Goal: Task Accomplishment & Management: Manage account settings

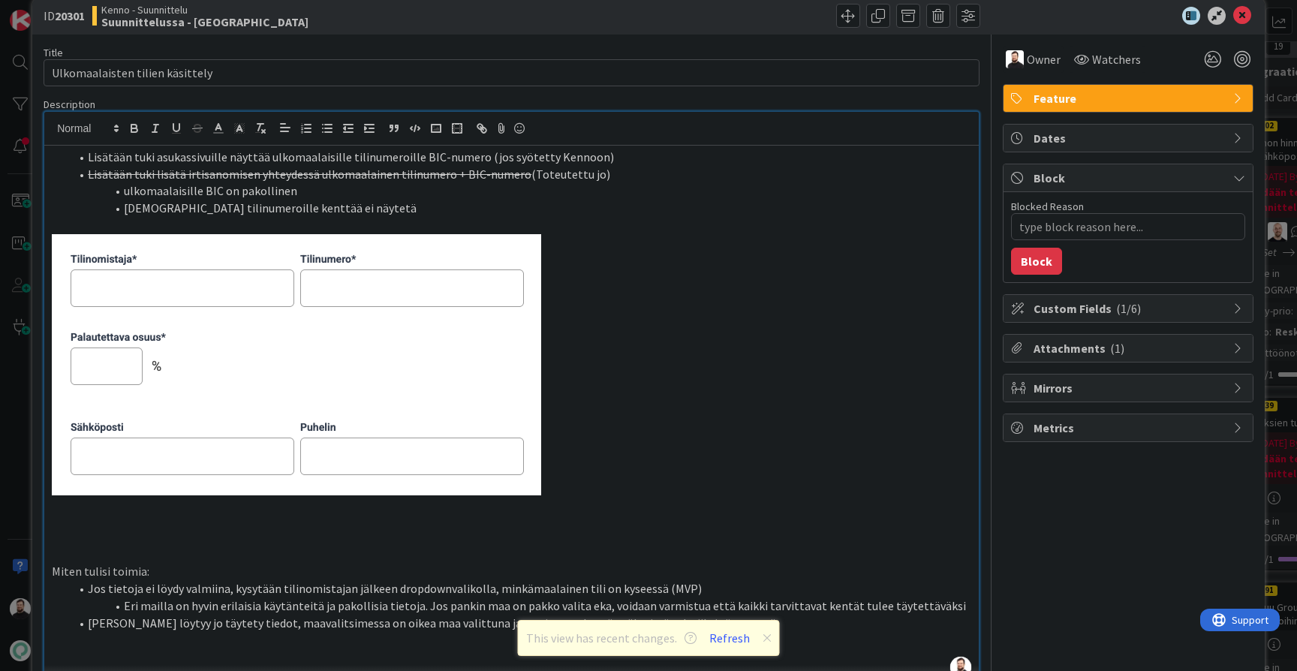
click at [20, 385] on div "ID 20301 Kenno - Suunnittelu Suunnittelussa - Rautalangat Title 31 / 128 Ulkoma…" at bounding box center [648, 335] width 1297 height 671
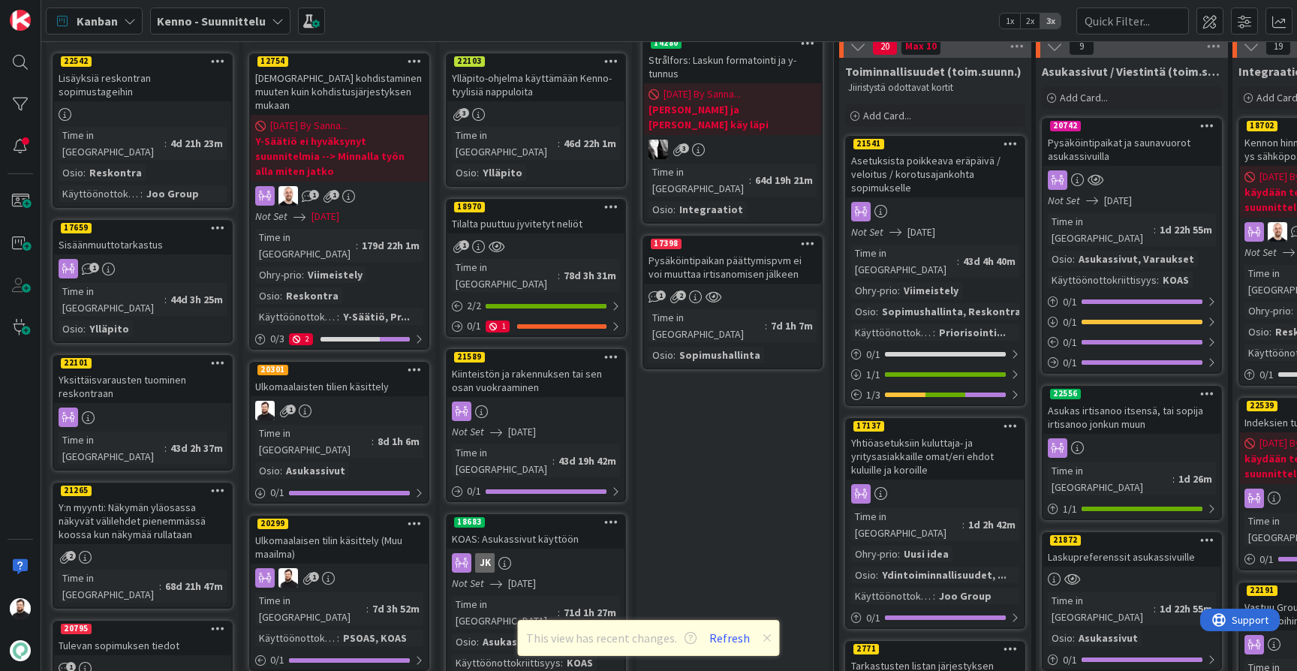
click at [306, 531] on div "Ulkomaalaisen tilin käsittely (Muu maailma)" at bounding box center [339, 547] width 177 height 33
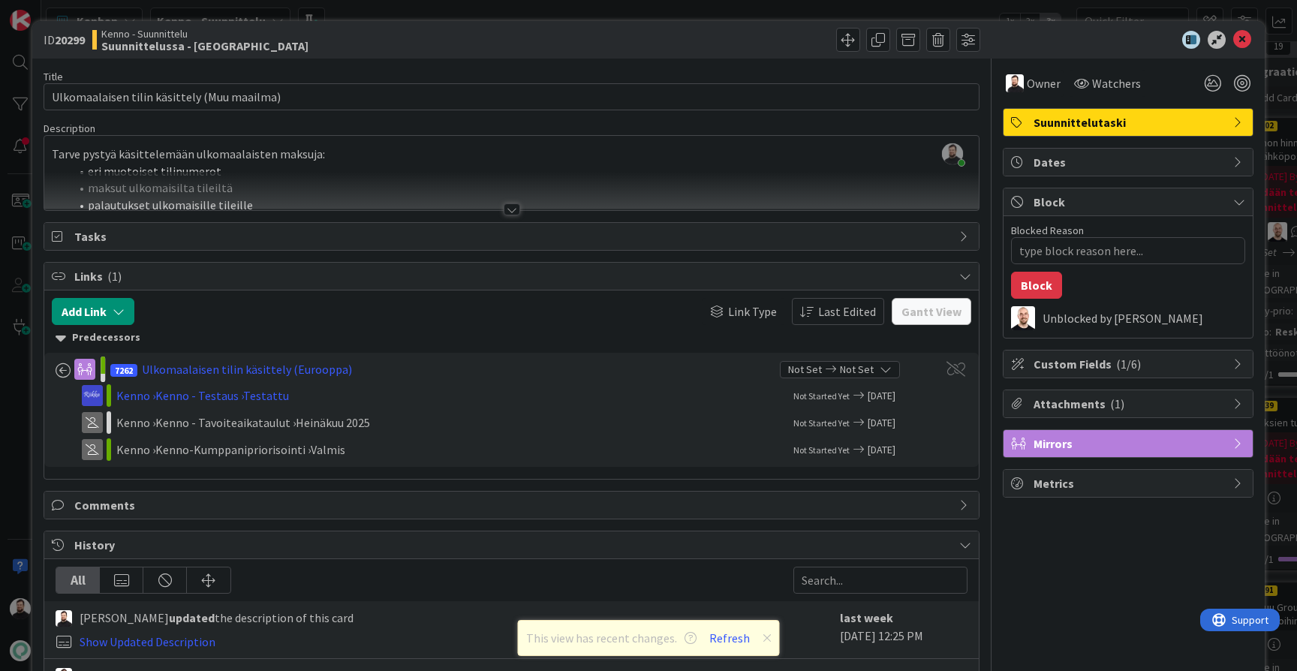
click at [516, 201] on div at bounding box center [511, 191] width 934 height 38
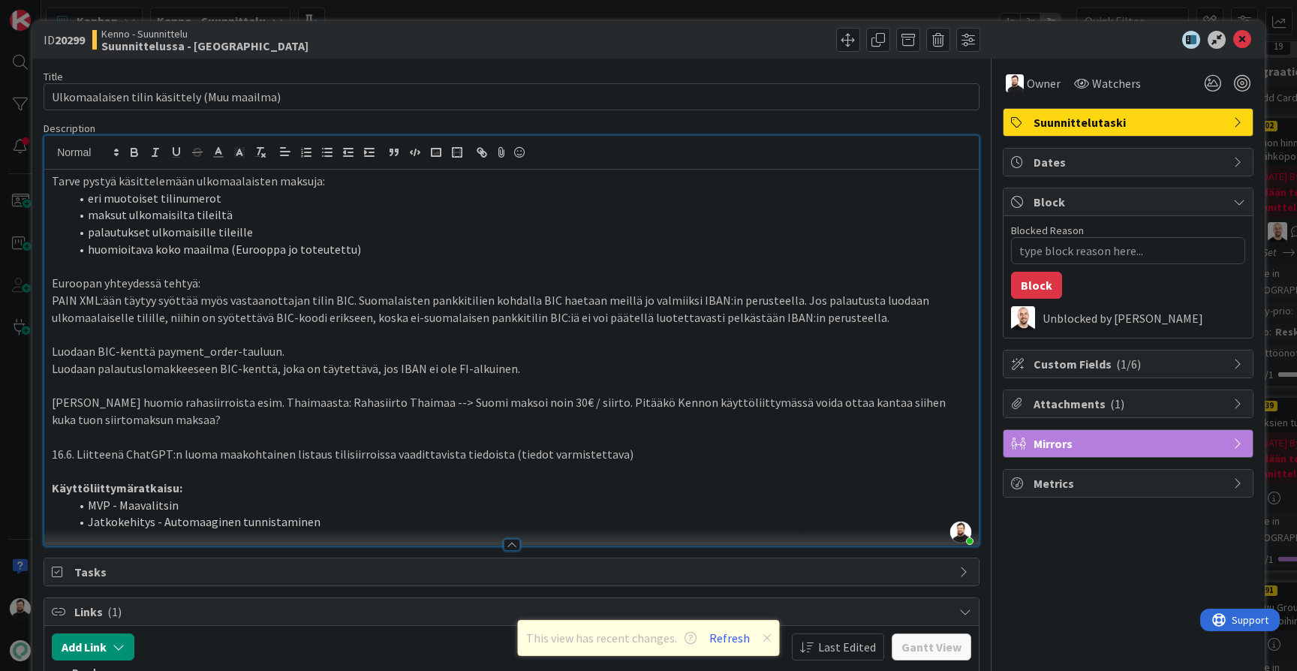
type textarea "x"
click at [724, 635] on button "Refresh" at bounding box center [729, 638] width 51 height 20
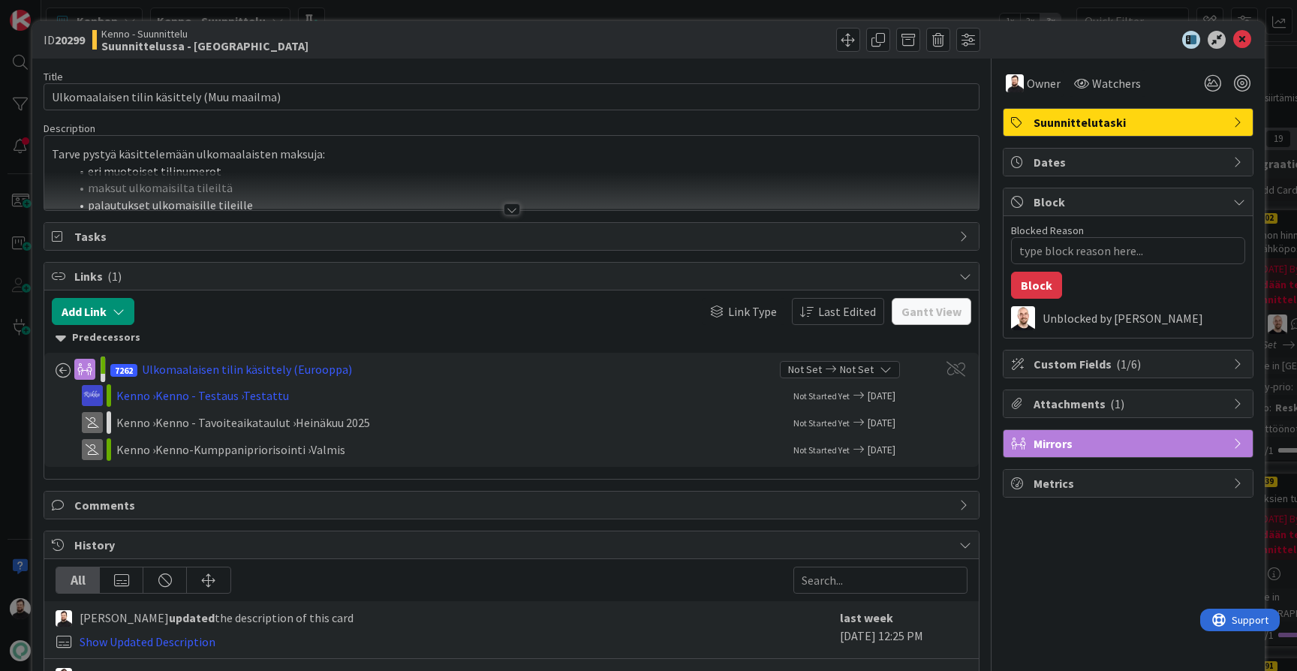
click at [514, 207] on div at bounding box center [512, 209] width 17 height 12
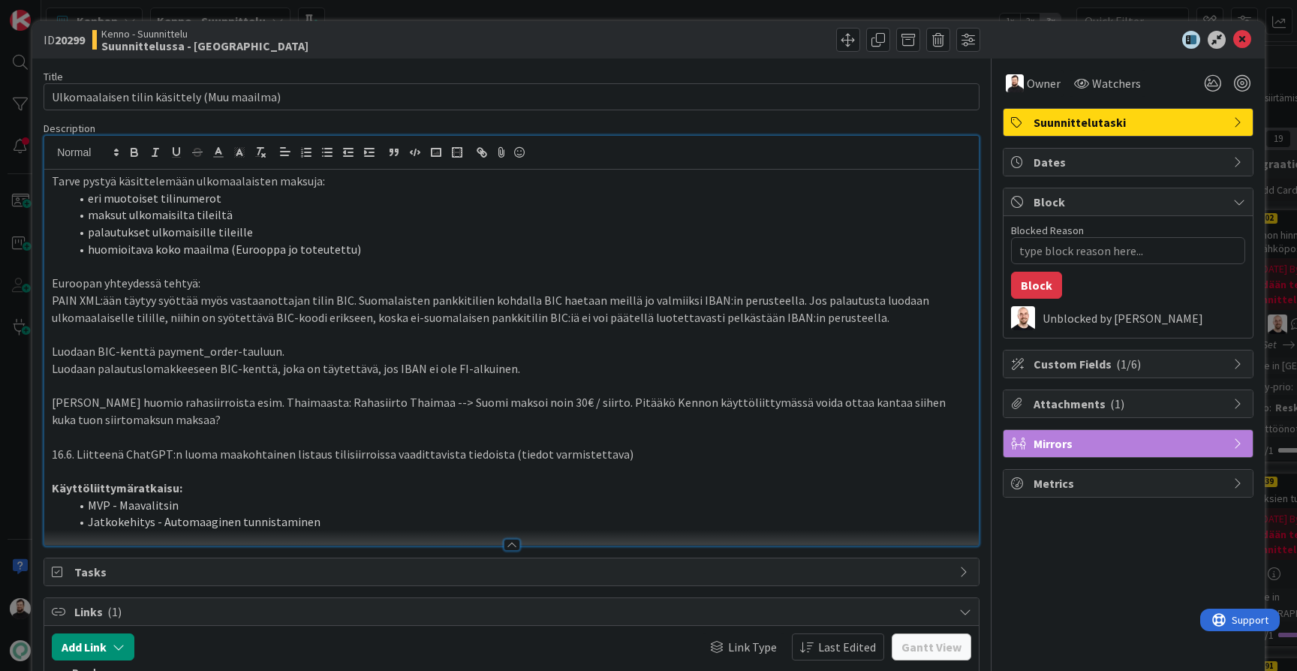
click at [206, 497] on li "MVP - Maavalitsin" at bounding box center [520, 505] width 901 height 17
drag, startPoint x: 319, startPoint y: 512, endPoint x: 46, endPoint y: 522, distance: 273.4
click at [46, 522] on div "Description Tarve pystyä käsittelemään ulkomaalaisten maksuja: eri muotoiset ti…" at bounding box center [512, 334] width 936 height 425
click at [336, 513] on li "Jatkokehitys - Automaaginen tunnistaminen" at bounding box center [520, 521] width 901 height 17
drag, startPoint x: 336, startPoint y: 511, endPoint x: 74, endPoint y: 518, distance: 262.8
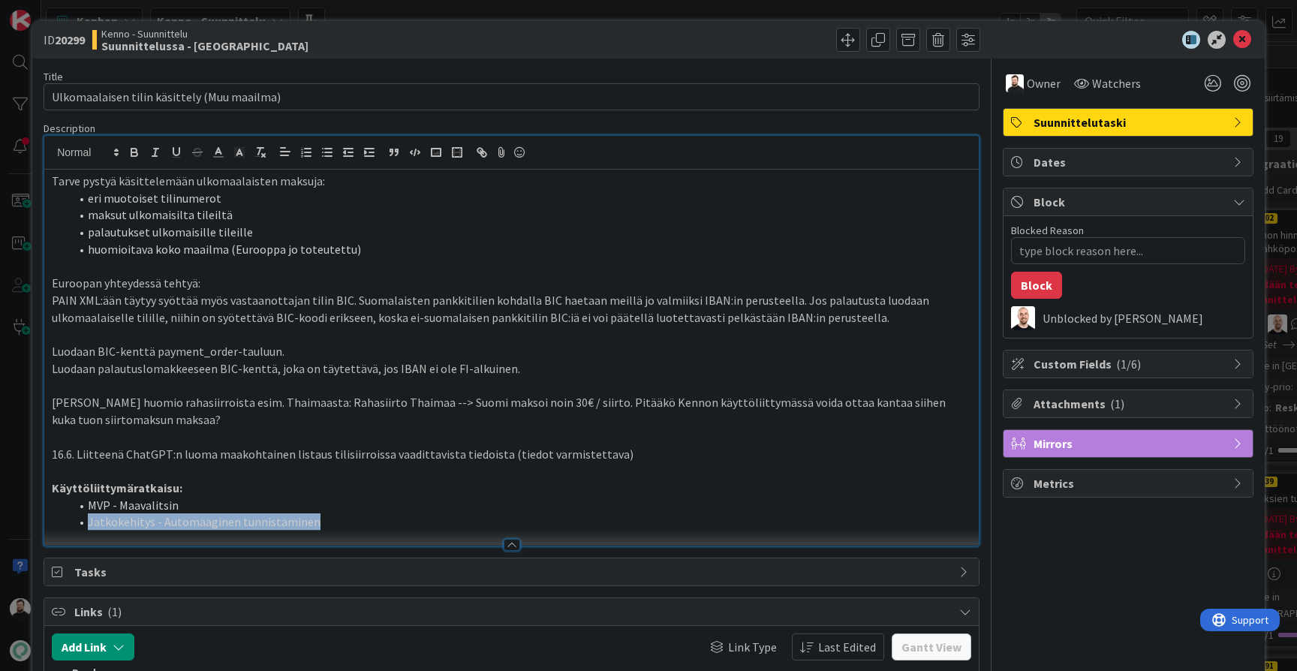
click at [74, 518] on li "Jatkokehitys - Automaaginen tunnistaminen" at bounding box center [520, 521] width 901 height 17
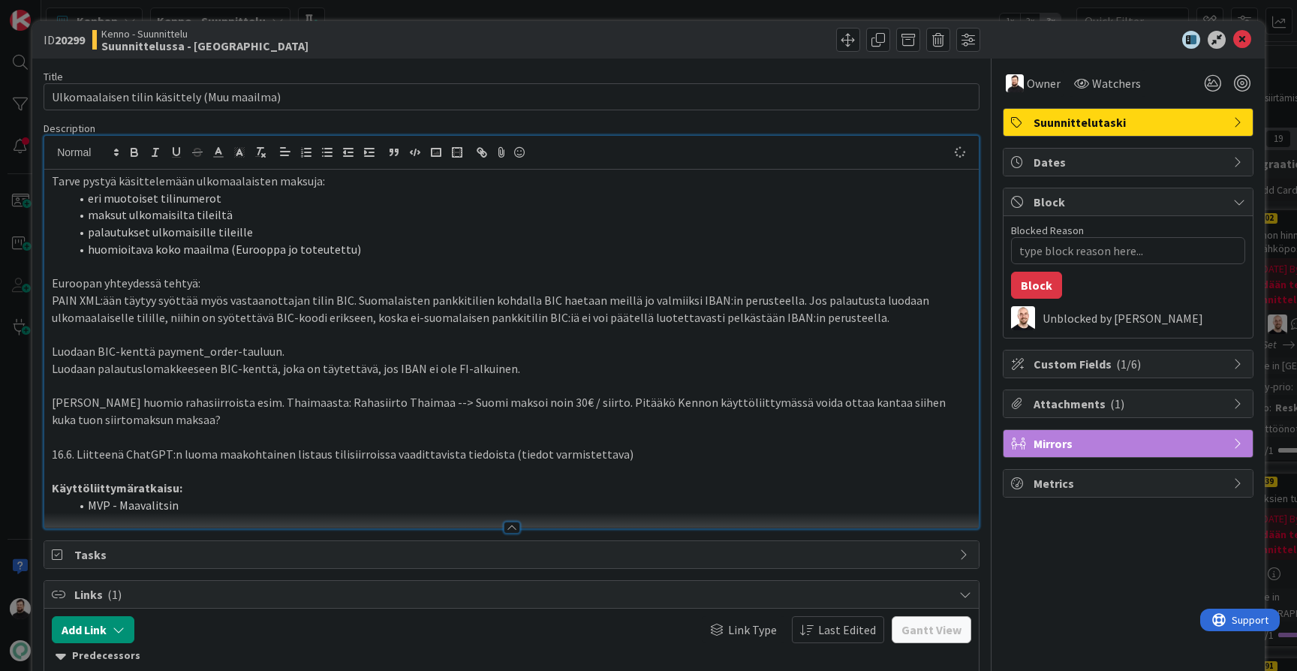
type textarea "x"
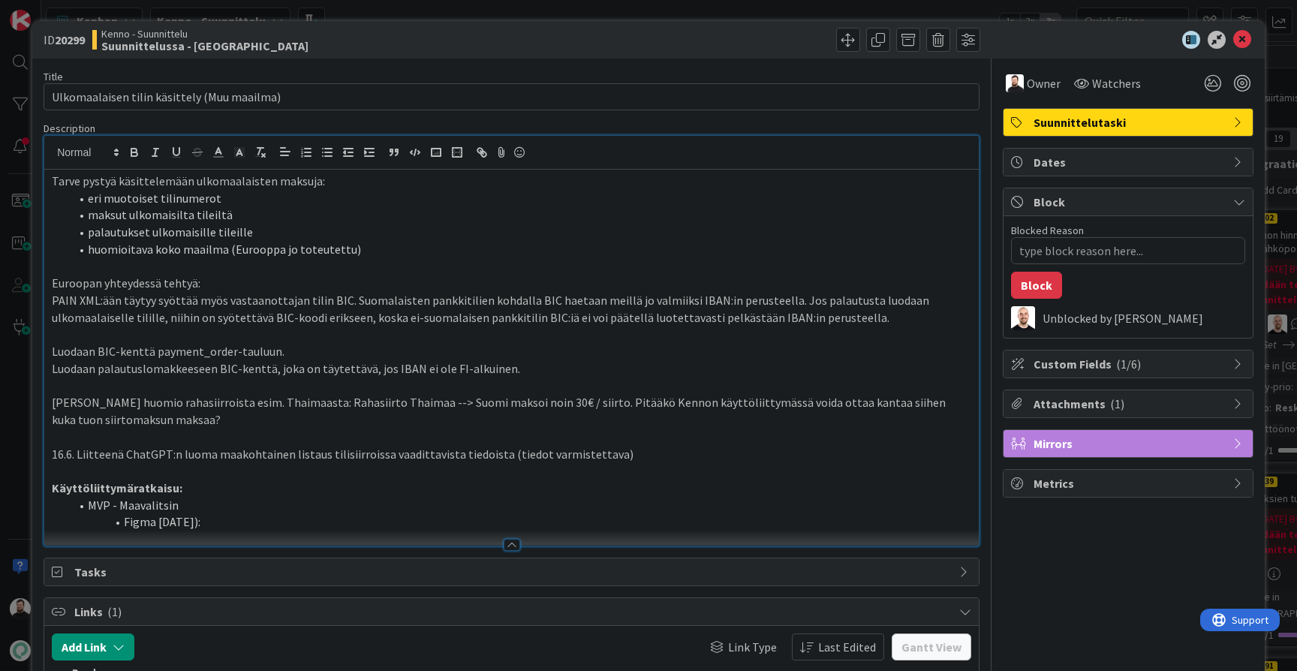
click at [158, 513] on li "Figma 13.8.2025):" at bounding box center [520, 521] width 901 height 17
click at [322, 513] on li "Figma (13.8.2025):" at bounding box center [520, 521] width 901 height 17
click at [24, 415] on div "ID 20299 Kenno - Suunnittelu Suunnittelussa - Rautalangat Title 43 / 128 Ulkoma…" at bounding box center [648, 335] width 1297 height 671
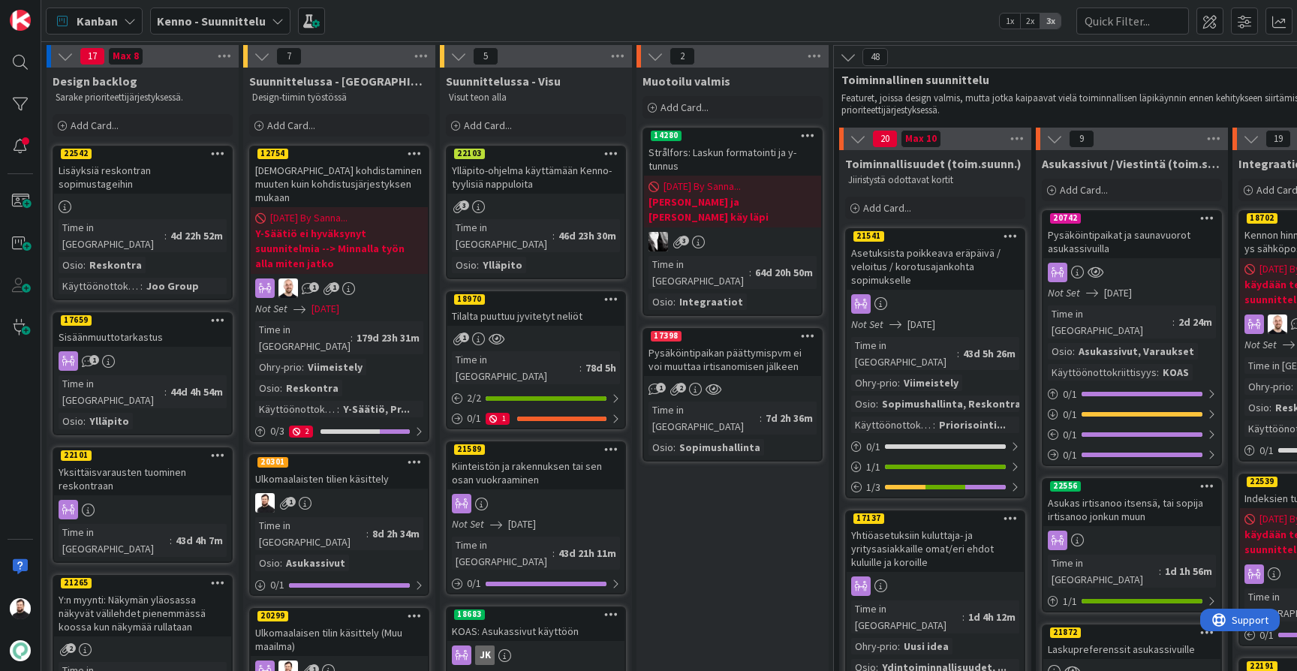
click at [338, 469] on div "Ulkomaalaisten tilien käsittely" at bounding box center [339, 479] width 177 height 20
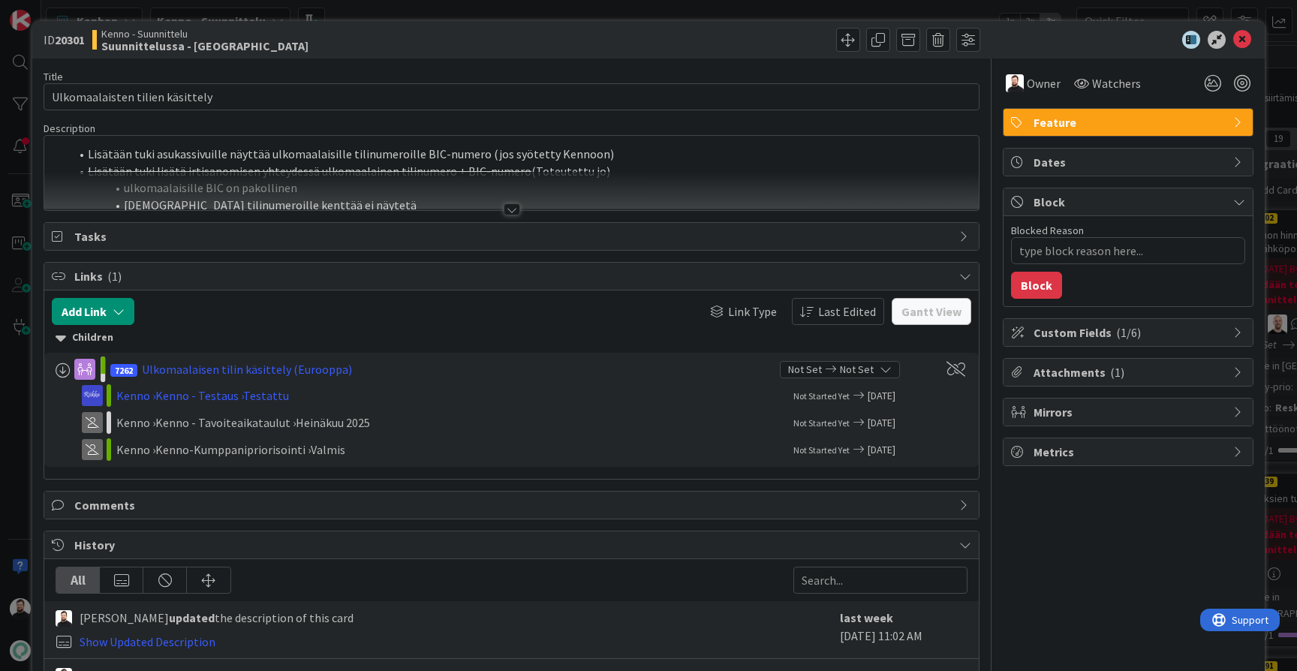
click at [516, 208] on div at bounding box center [512, 209] width 17 height 12
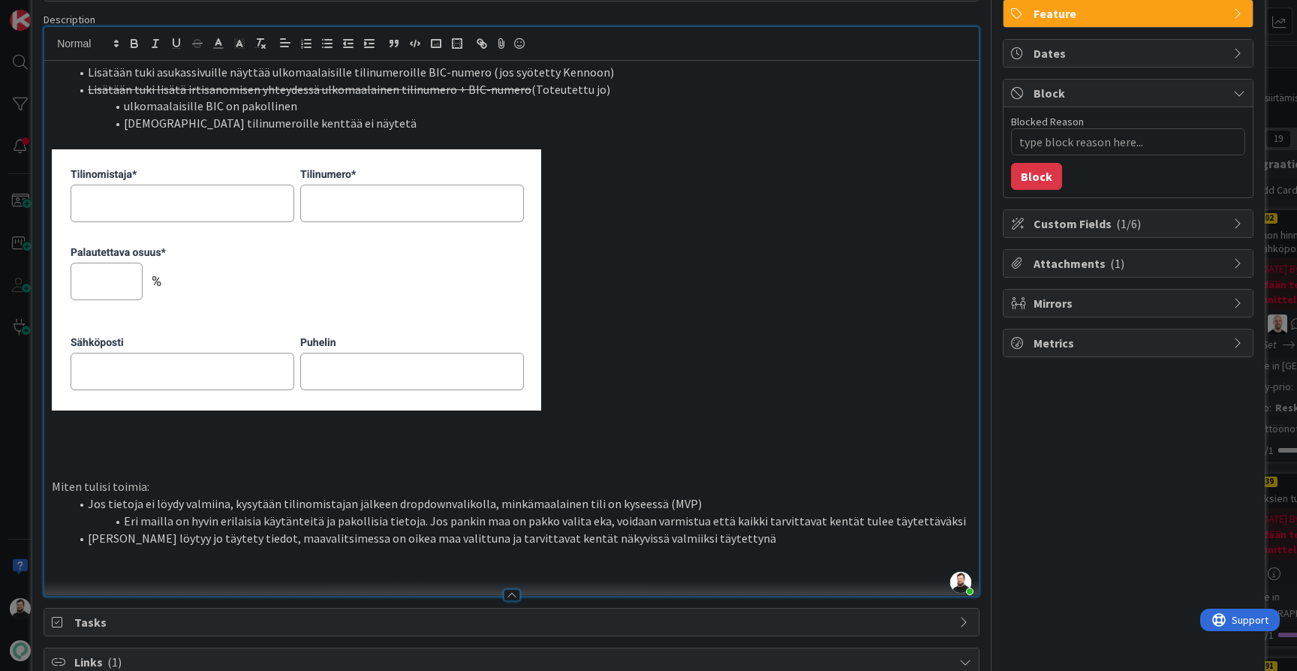
scroll to position [113, 0]
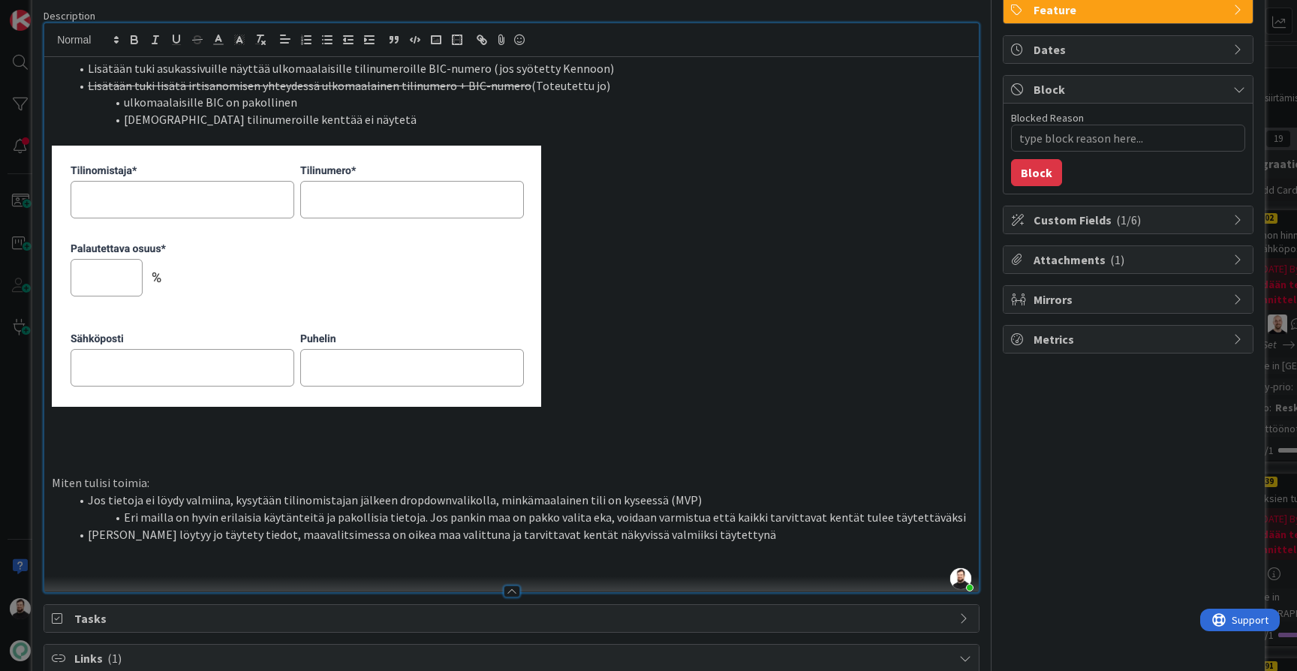
type textarea "x"
click at [705, 492] on li "Jos tietoja ei löydy valmiina, kysytään tilinomistajan jälkeen dropdownvalikoll…" at bounding box center [520, 500] width 901 height 17
click at [774, 526] on li "Jos Kennosta löytyy jo täytety tiedot, maavalitsimessa on oikea maa valittuna j…" at bounding box center [520, 534] width 901 height 17
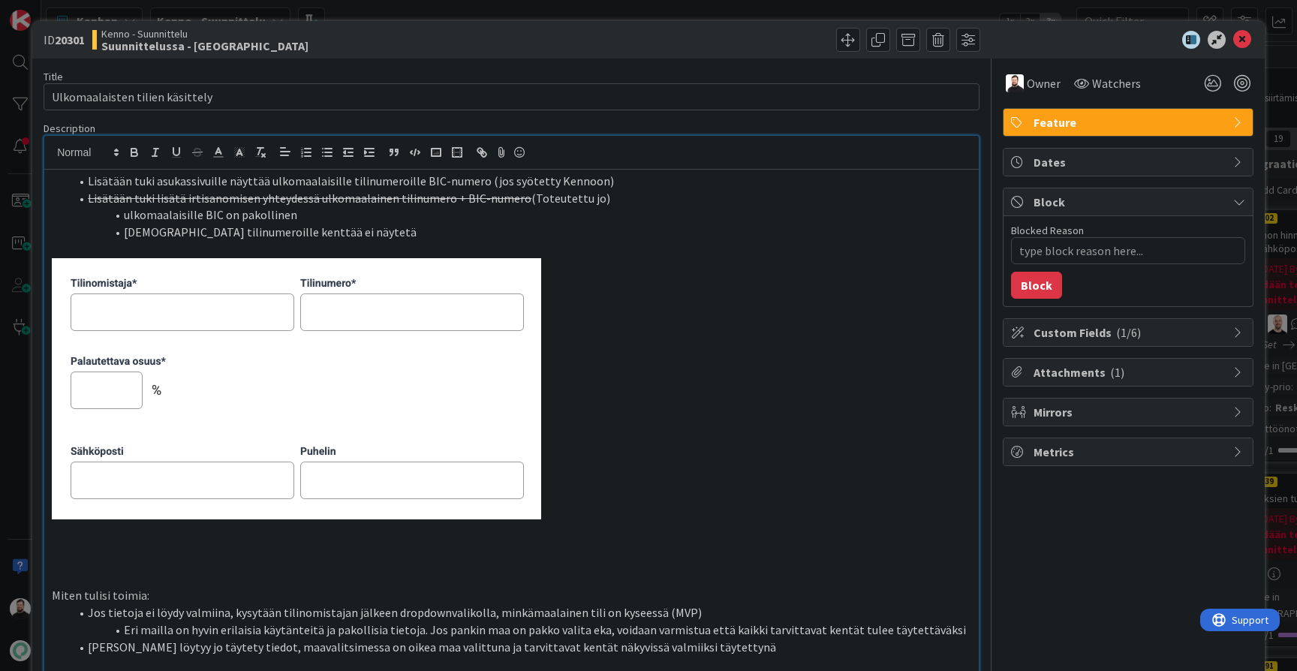
scroll to position [0, 0]
click at [1045, 78] on span "Owner" at bounding box center [1044, 83] width 34 height 18
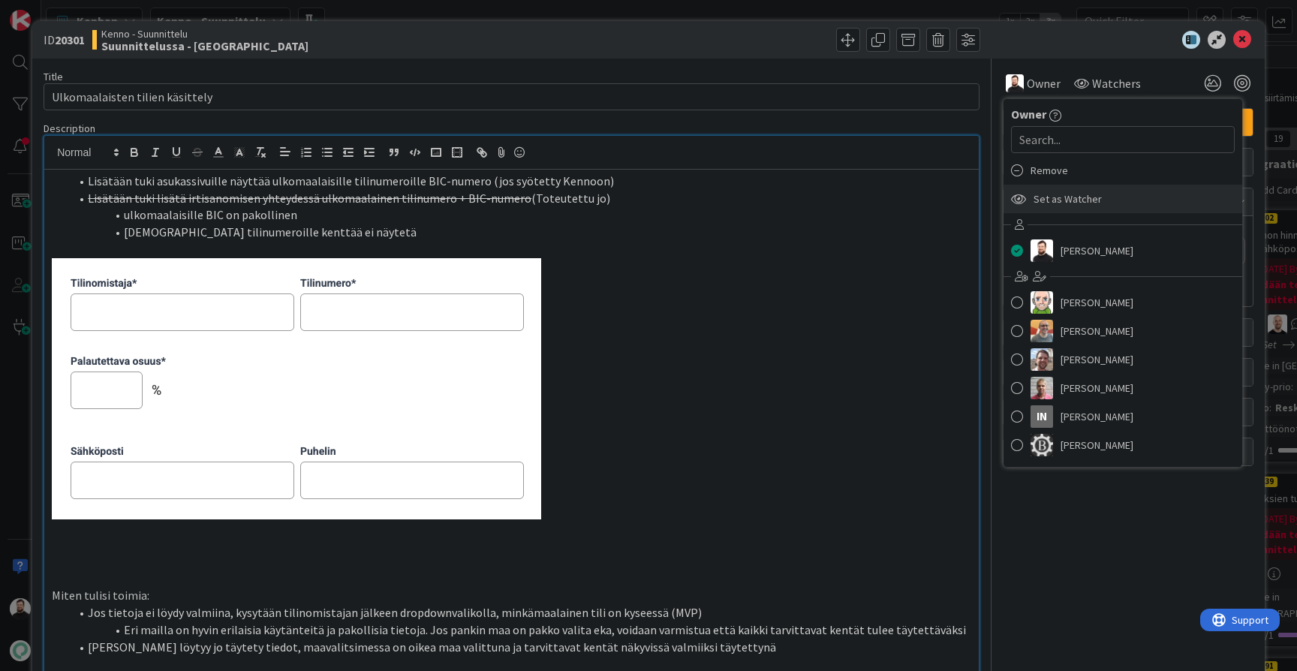
click at [1057, 198] on span "Set as Watcher" at bounding box center [1067, 199] width 68 height 23
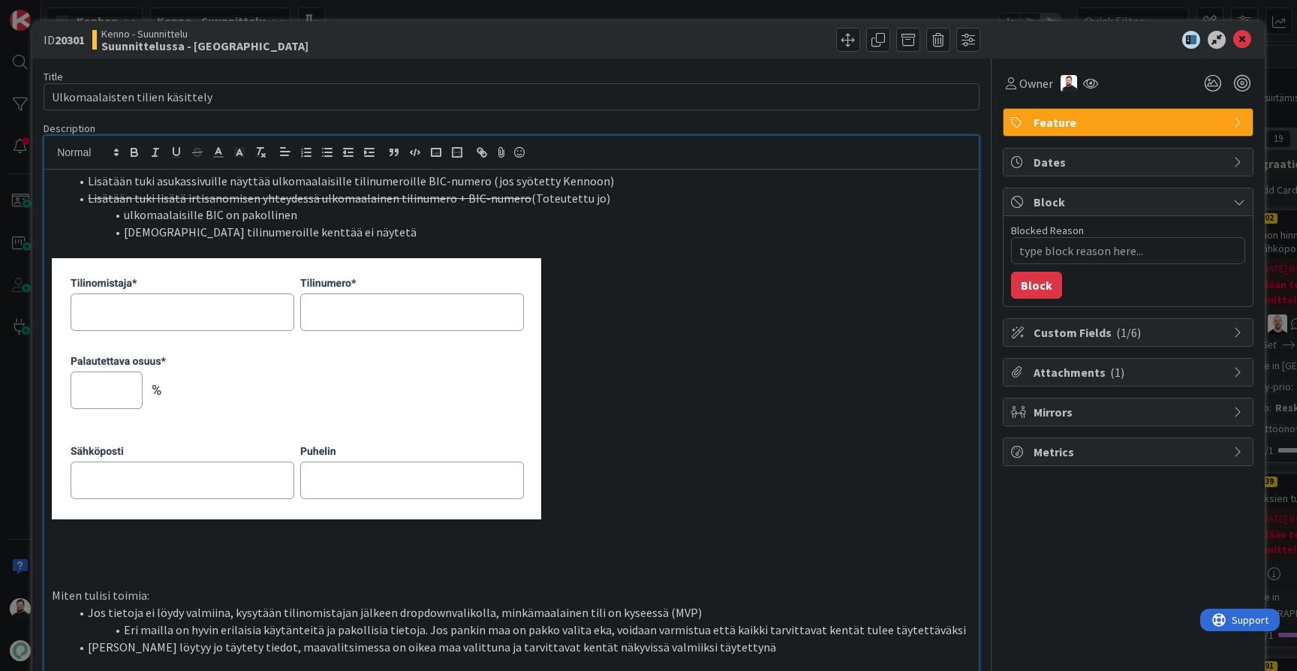
click at [29, 356] on div "ID 20301 Kenno - Suunnittelu Suunnittelussa - Rautalangat Title 31 / 128 Ulkoma…" at bounding box center [648, 335] width 1297 height 671
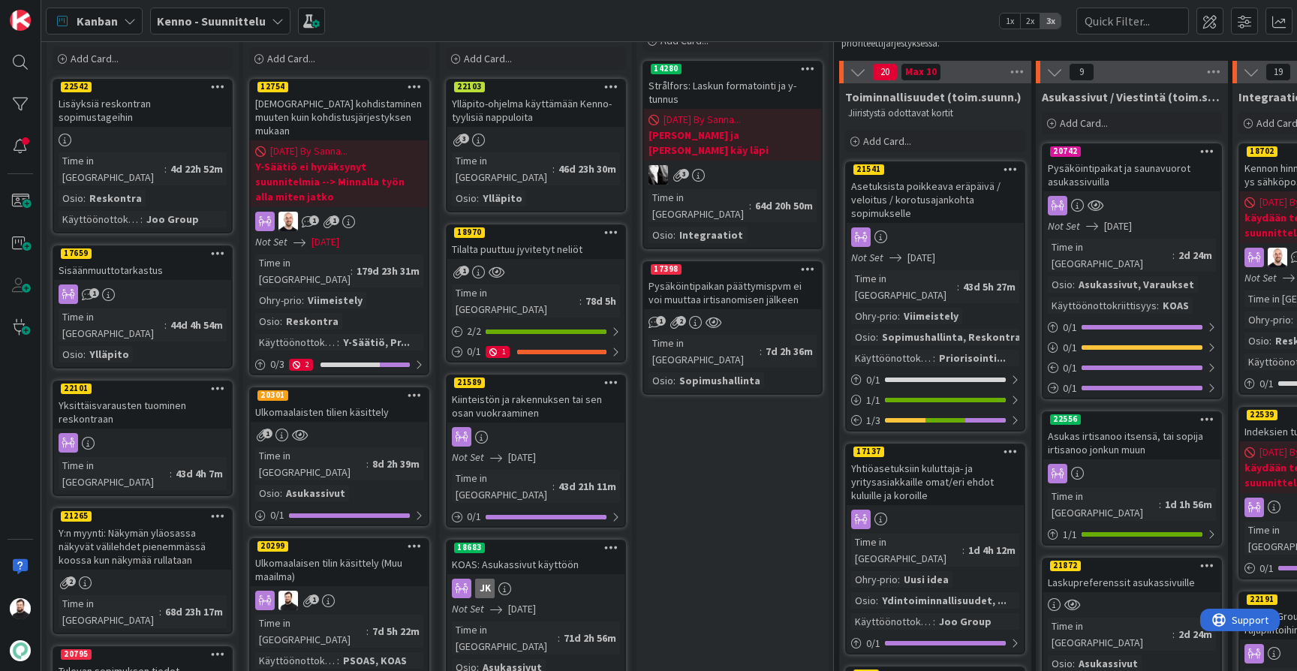
scroll to position [67, 2]
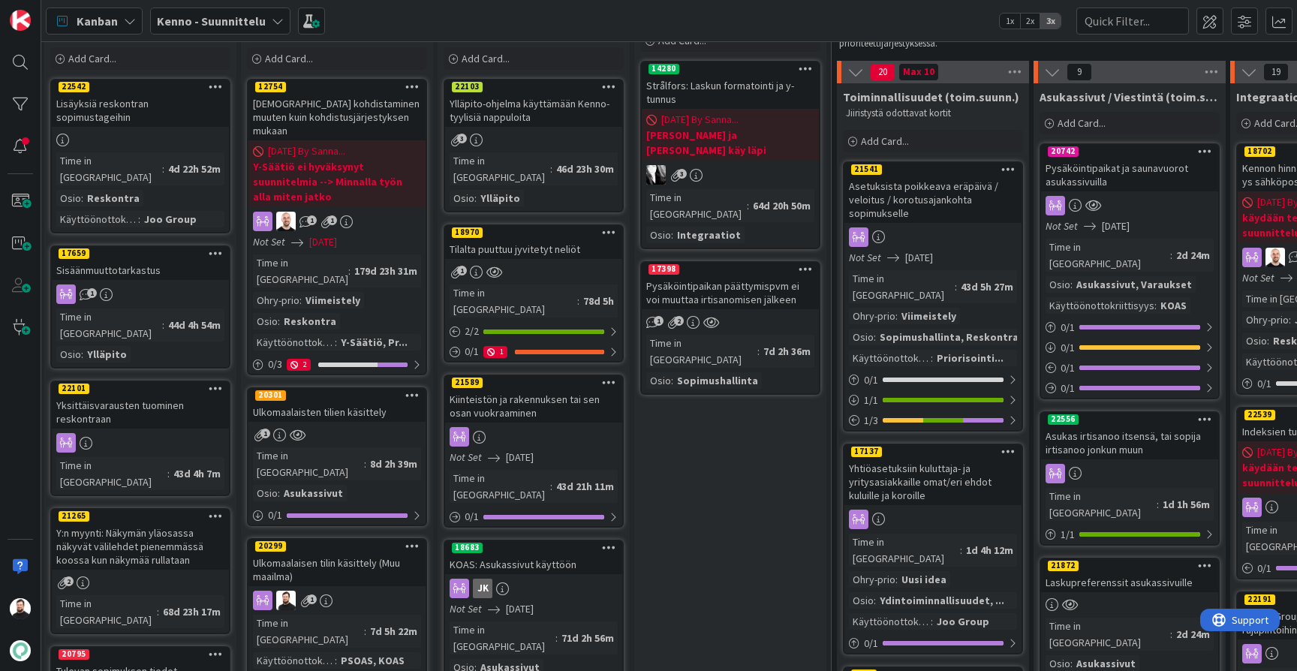
click at [303, 553] on div "Ulkomaalaisen tilin käsittely (Muu maailma)" at bounding box center [336, 569] width 177 height 33
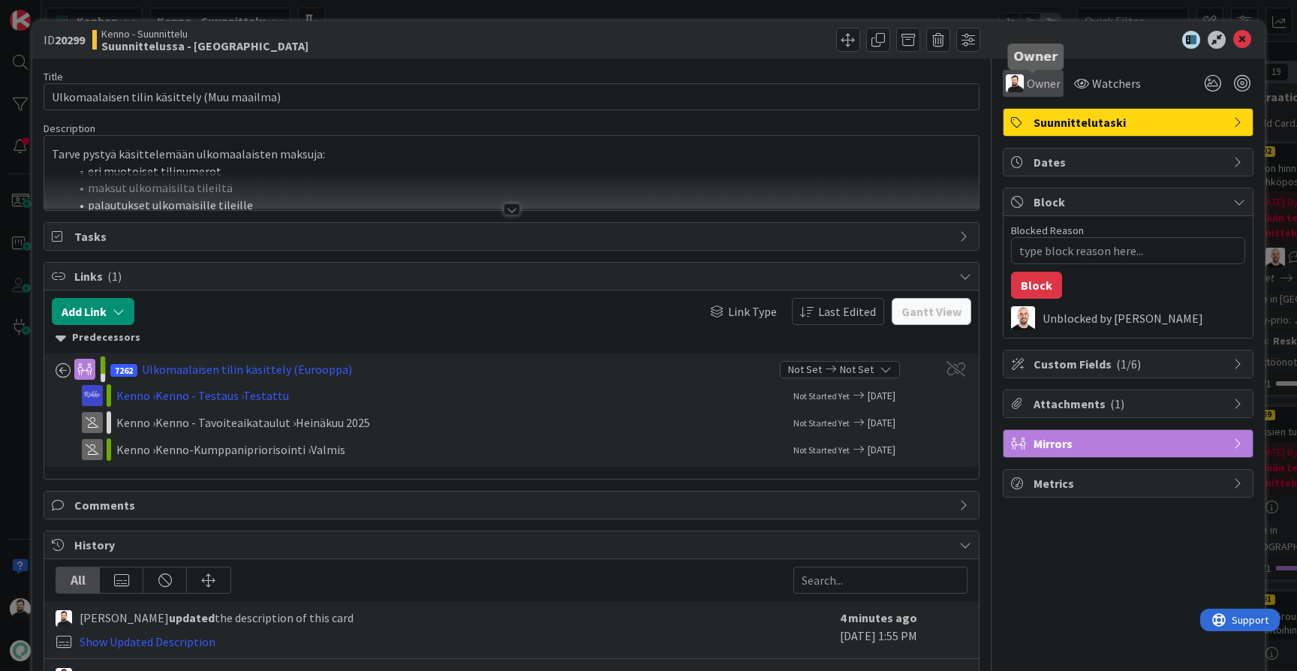
click at [1042, 83] on span "Owner" at bounding box center [1044, 83] width 34 height 18
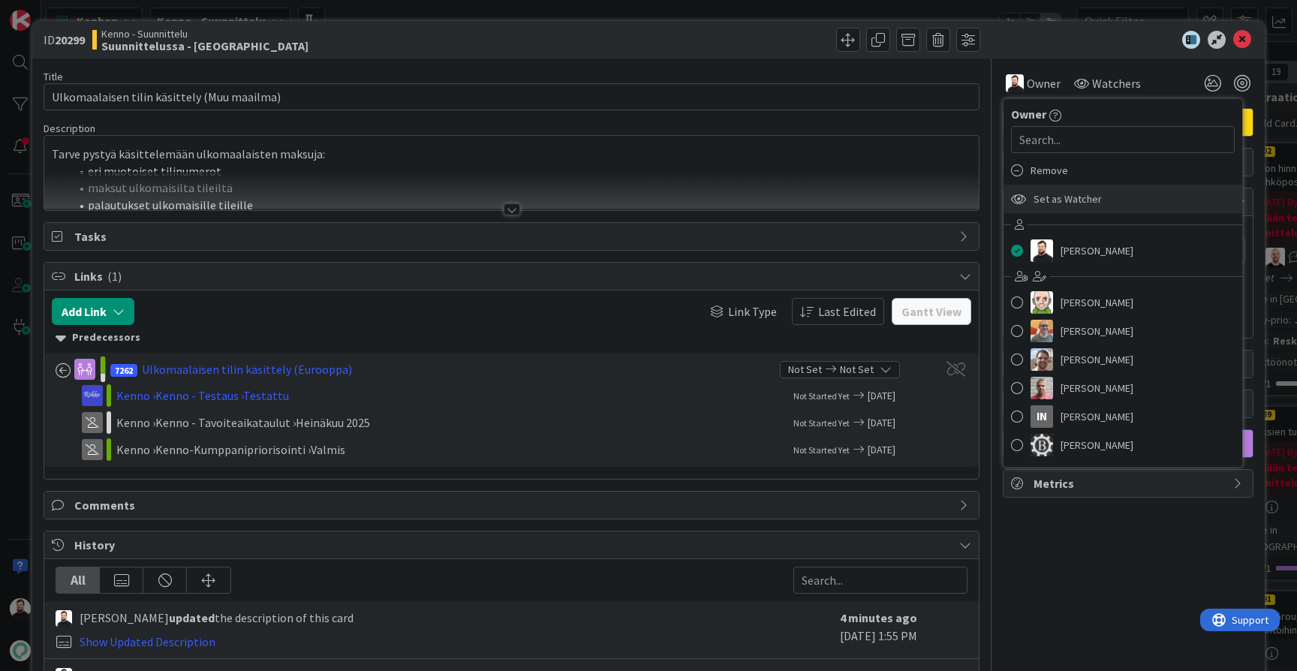
click at [1051, 191] on span "Set as Watcher" at bounding box center [1067, 199] width 68 height 23
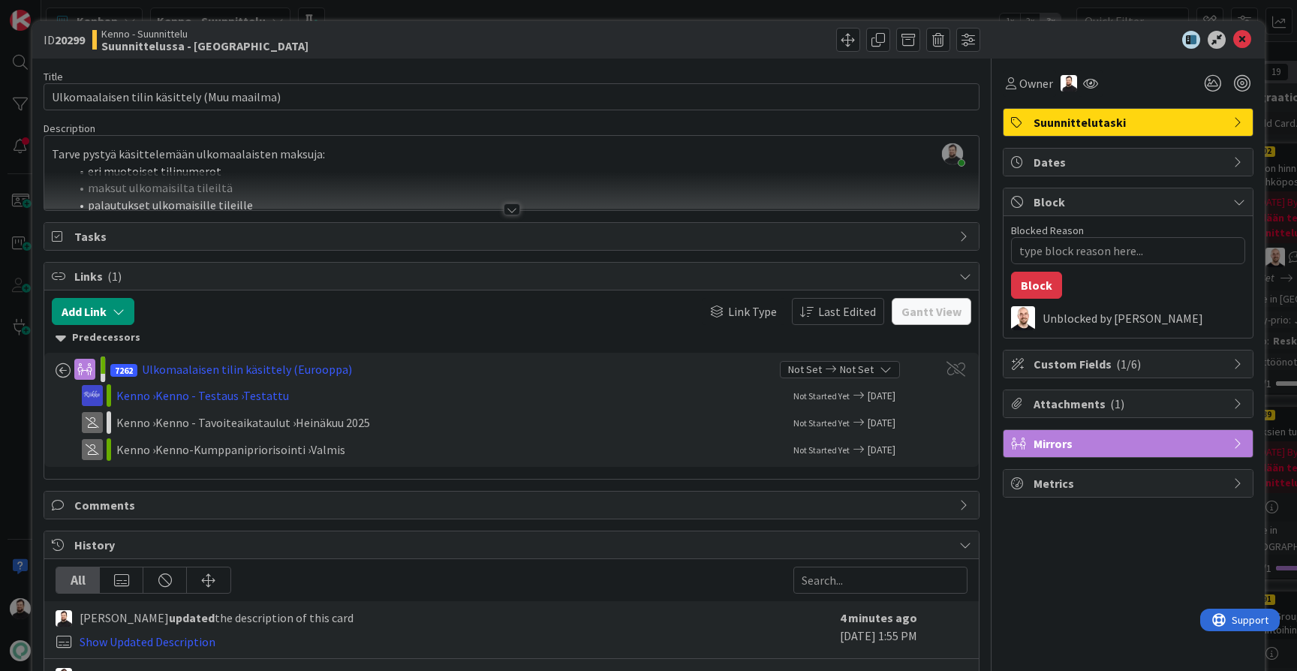
click at [14, 337] on div "ID 20299 Kenno - Suunnittelu Suunnittelussa - Rautalangat Title 43 / 128 Ulkoma…" at bounding box center [648, 335] width 1297 height 671
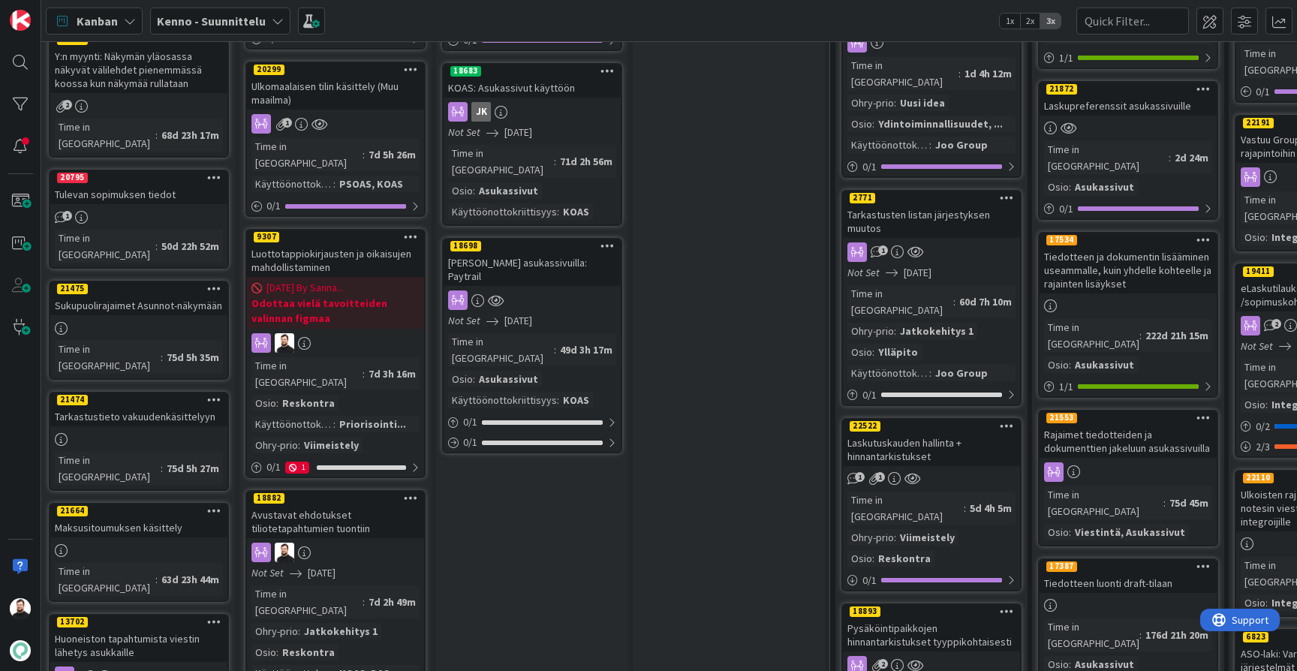
scroll to position [540, 4]
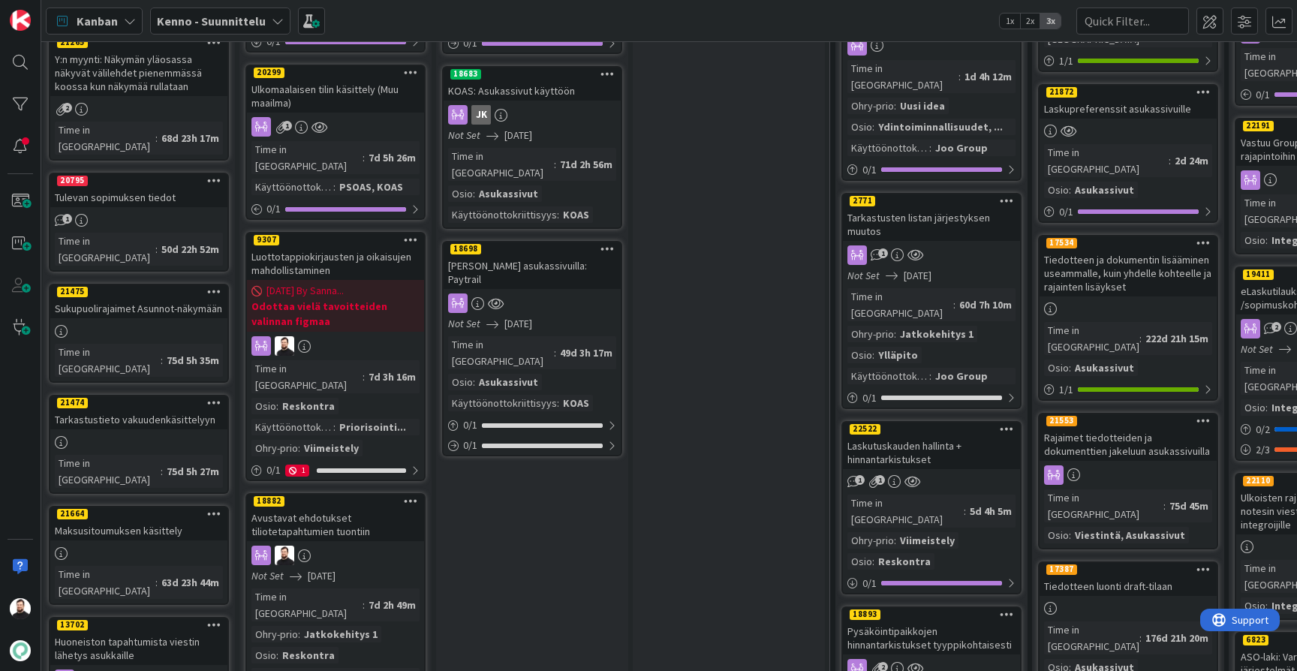
click at [312, 247] on div "Luottotappiokirjausten ja oikaisujen mahdollistaminen" at bounding box center [335, 263] width 177 height 33
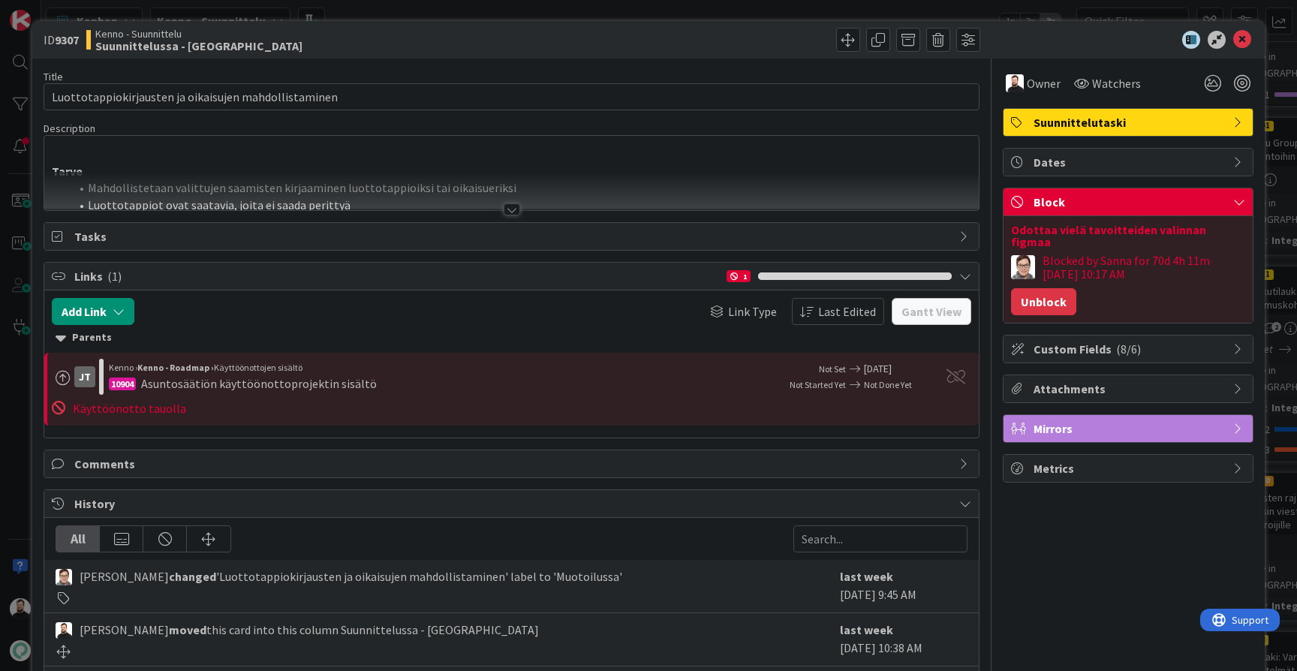
click at [1038, 290] on button "Unblock" at bounding box center [1043, 301] width 65 height 27
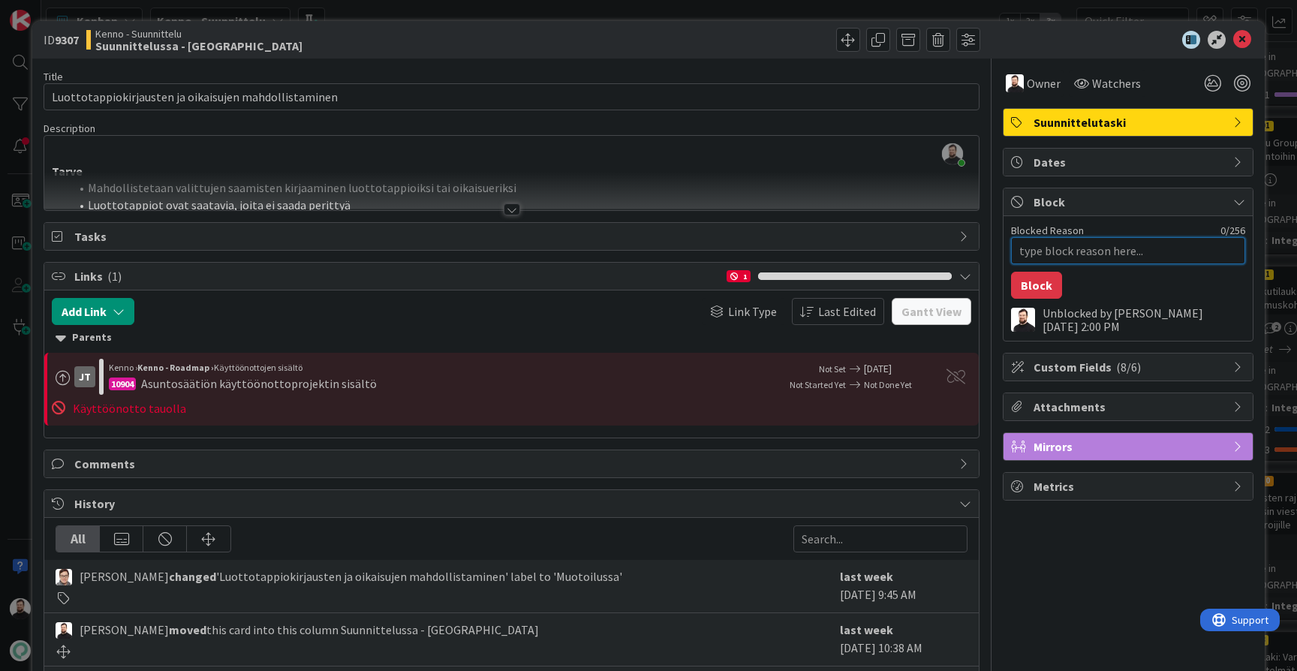
click at [1069, 249] on textarea "Blocked Reason" at bounding box center [1128, 250] width 234 height 27
type textarea "x"
type textarea "K"
type textarea "x"
type textarea "Kä"
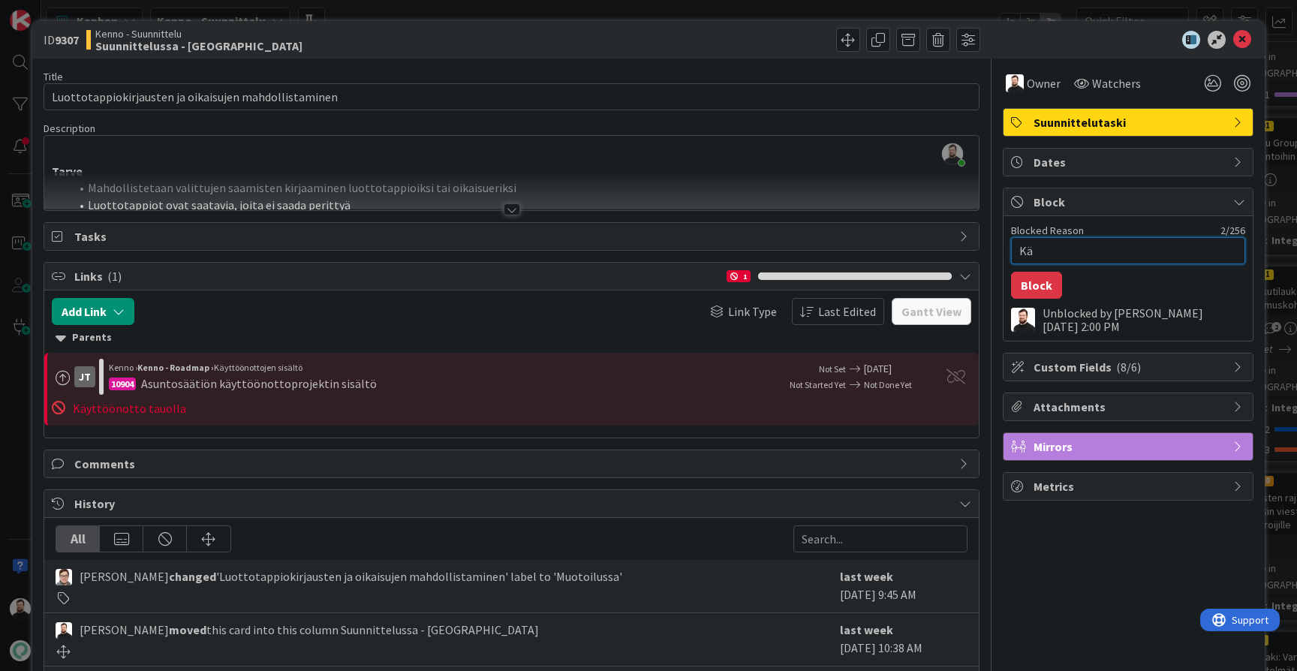
type textarea "x"
type textarea "Käy"
type textarea "x"
type textarea "Käyd"
type textarea "x"
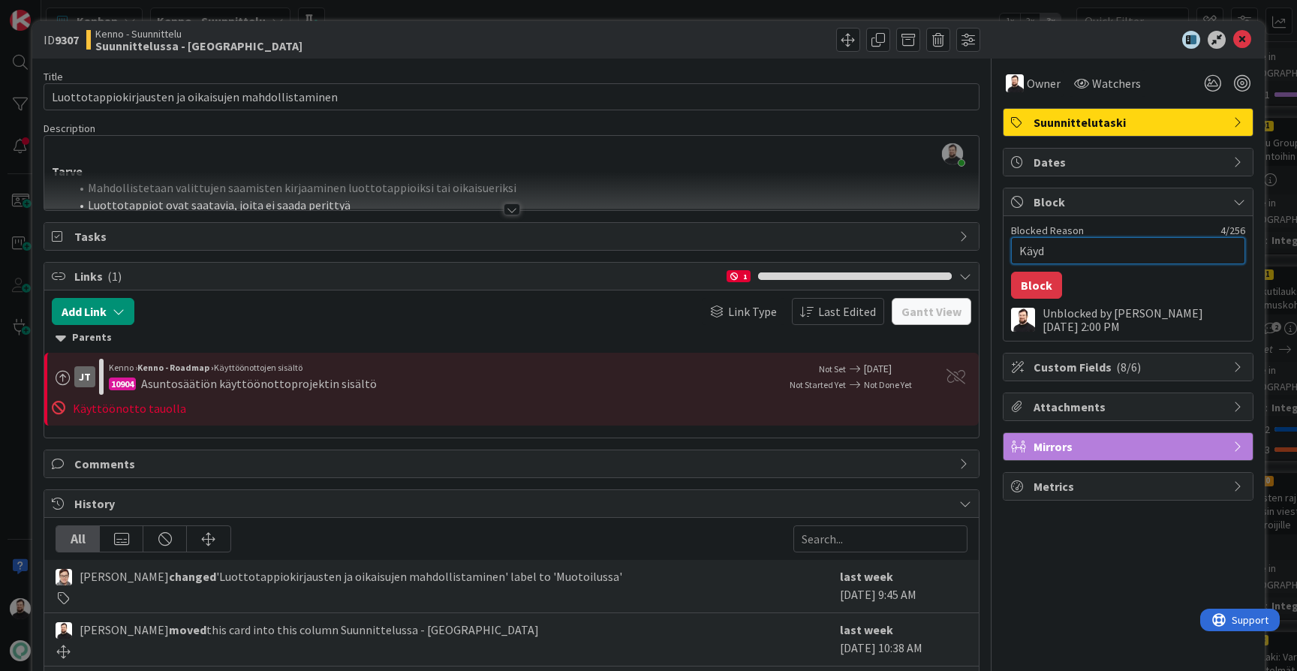
type textarea "Käydä"
type textarea "x"
type textarea "Käydää"
type textarea "x"
type textarea "Käydään"
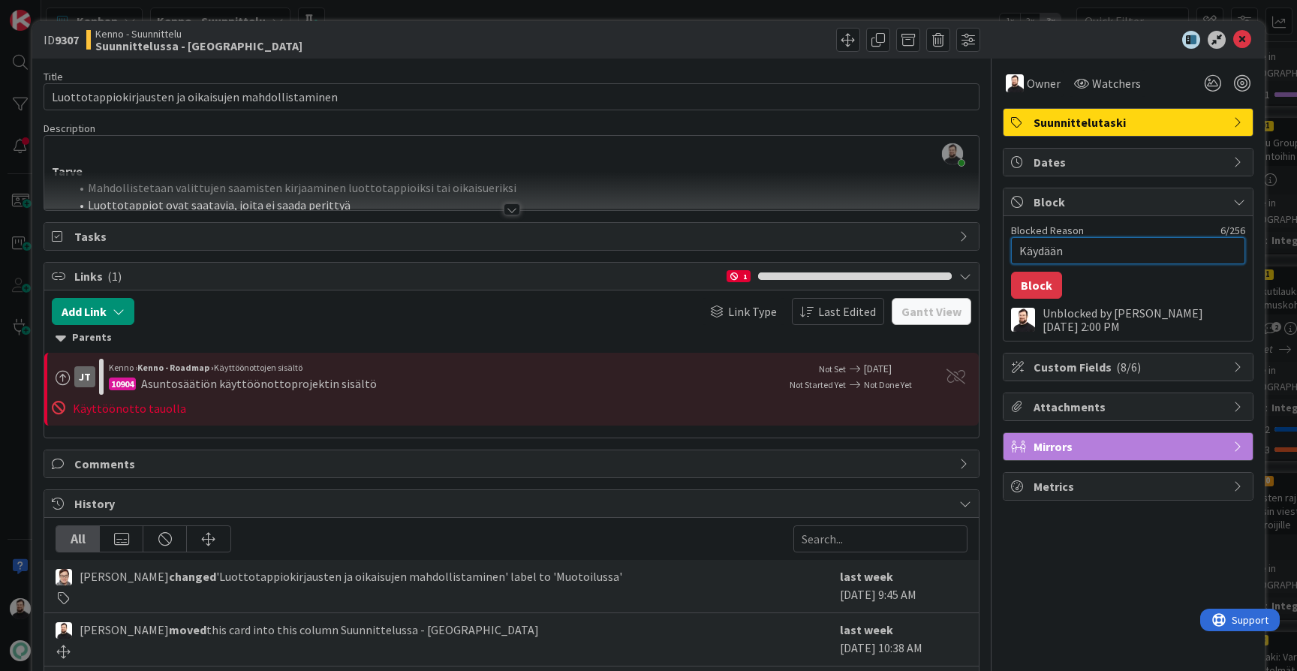
type textarea "x"
type textarea "Käydään"
type textarea "x"
type textarea "Käydään K"
type textarea "x"
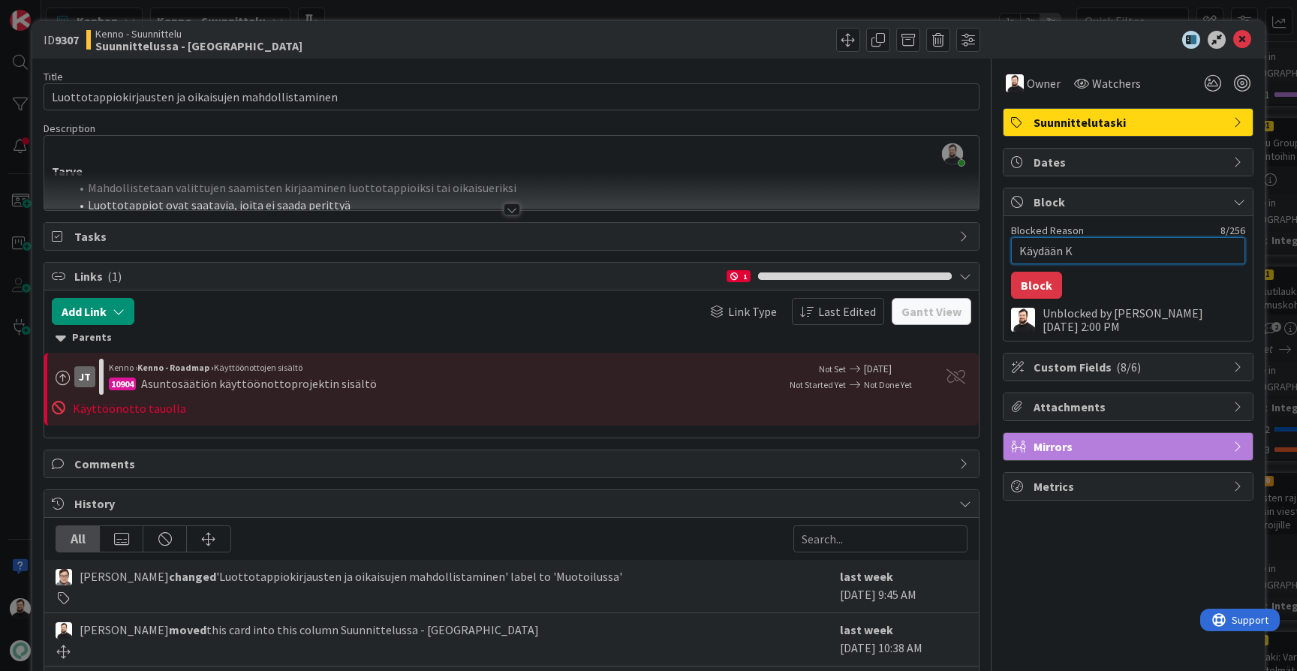
type textarea "Käydään Ka"
type textarea "x"
type textarea "Käydään Kat"
type textarea "x"
type textarea "Käydään Katj"
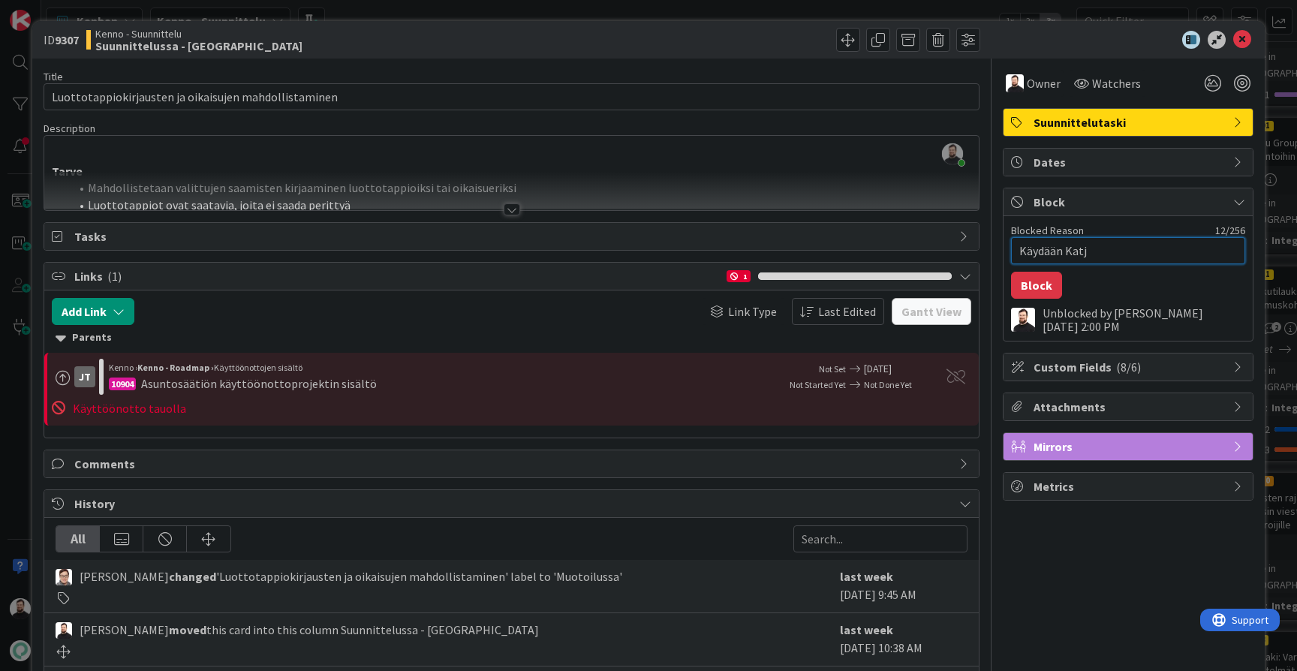
type textarea "x"
type textarea "Käydään Katja"
type textarea "x"
type textarea "Käydään Katjan"
type textarea "x"
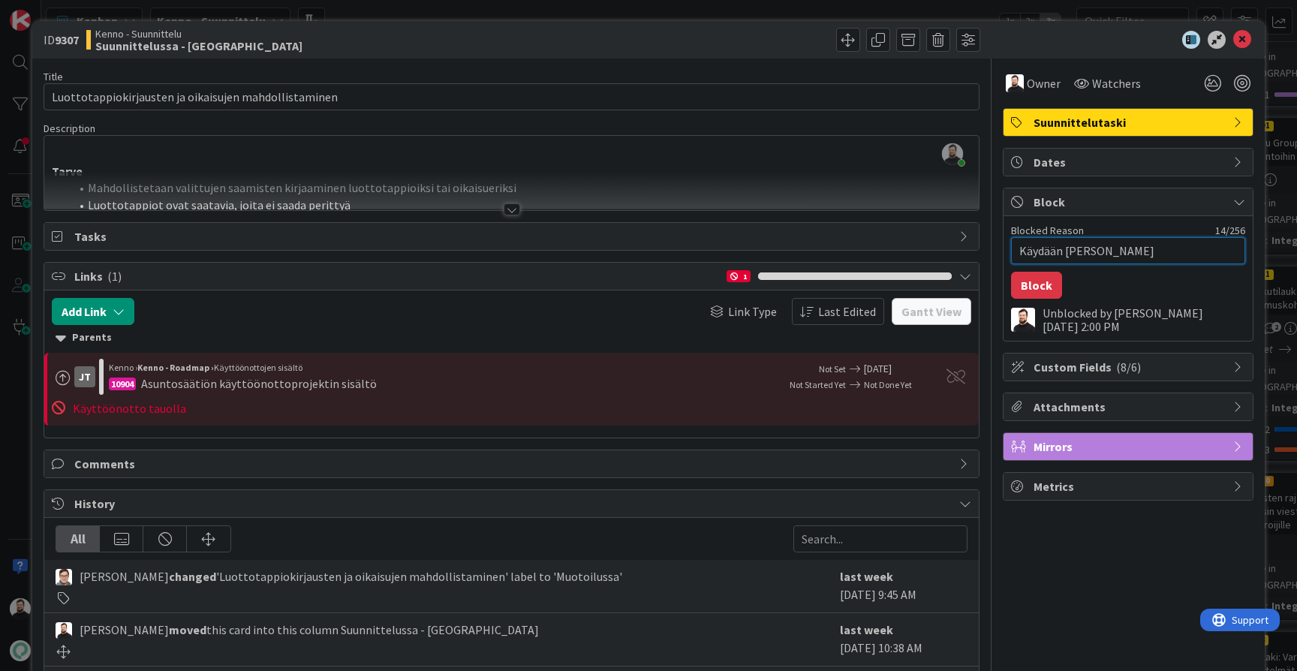
type textarea "Käydään Katjan"
type textarea "x"
type textarea "Käydään Katjan k"
type textarea "x"
type textarea "Käydään Katjan ka"
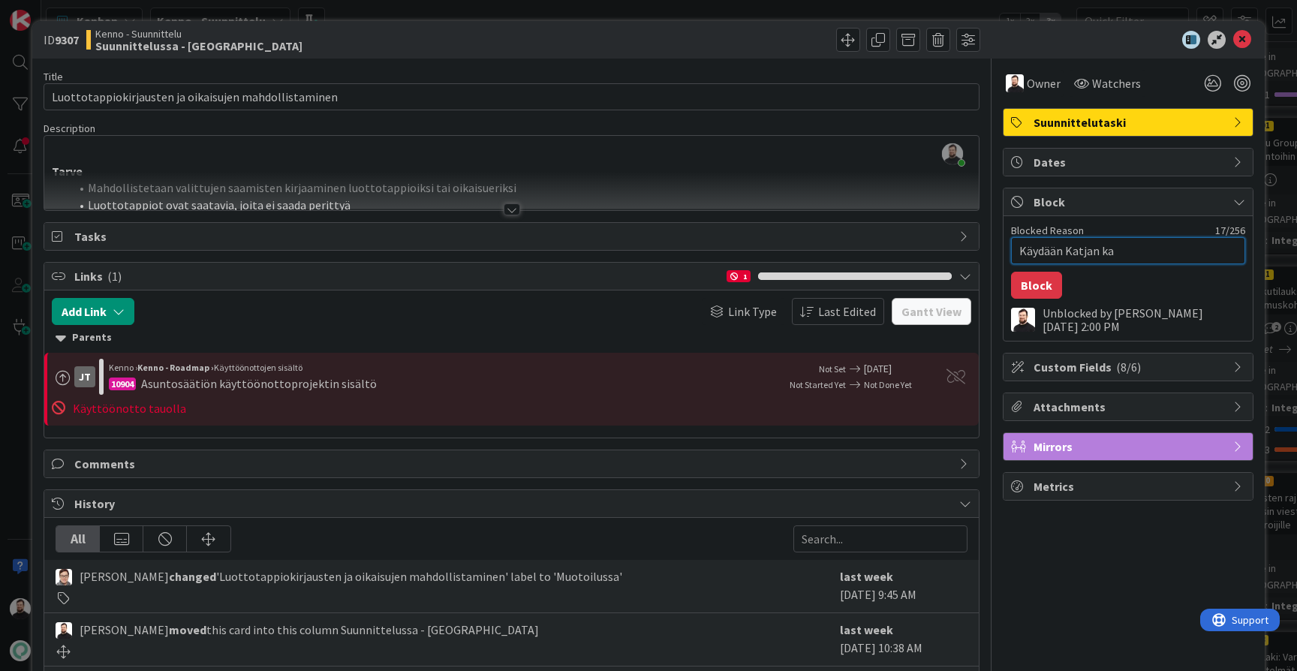
type textarea "x"
type textarea "Käydään Katjan kan"
type textarea "x"
type textarea "Käydään Katjan kans"
type textarea "x"
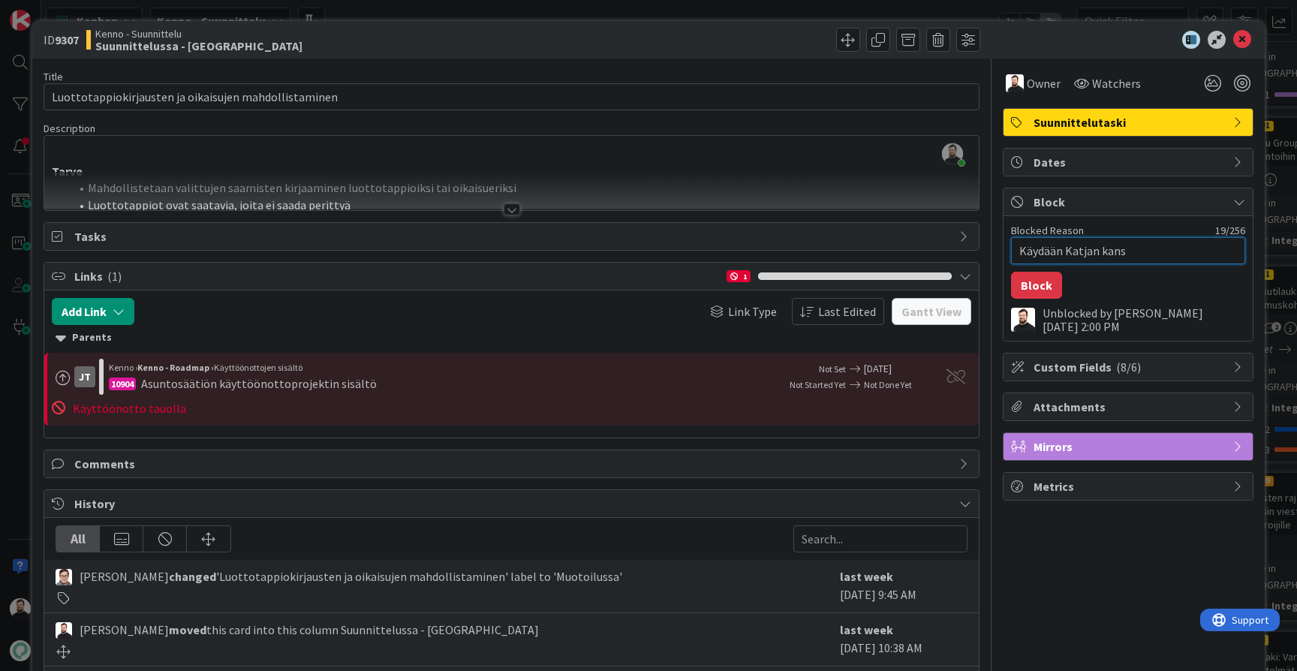
type textarea "Käydään Katjan kanss"
type textarea "x"
type textarea "Käydään Katjan kanssa"
type textarea "x"
type textarea "Käydään Katjan kanssa"
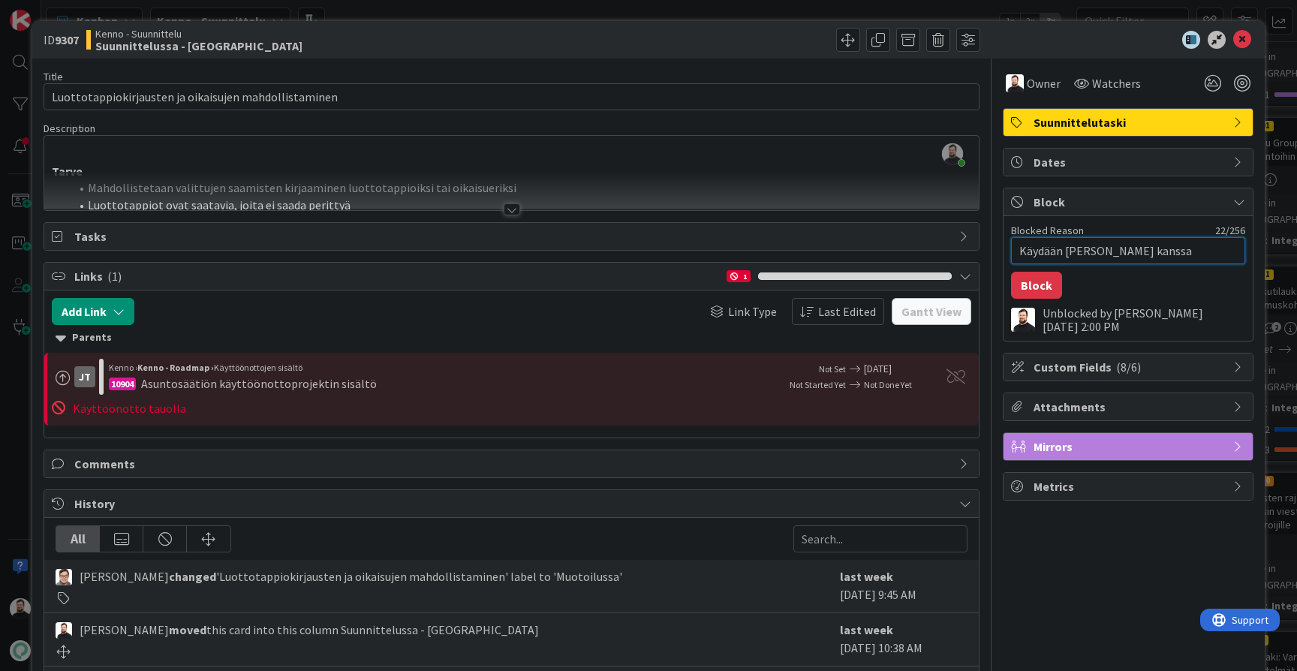
type textarea "x"
type textarea "Käydään Katjan kanssa l"
type textarea "x"
type textarea "Käydään Katjan kanssa lä"
type textarea "x"
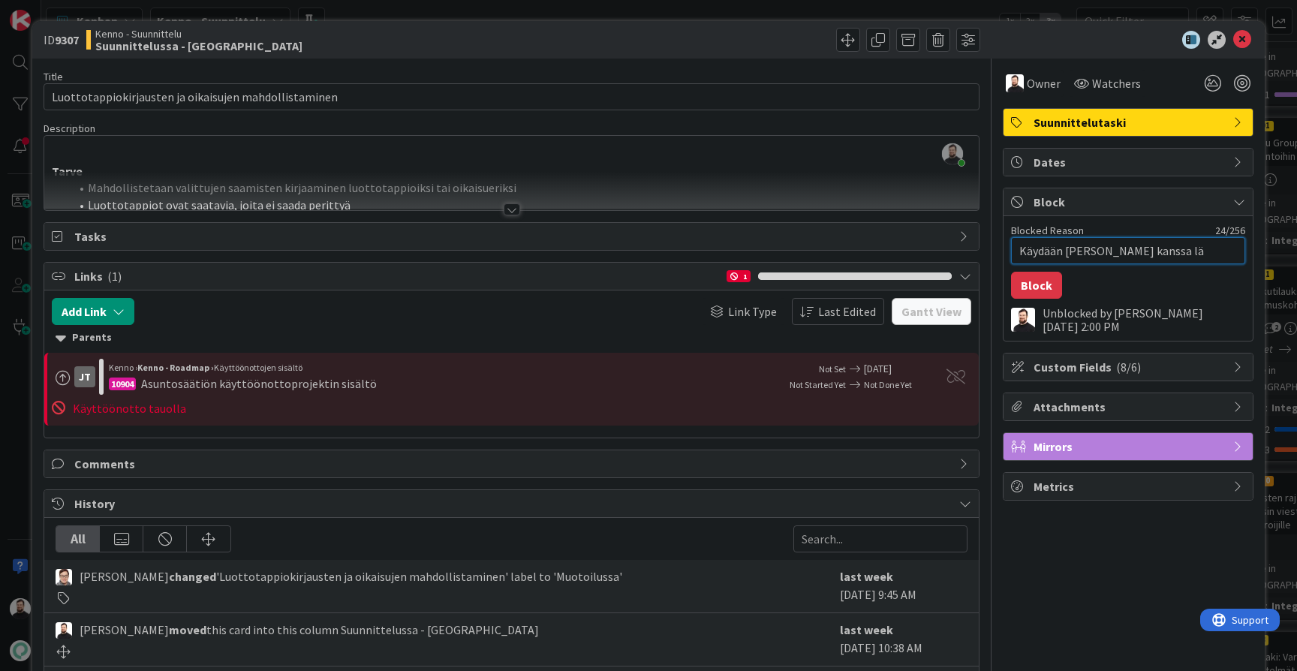
type textarea "Käydään Katjan kanssa läp"
type textarea "x"
type textarea "Käydään Katjan kanssa läpi"
type textarea "x"
type textarea "Käydään Katjan kanssa läpi"
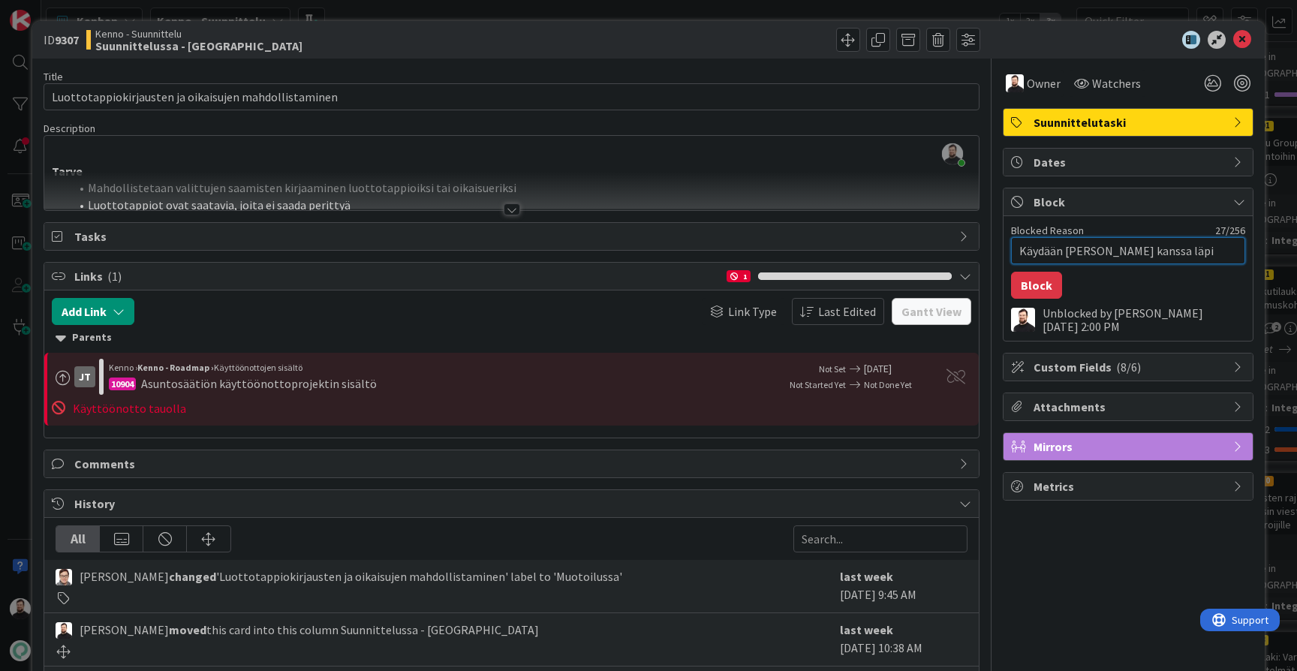
type textarea "x"
type textarea "Käydään Katjan kanssa läpi P"
type textarea "x"
type textarea "Käydään Katjan kanssa läpi Pe"
type textarea "x"
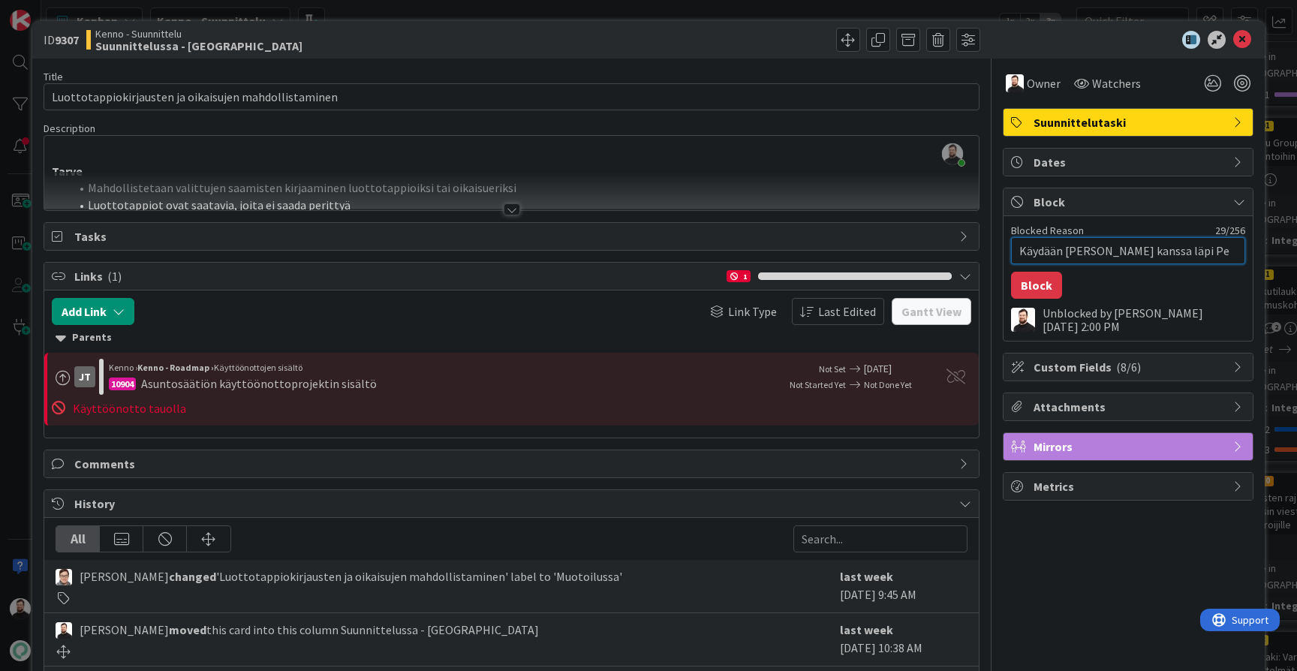
type textarea "Käydään Katjan kanssa läpi Per"
type textarea "x"
type textarea "Käydään Katjan kanssa läpi Peri"
type textarea "x"
type textarea "Käydään Katjan kanssa läpi Perin"
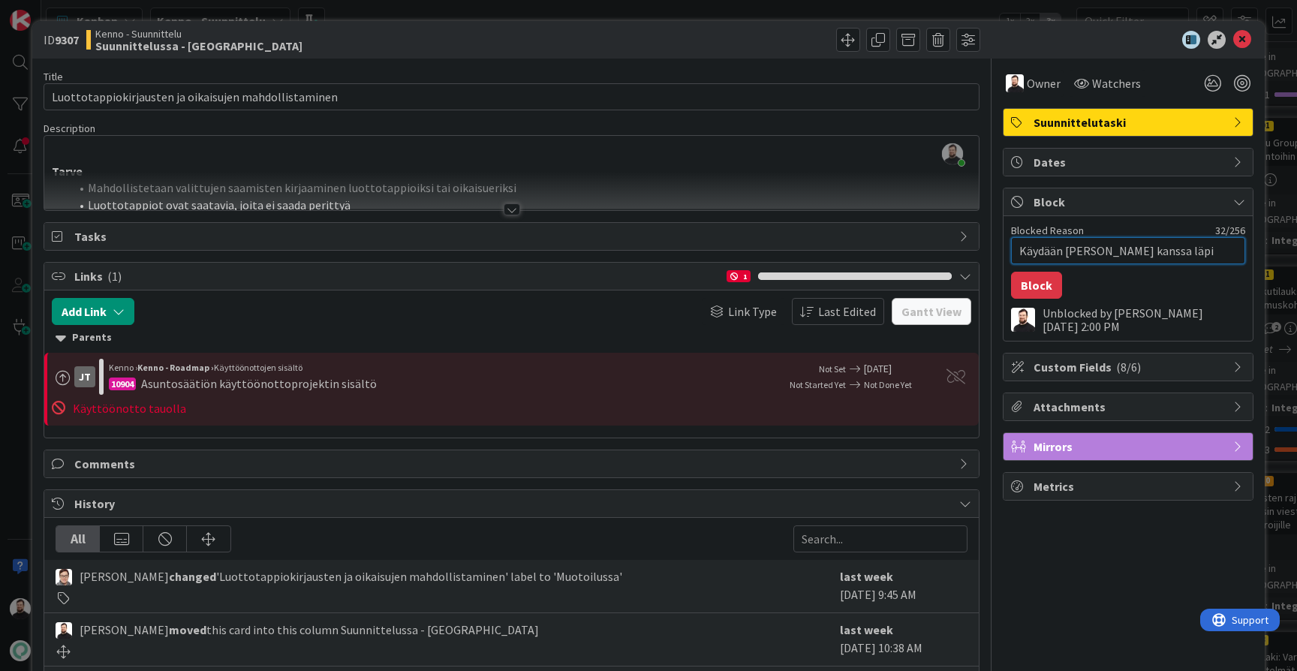
type textarea "x"
type textarea "Käydään Katjan kanssa läpi Perint"
type textarea "x"
type textarea "Käydään Katjan kanssa läpi Perintä"
type textarea "x"
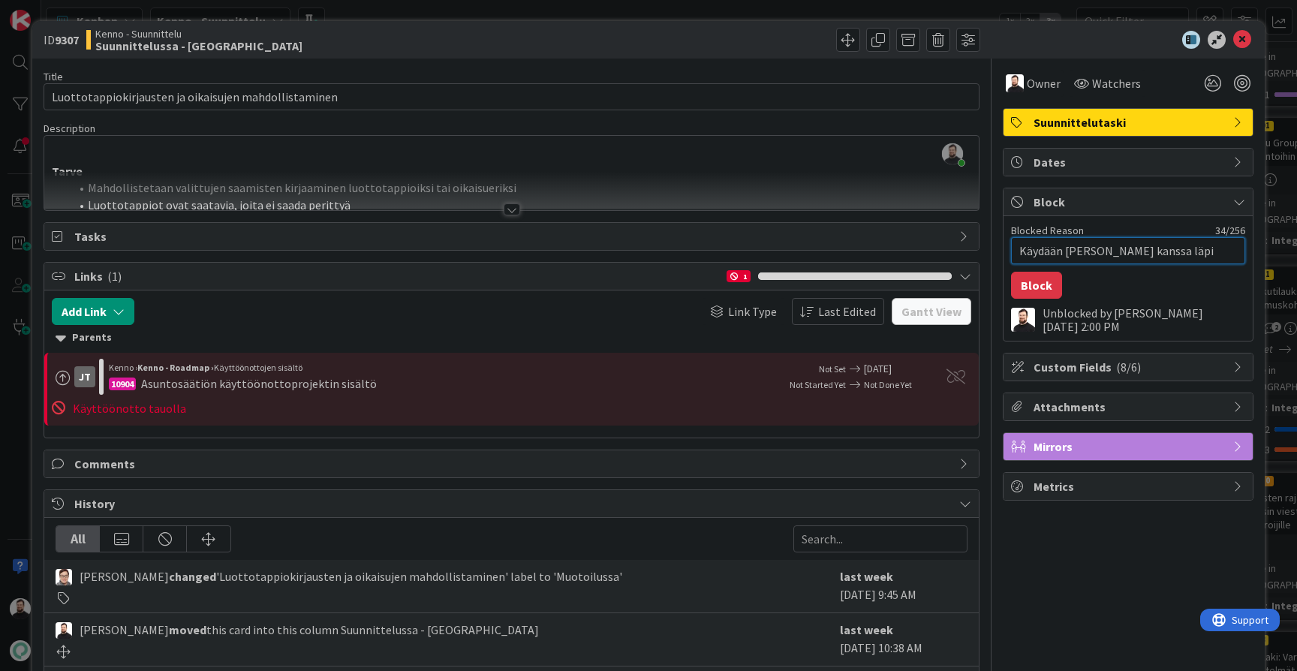
type textarea "Käydään Katjan kanssa läpi Perintä-"
type textarea "x"
type textarea "Käydään Katjan kanssa läpi Perintä-y"
type textarea "x"
type textarea "Käydään Katjan kanssa läpi Perintä-yh"
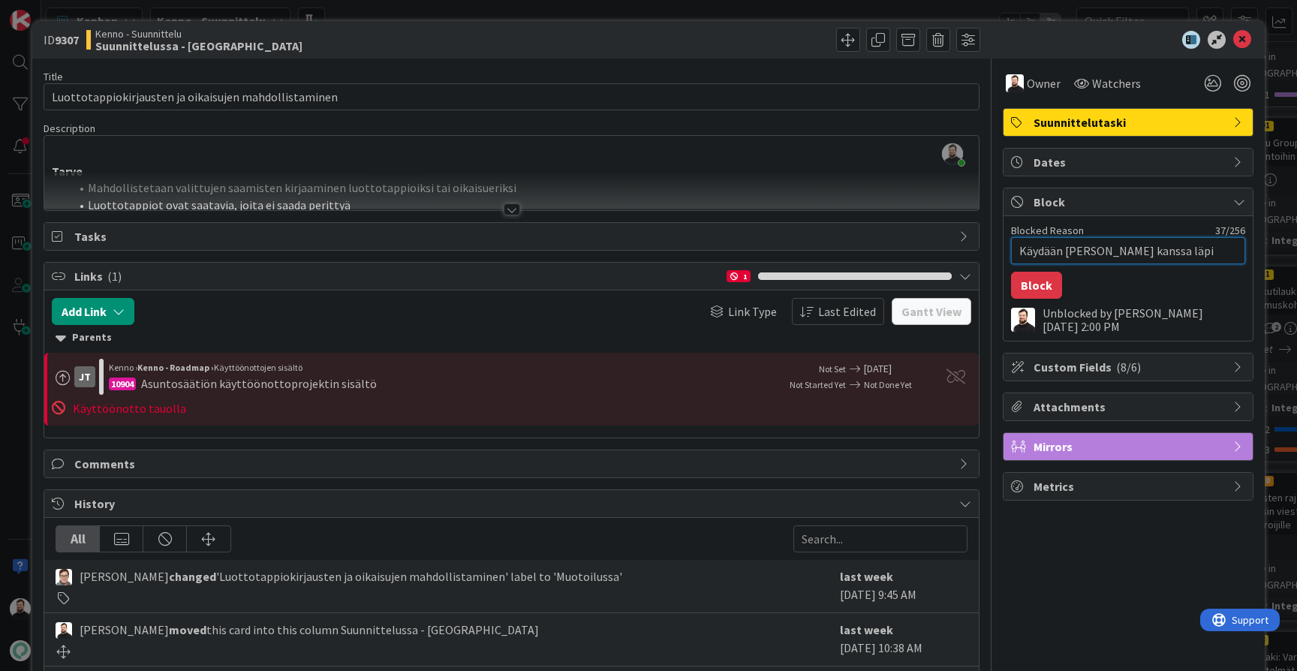
type textarea "x"
type textarea "Käydään Katjan kanssa läpi Perintä-yht"
type textarea "x"
type textarea "Käydään Katjan kanssa läpi Perintä-yhte"
type textarea "x"
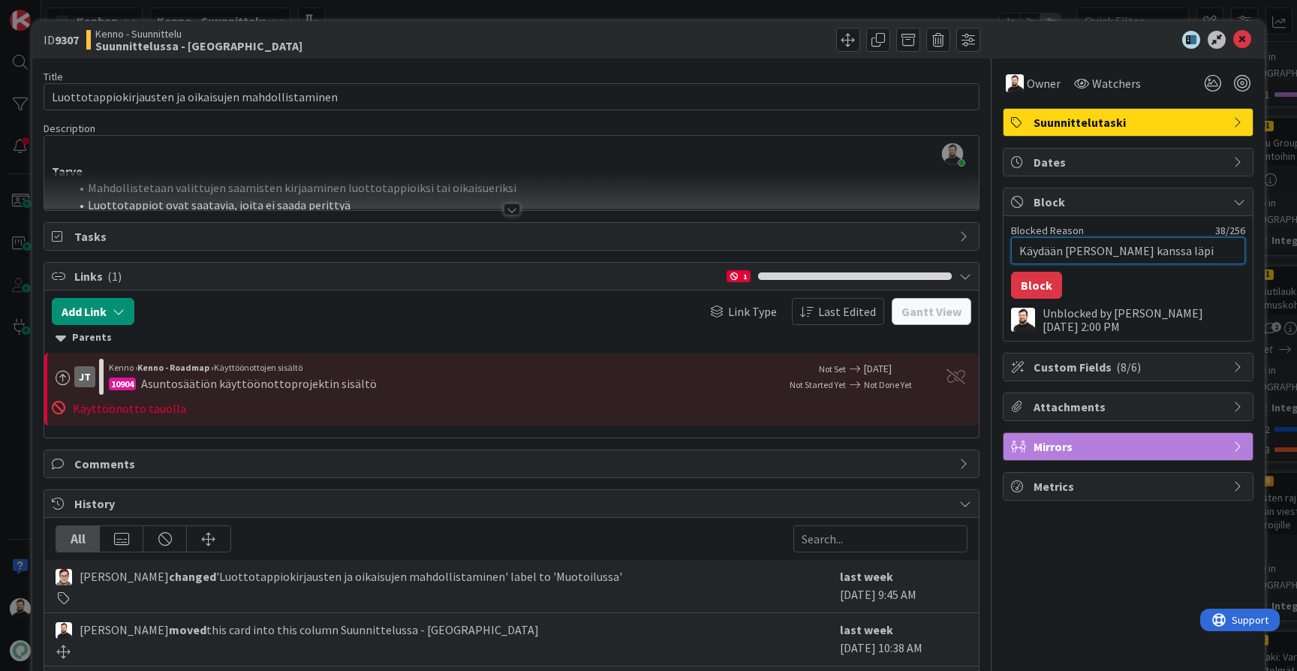
type textarea "Käydään Katjan kanssa läpi Perintä-yhtey"
type textarea "x"
type textarea "Käydään Katjan kanssa läpi Perintä-yhteyd"
type textarea "x"
type textarea "Käydään Katjan kanssa läpi Perintä-yhteyde"
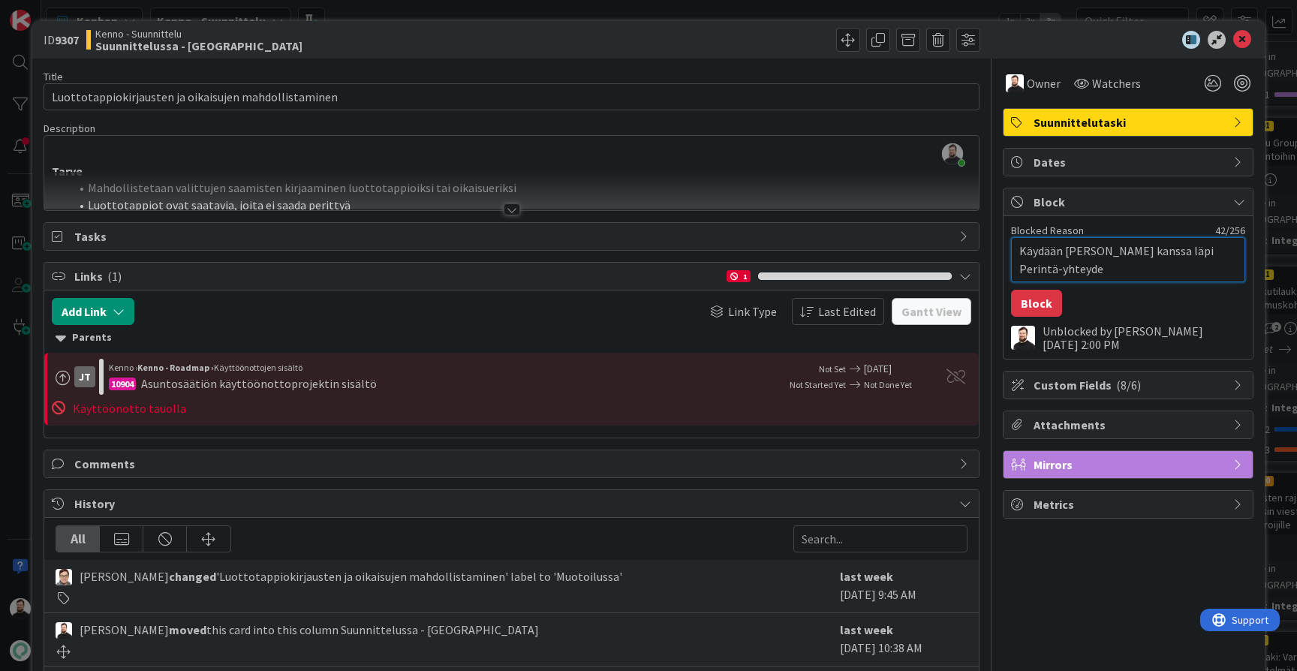
type textarea "x"
type textarea "Käydään [PERSON_NAME] kanssa läpi Perintä-yhteydet"
click at [1039, 303] on button "Block" at bounding box center [1036, 303] width 51 height 27
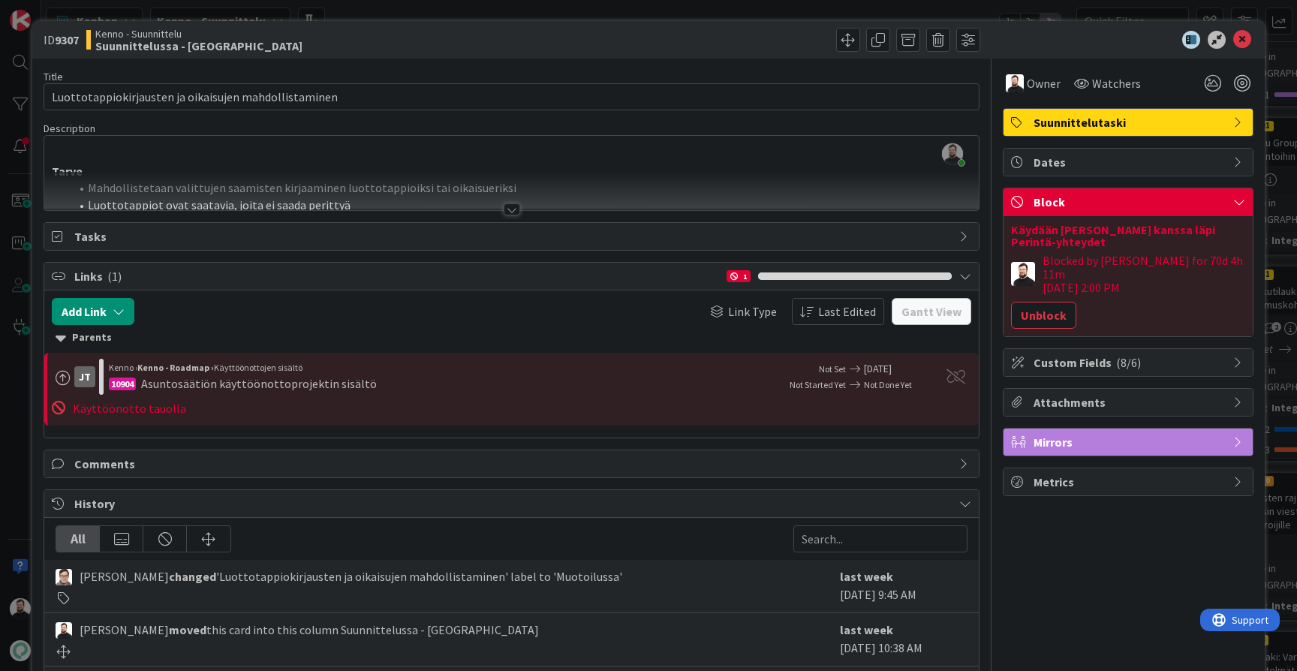
click at [20, 398] on div "ID 9307 Kenno - Suunnittelu Suunnittelussa - Rautalangat Title 53 / 128 Luottot…" at bounding box center [648, 335] width 1297 height 671
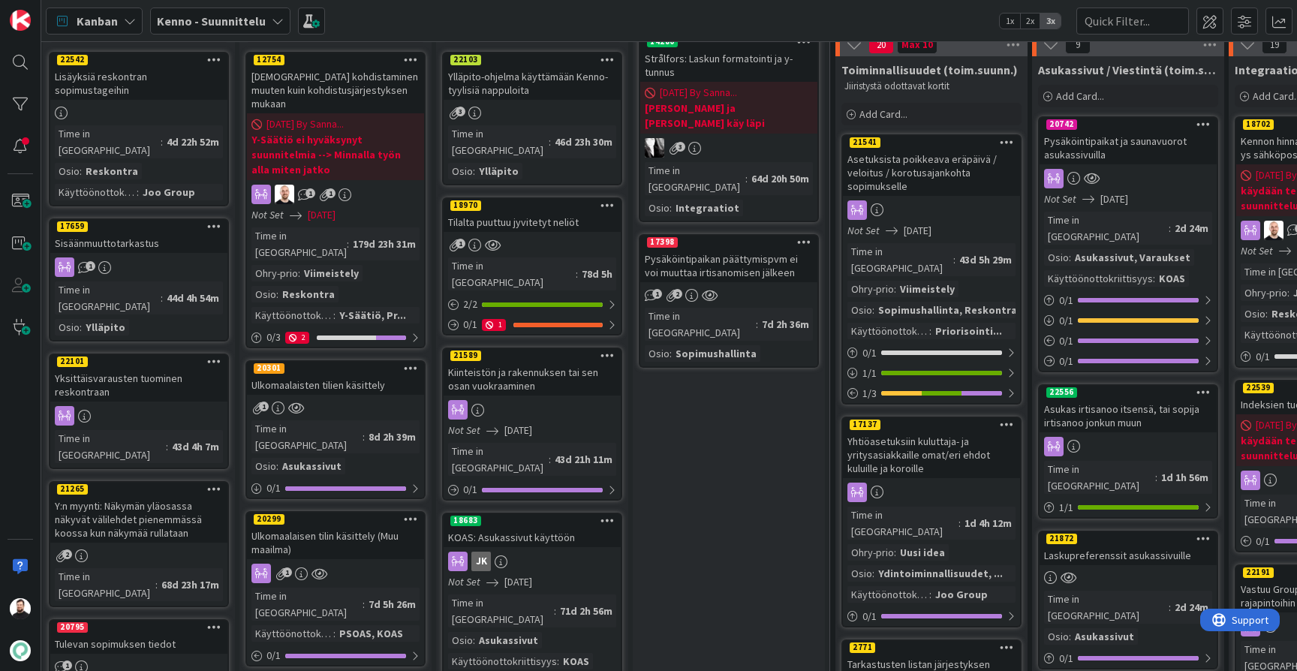
scroll to position [65, 4]
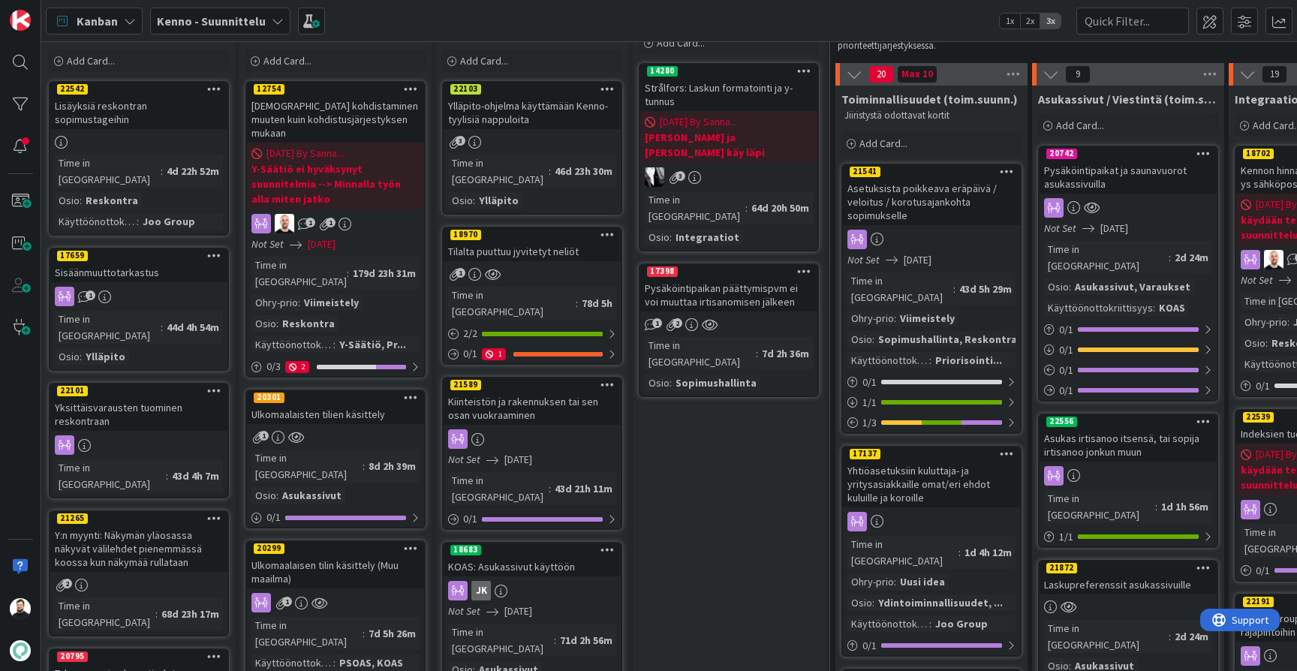
click at [184, 101] on div "Lisäyksiä reskontran sopimustageihin" at bounding box center [138, 112] width 177 height 33
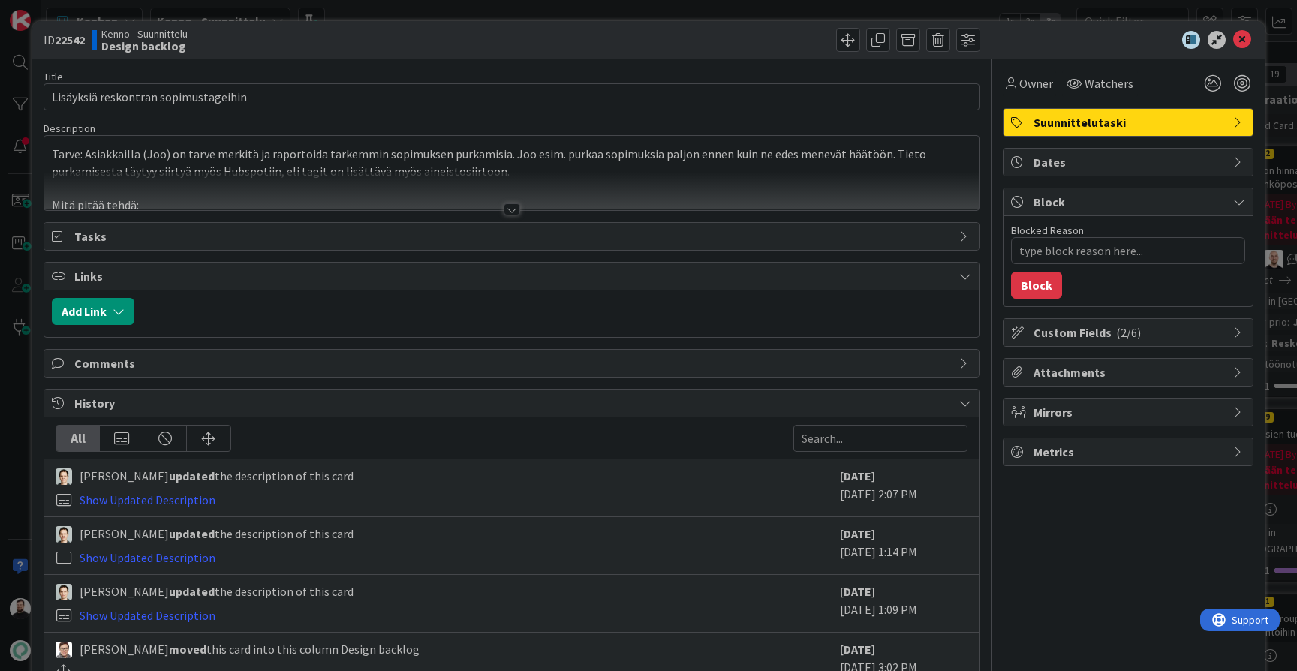
click at [516, 204] on div at bounding box center [512, 209] width 17 height 12
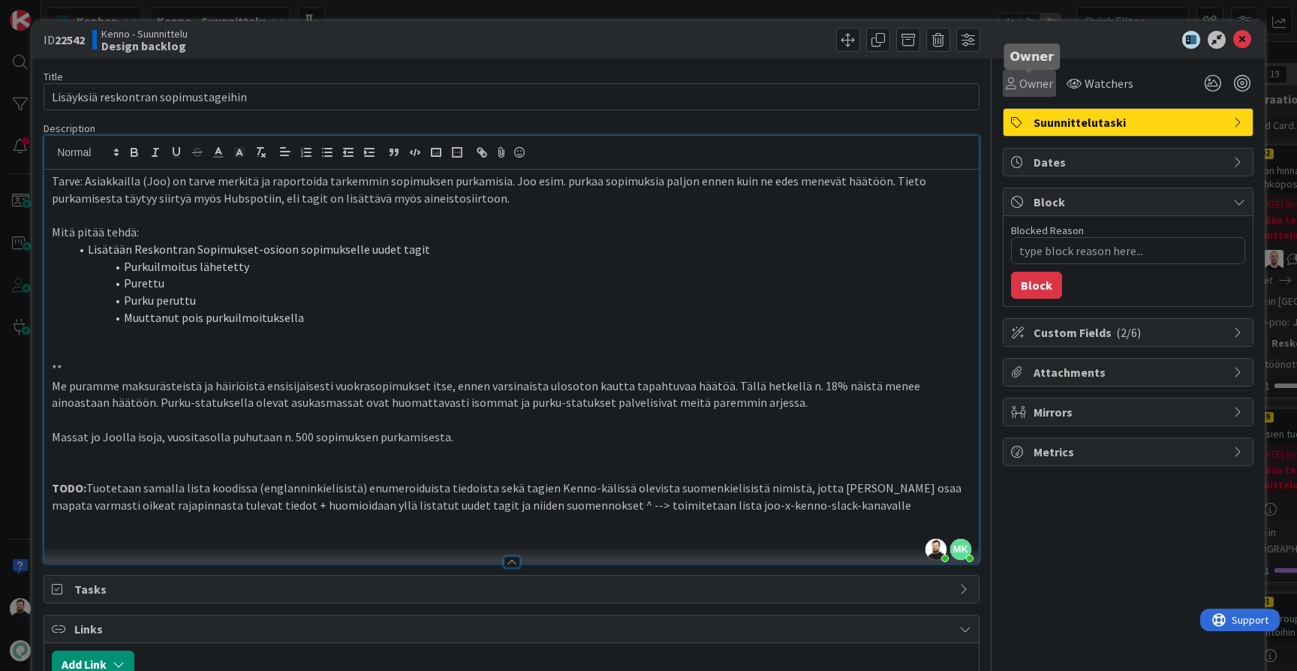
click at [1033, 83] on span "Owner" at bounding box center [1036, 83] width 34 height 18
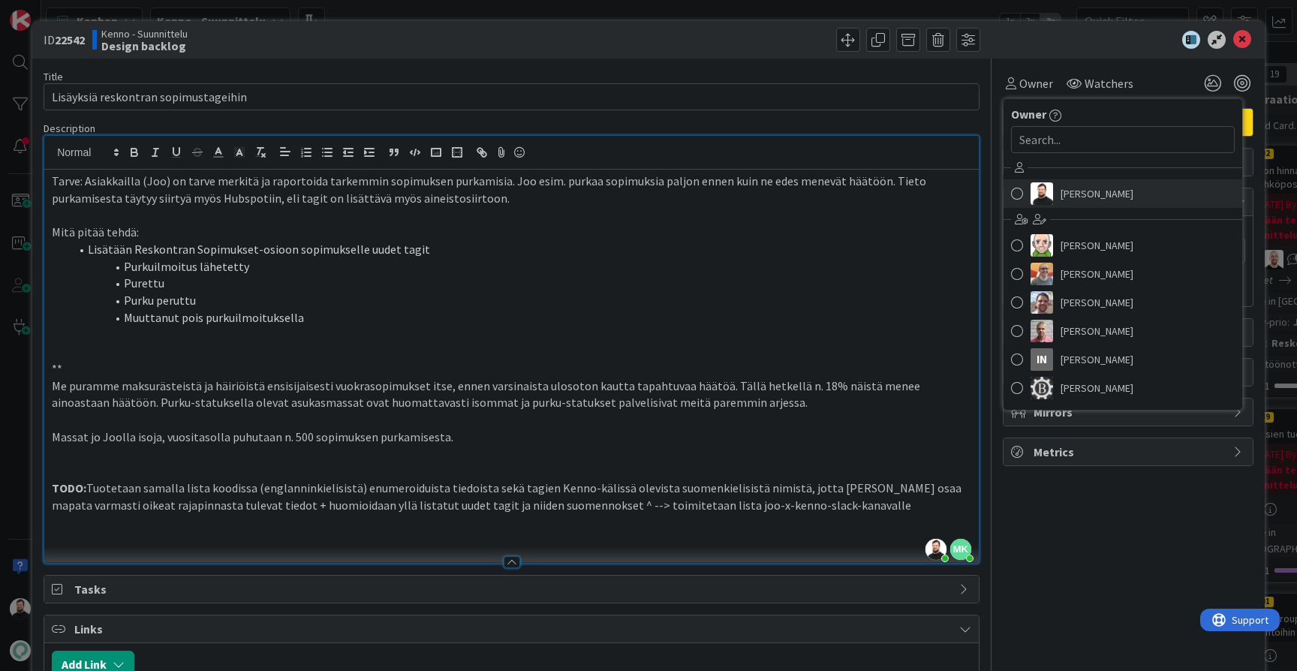
click at [1069, 199] on span "[PERSON_NAME]" at bounding box center [1096, 193] width 73 height 23
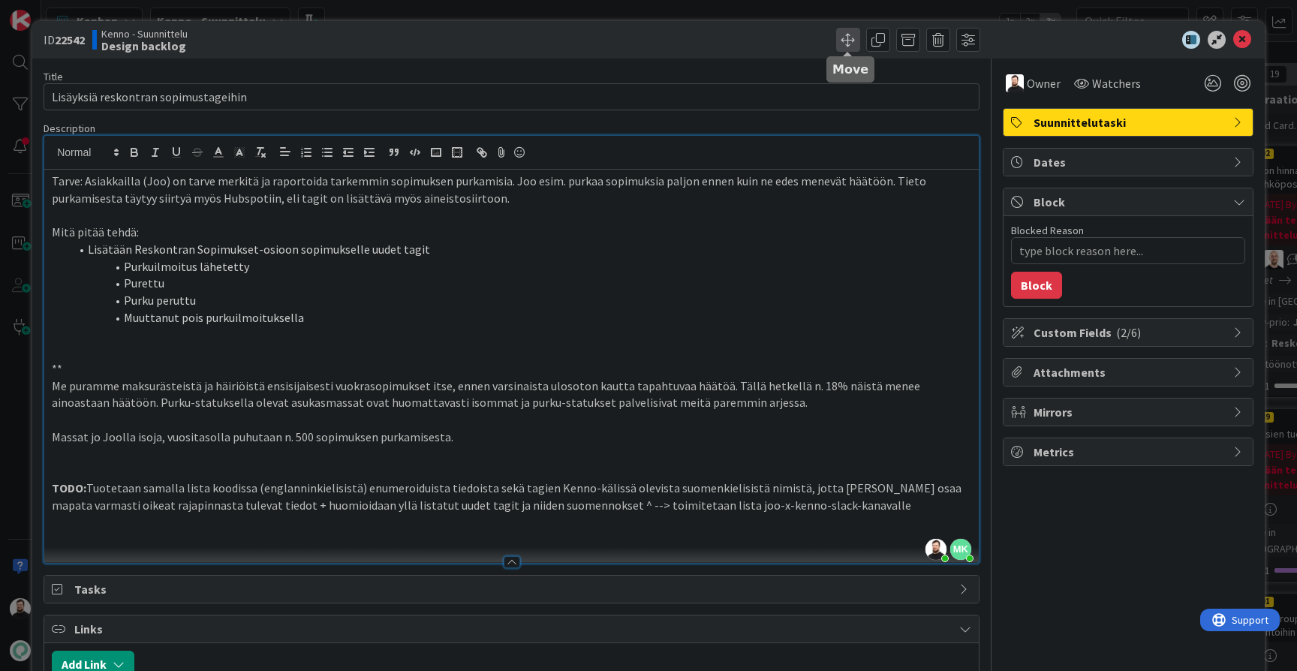
click at [849, 38] on span at bounding box center [848, 40] width 24 height 24
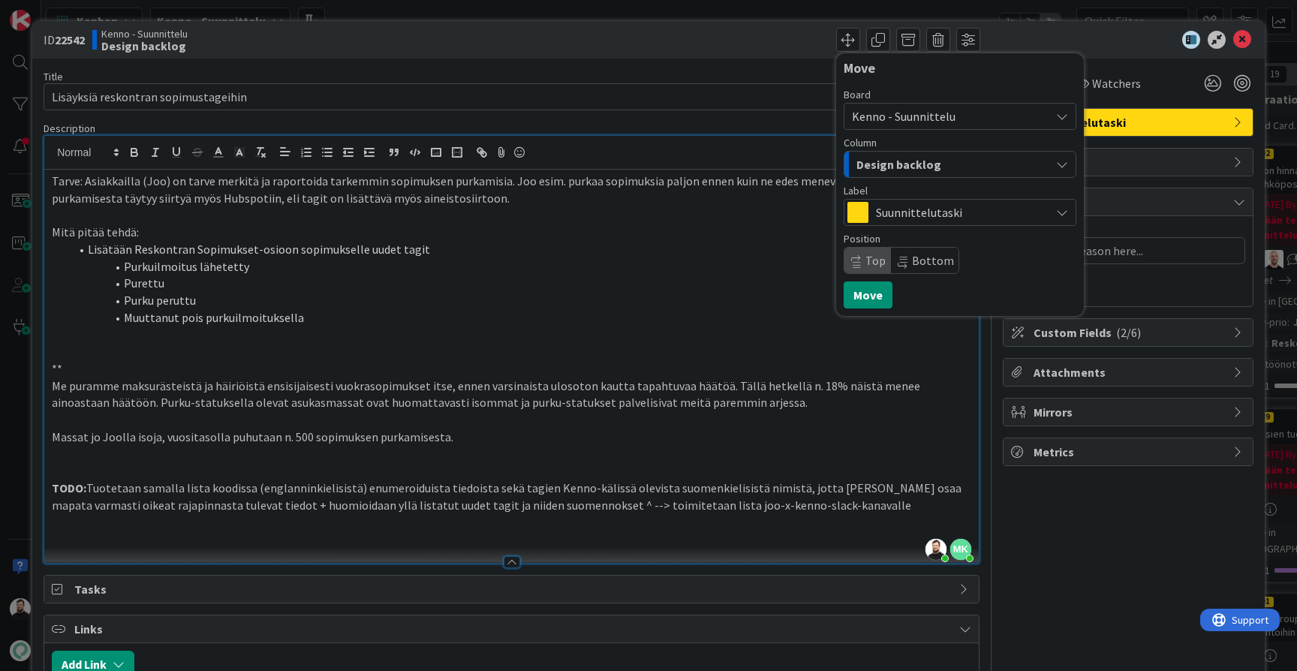
click at [917, 164] on span "Design backlog" at bounding box center [898, 165] width 85 height 20
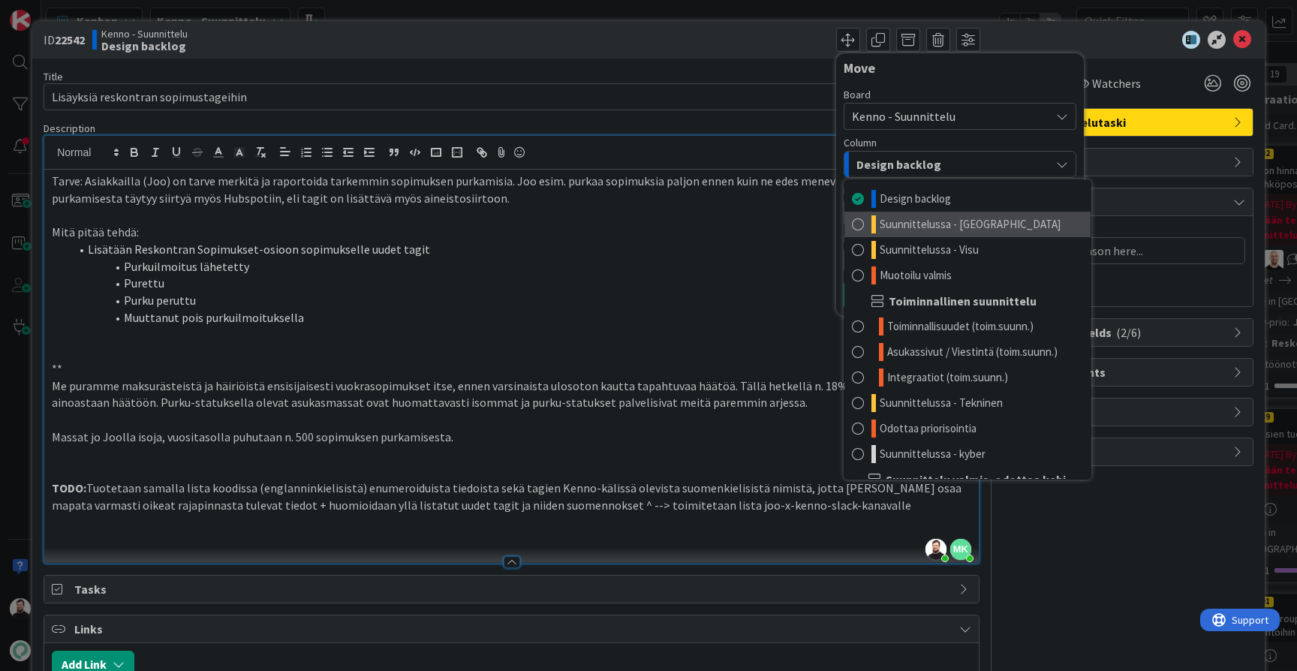
click at [922, 224] on span "Suunnittelussa - [GEOGRAPHIC_DATA]" at bounding box center [970, 224] width 181 height 18
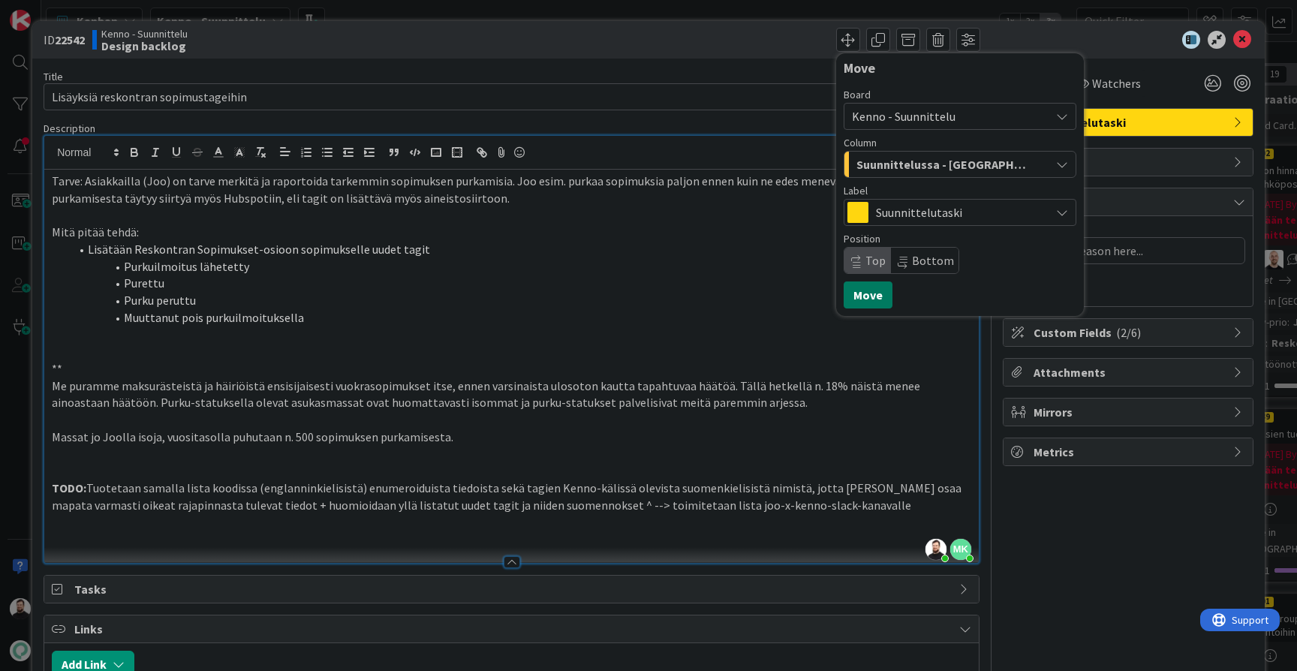
click at [874, 298] on button "Move" at bounding box center [868, 294] width 49 height 27
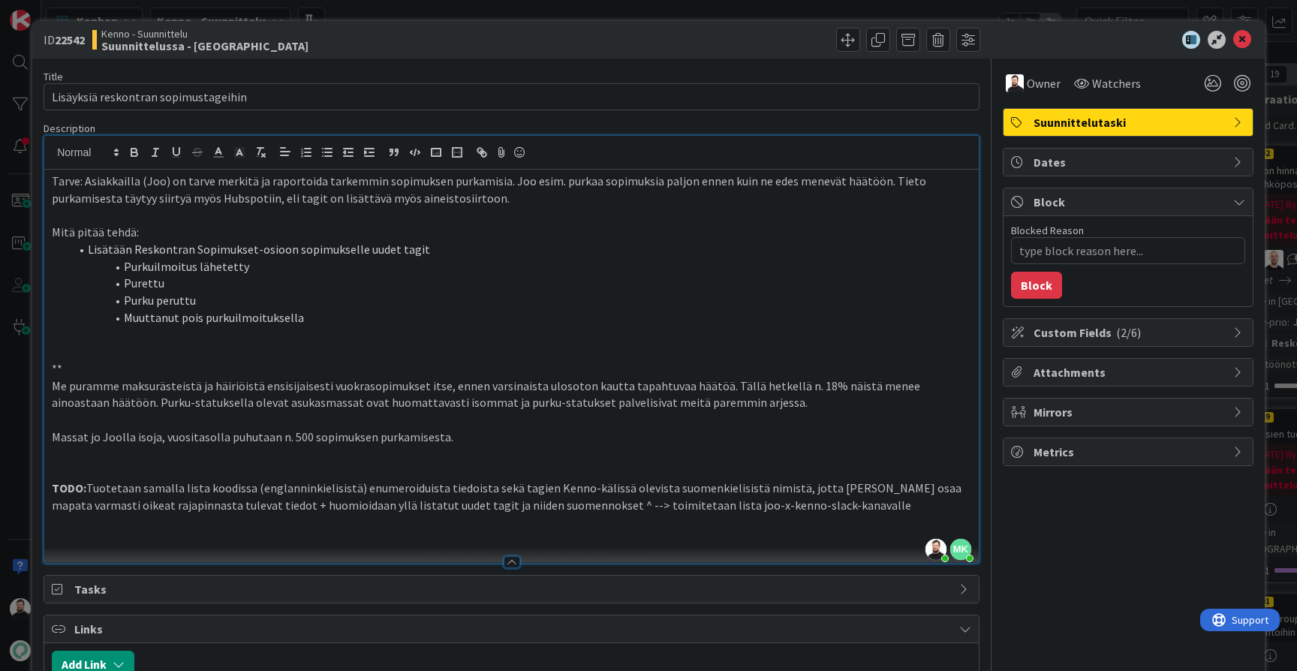
click at [13, 360] on div "ID 22542 Kenno - Suunnittelu Suunnittelussa - Rautalangat Move Move Title 36 / …" at bounding box center [648, 335] width 1297 height 671
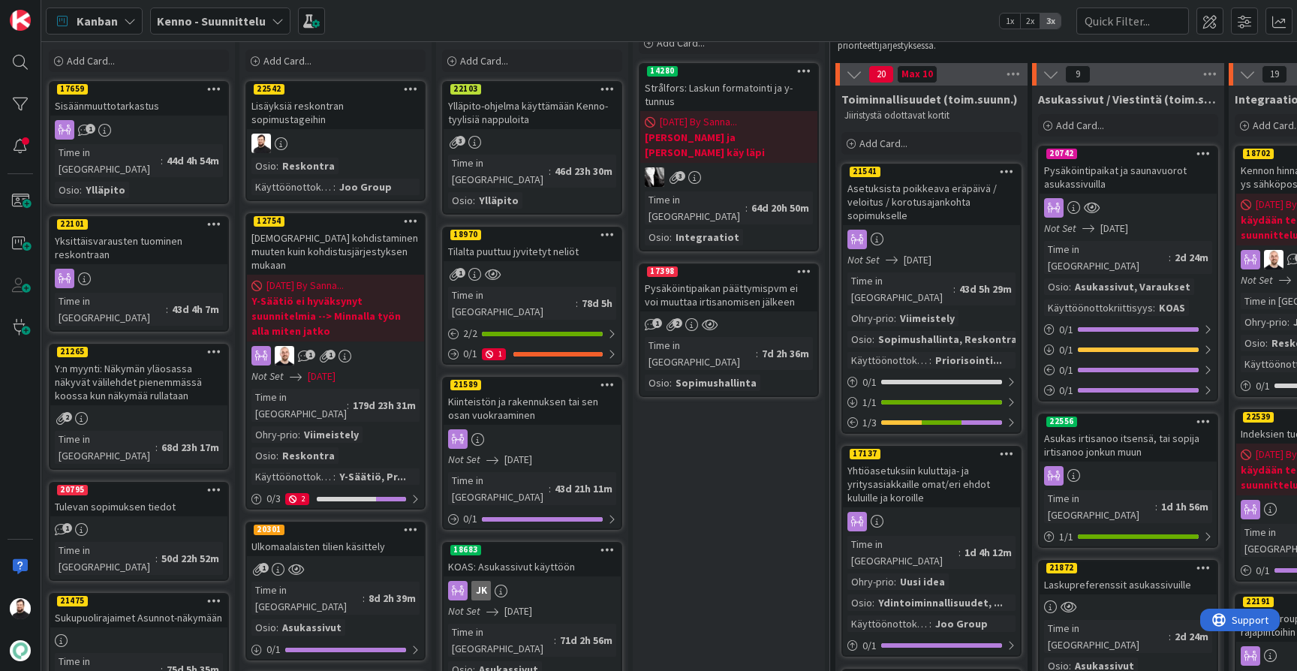
click at [143, 110] on div "Sisäänmuuttotarkastus" at bounding box center [138, 106] width 177 height 20
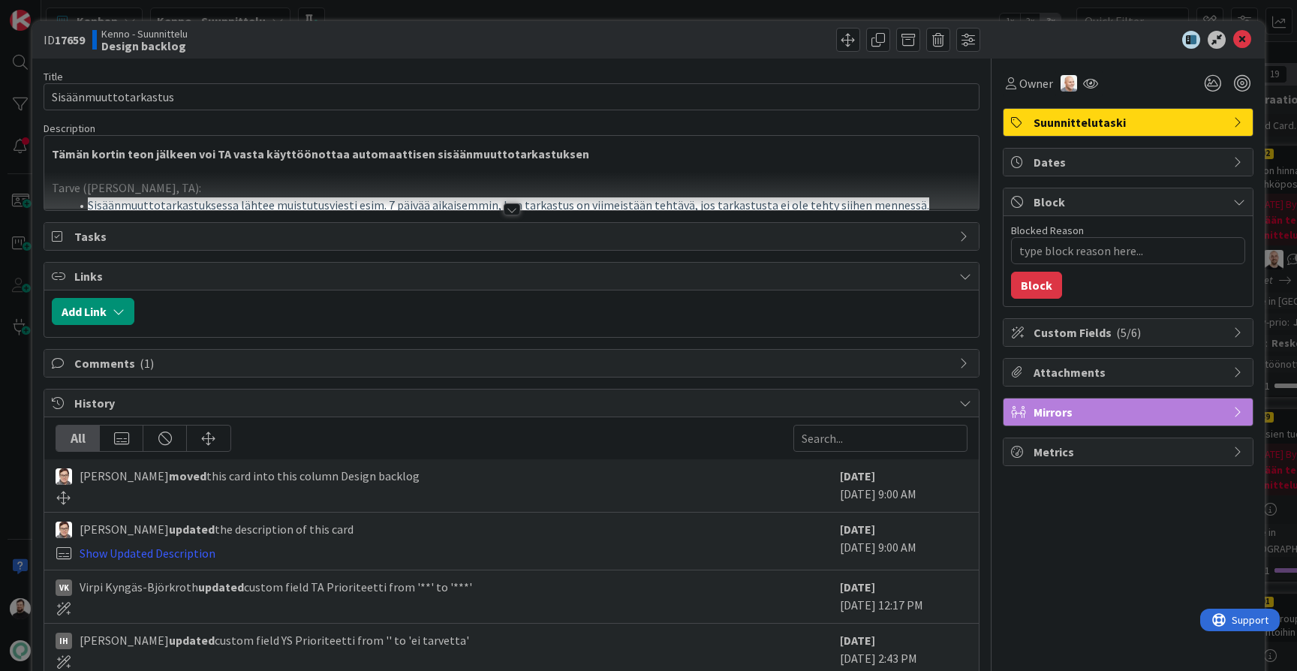
click at [509, 209] on div at bounding box center [512, 209] width 17 height 12
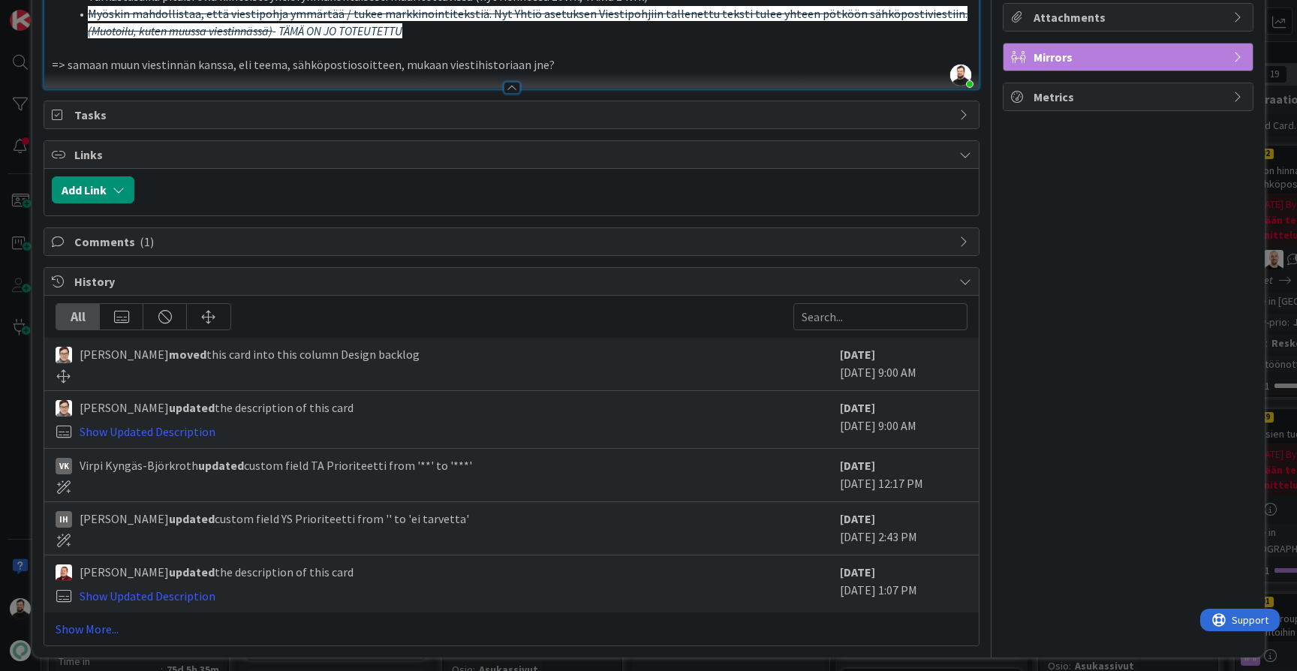
scroll to position [354, 0]
click at [107, 621] on link "Show More..." at bounding box center [512, 630] width 912 height 18
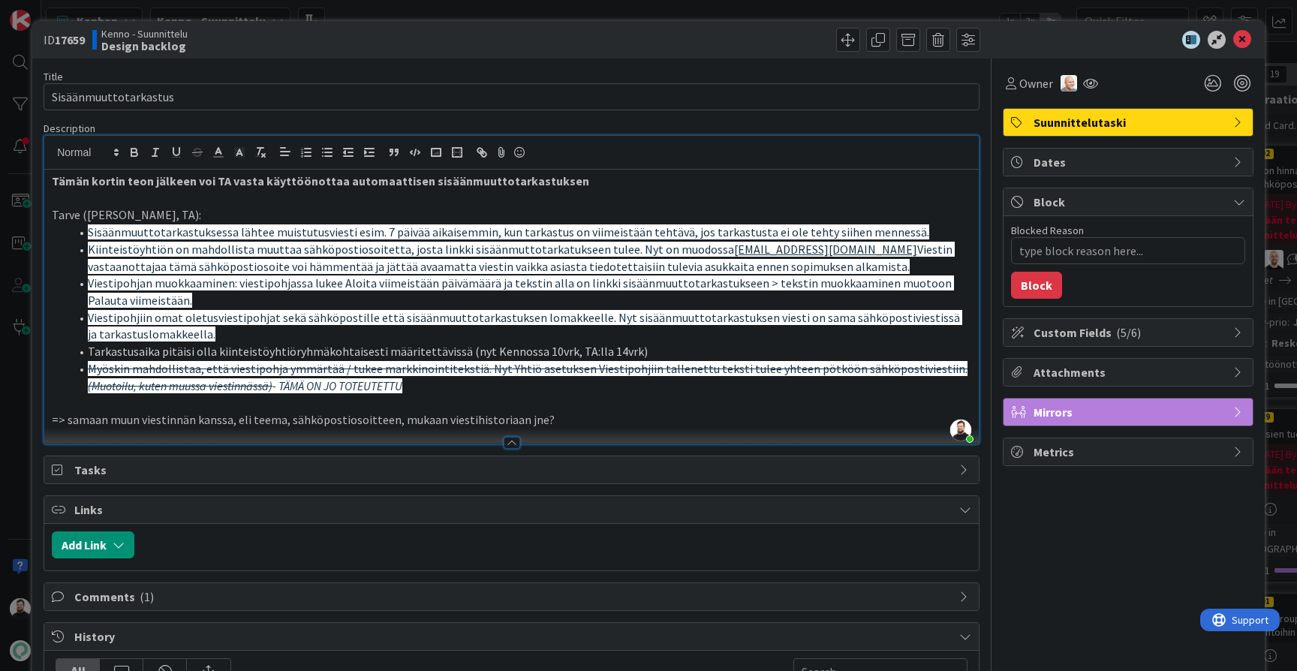
scroll to position [0, 0]
click at [17, 441] on div "ID 17659 Kenno - Suunnittelu Design backlog Title 22 / 128 Sisäänmuuttotarkastu…" at bounding box center [648, 335] width 1297 height 671
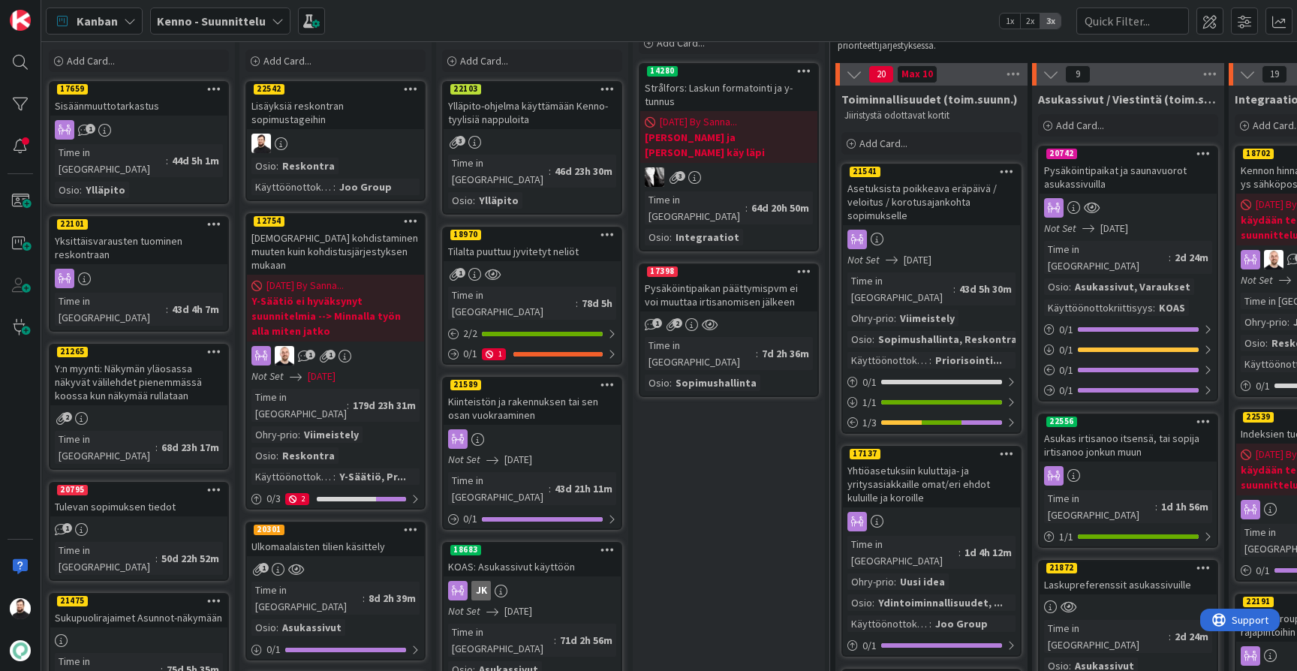
click at [175, 233] on div "Yksittäisvarausten tuominen reskontraan" at bounding box center [138, 247] width 177 height 33
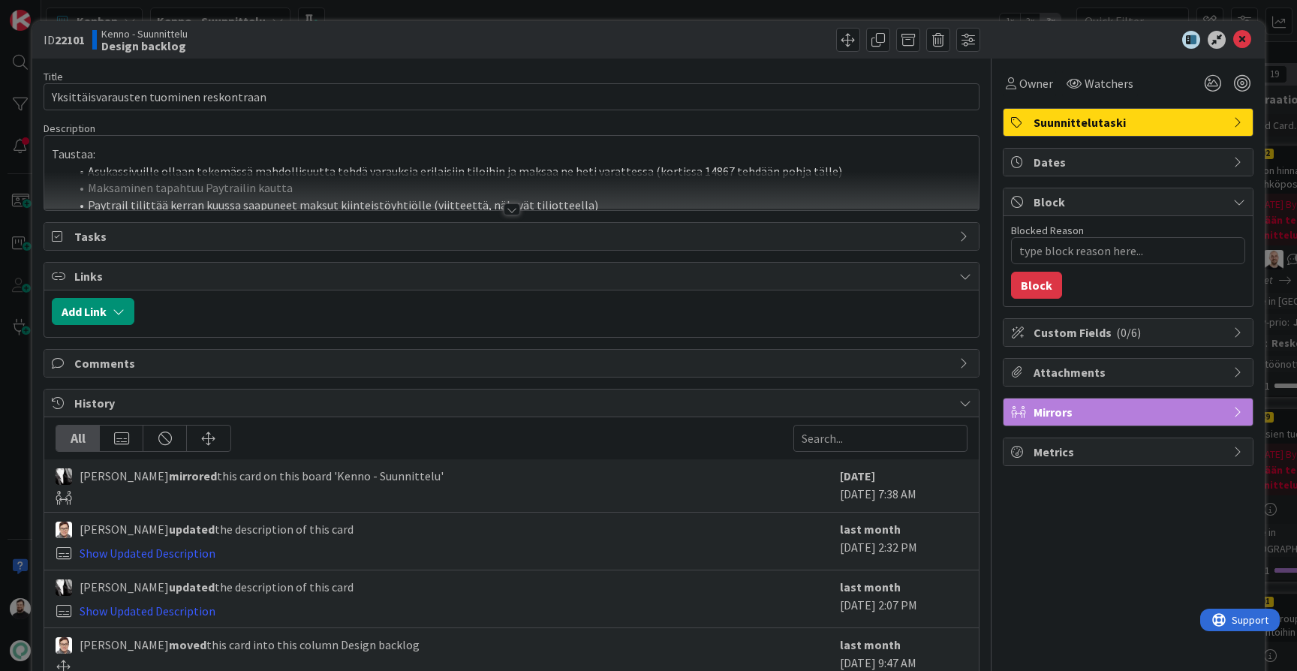
click at [504, 213] on div at bounding box center [512, 209] width 17 height 12
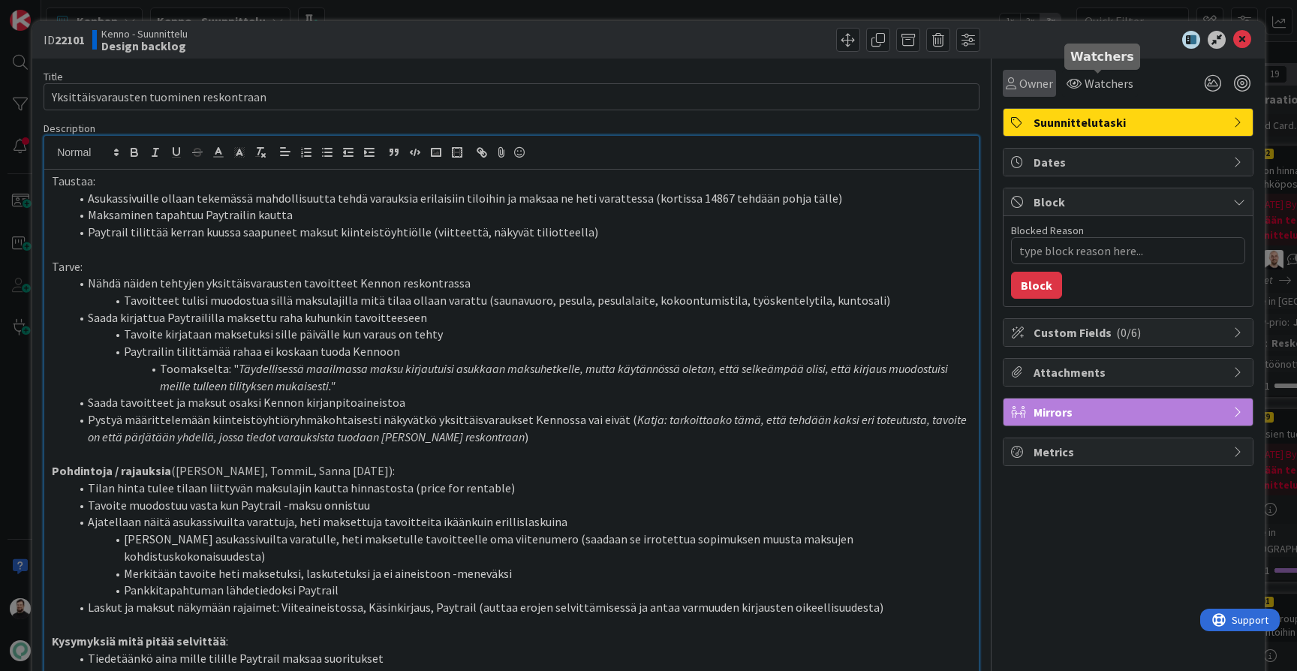
click at [1053, 86] on div "Owner" at bounding box center [1029, 83] width 53 height 27
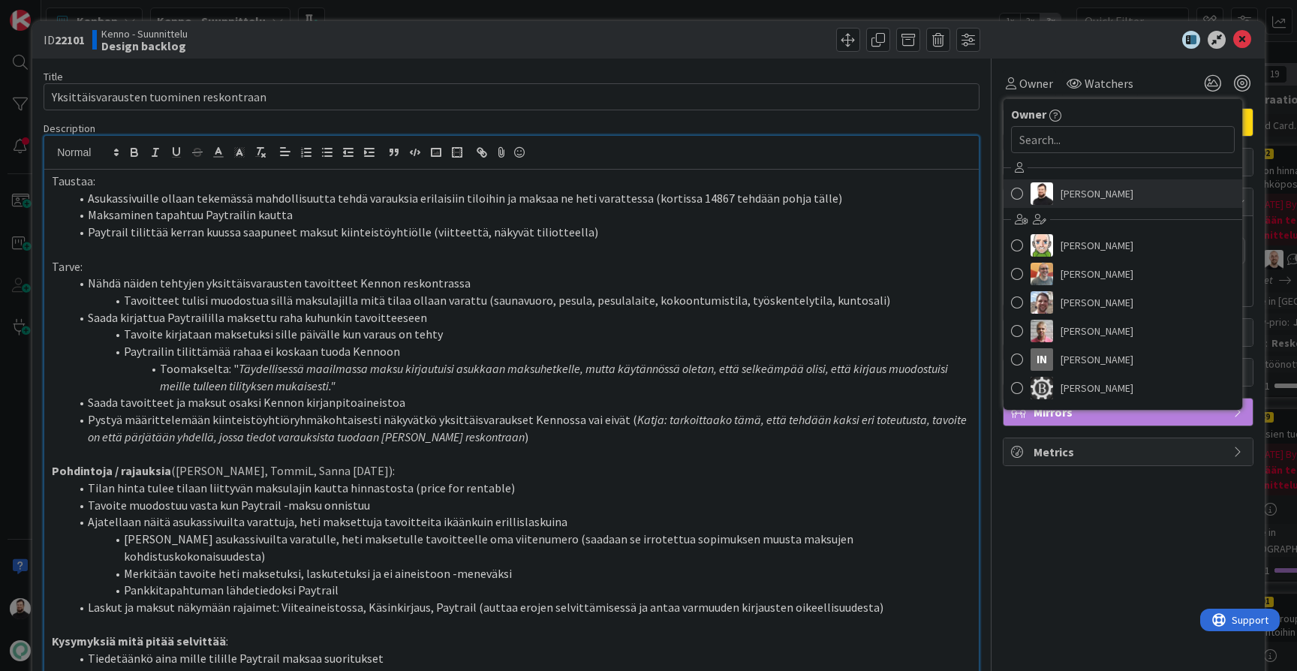
click at [1060, 189] on link "[PERSON_NAME]" at bounding box center [1122, 193] width 239 height 29
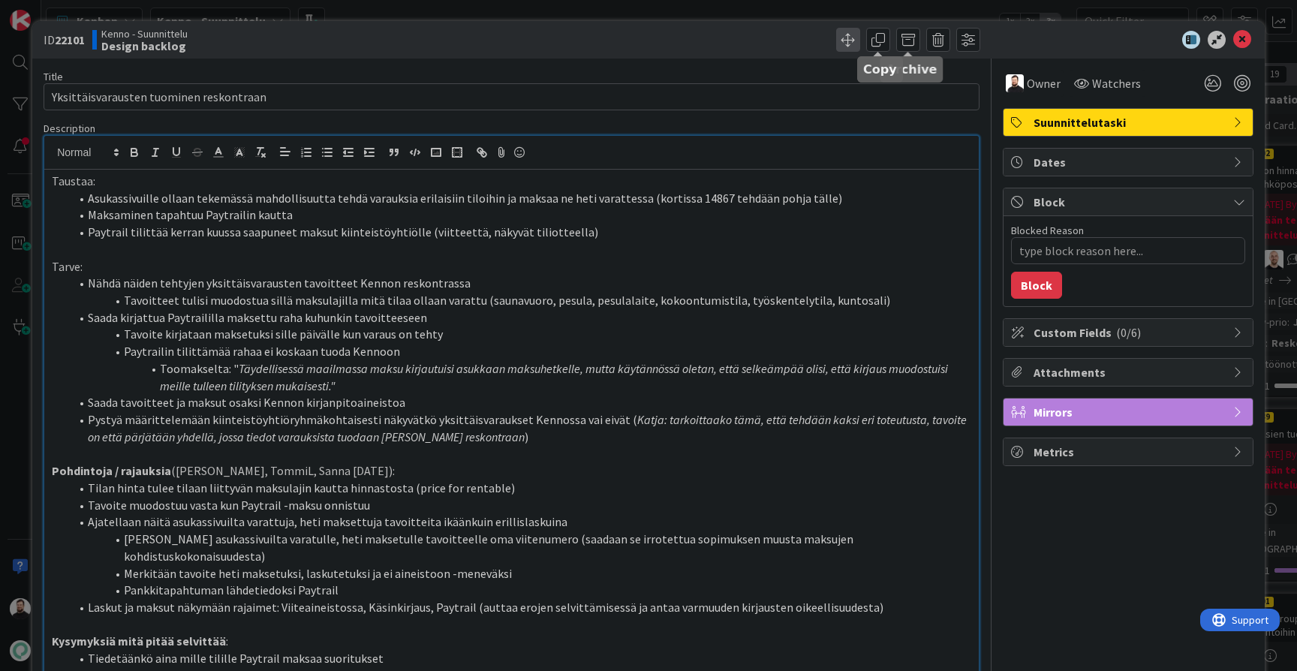
click at [854, 41] on span at bounding box center [848, 40] width 24 height 24
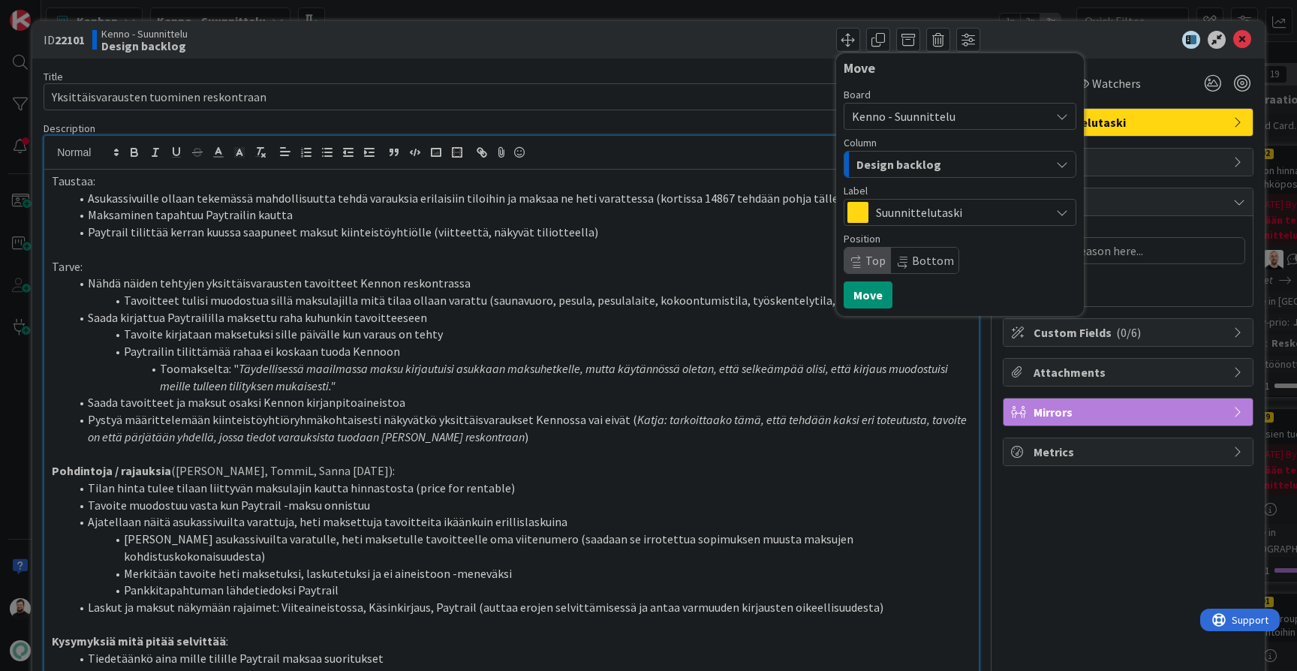
click at [907, 153] on div "Design backlog" at bounding box center [951, 164] width 197 height 24
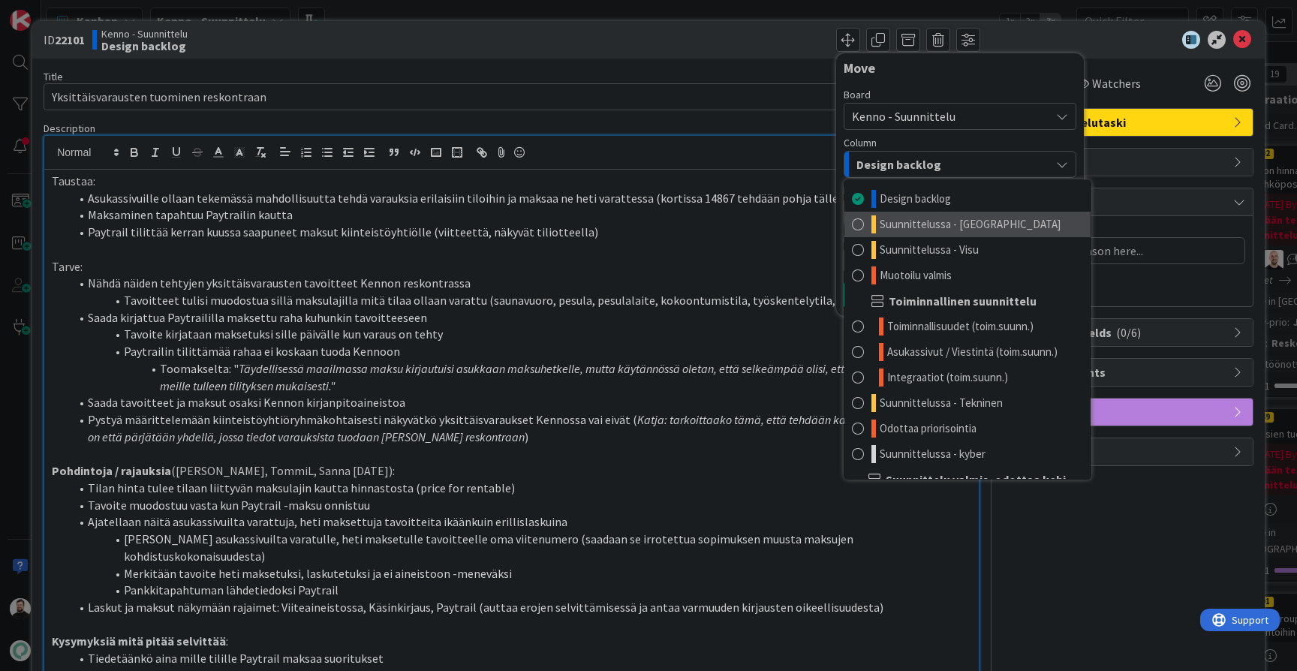
click at [924, 226] on span "Suunnittelussa - [GEOGRAPHIC_DATA]" at bounding box center [970, 224] width 181 height 18
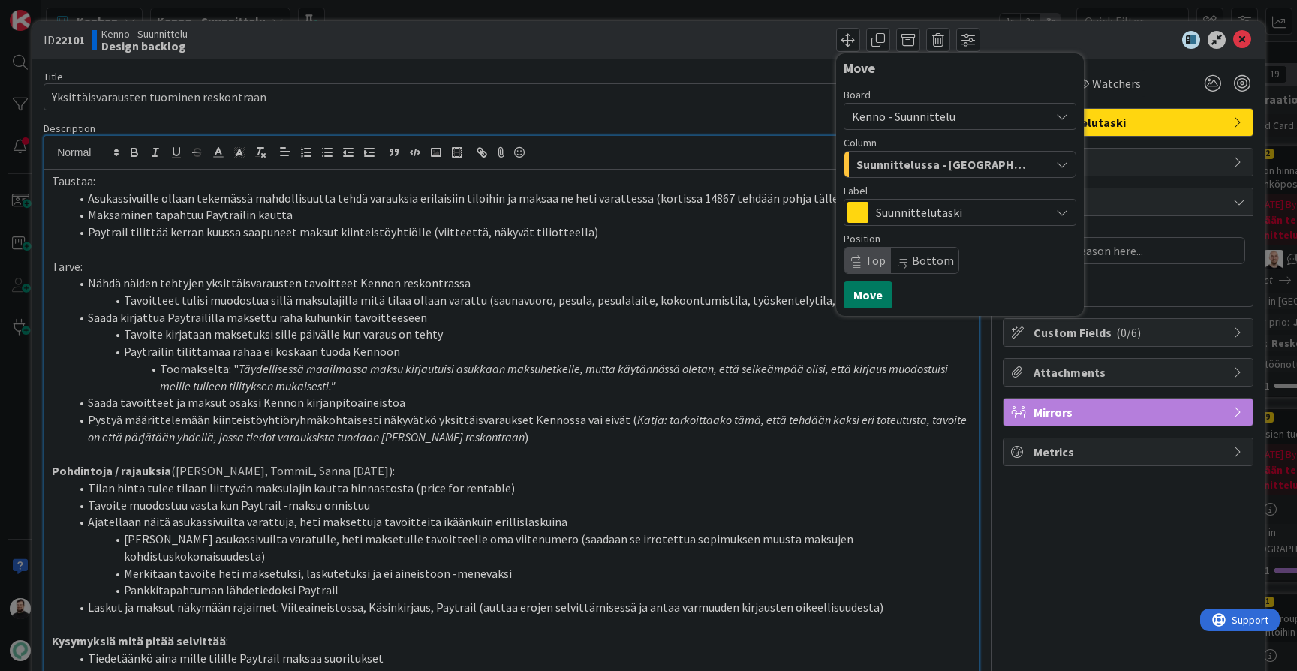
click at [863, 306] on button "Move" at bounding box center [868, 294] width 49 height 27
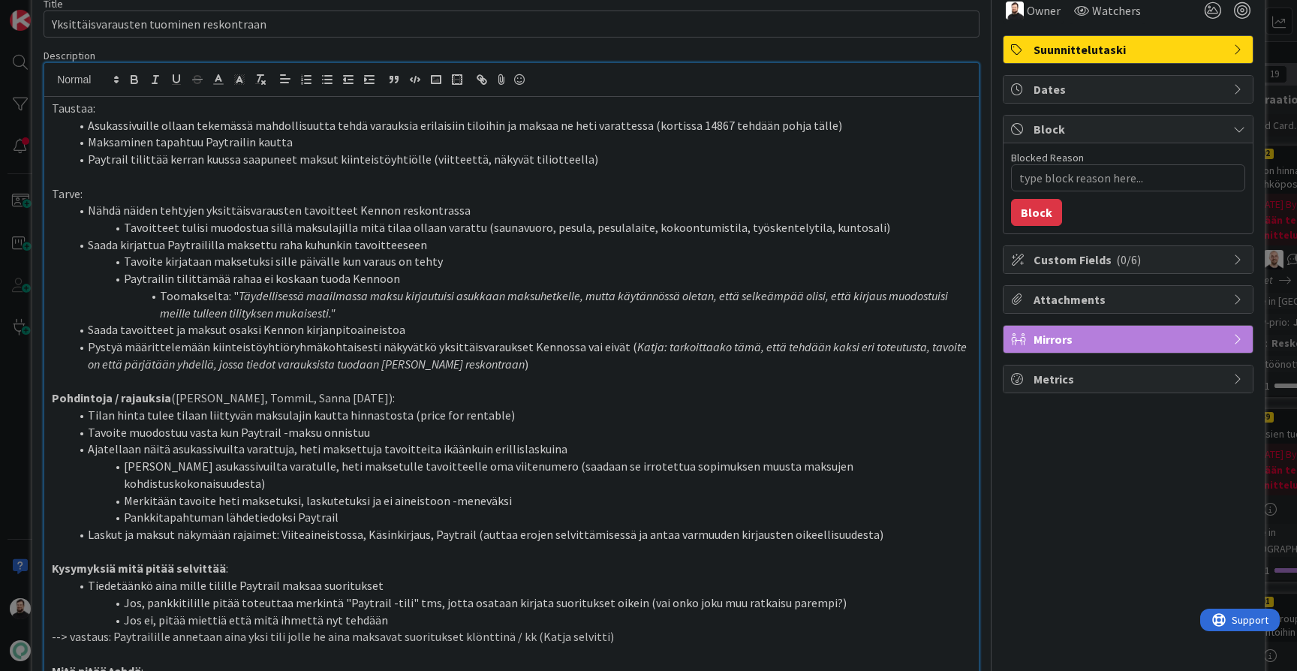
scroll to position [76, 0]
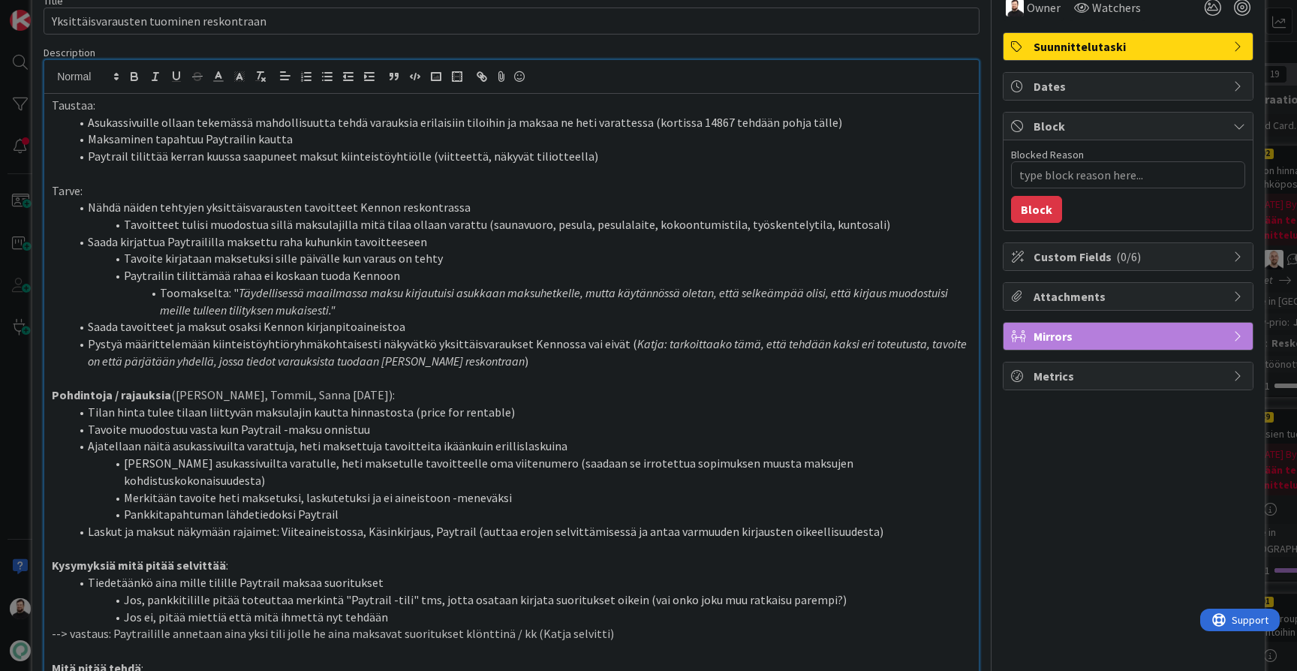
click at [19, 437] on div "ID 22101 Kenno - Suunnittelu Suunnittelussa - Rautalangat Move Move Title 39 / …" at bounding box center [648, 335] width 1297 height 671
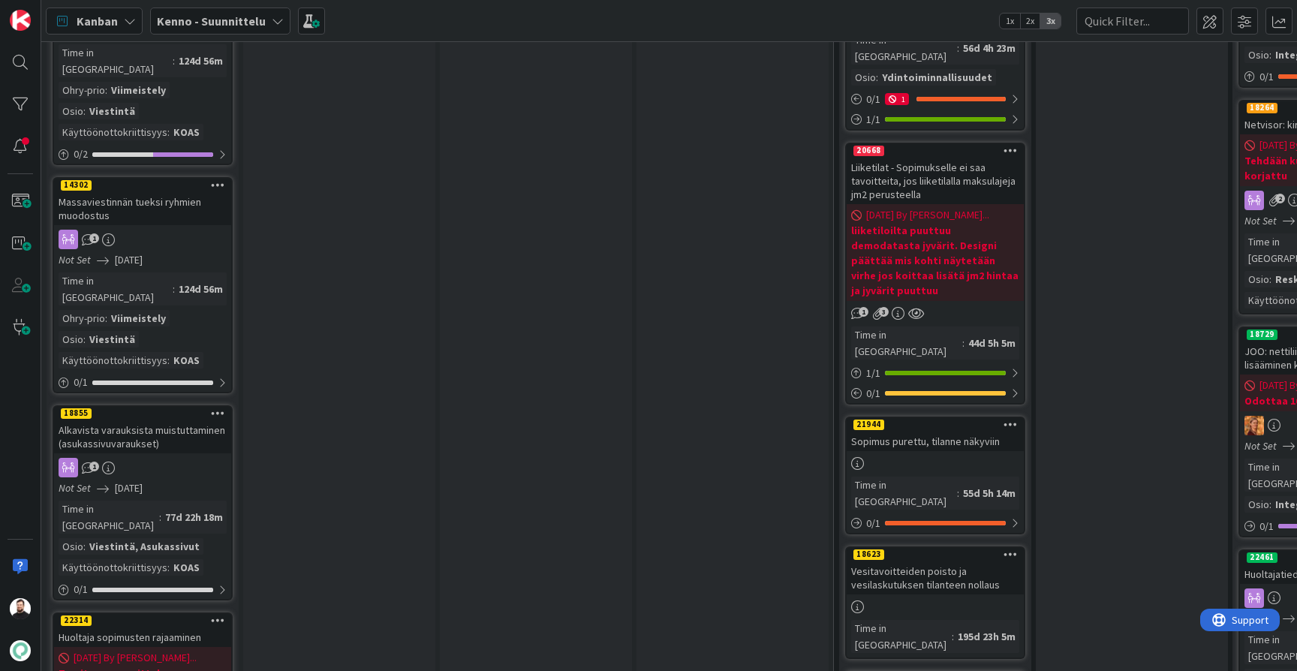
scroll to position [1938, 0]
click at [119, 627] on div "Huoltaja sopimusten rajaaminen" at bounding box center [142, 637] width 177 height 20
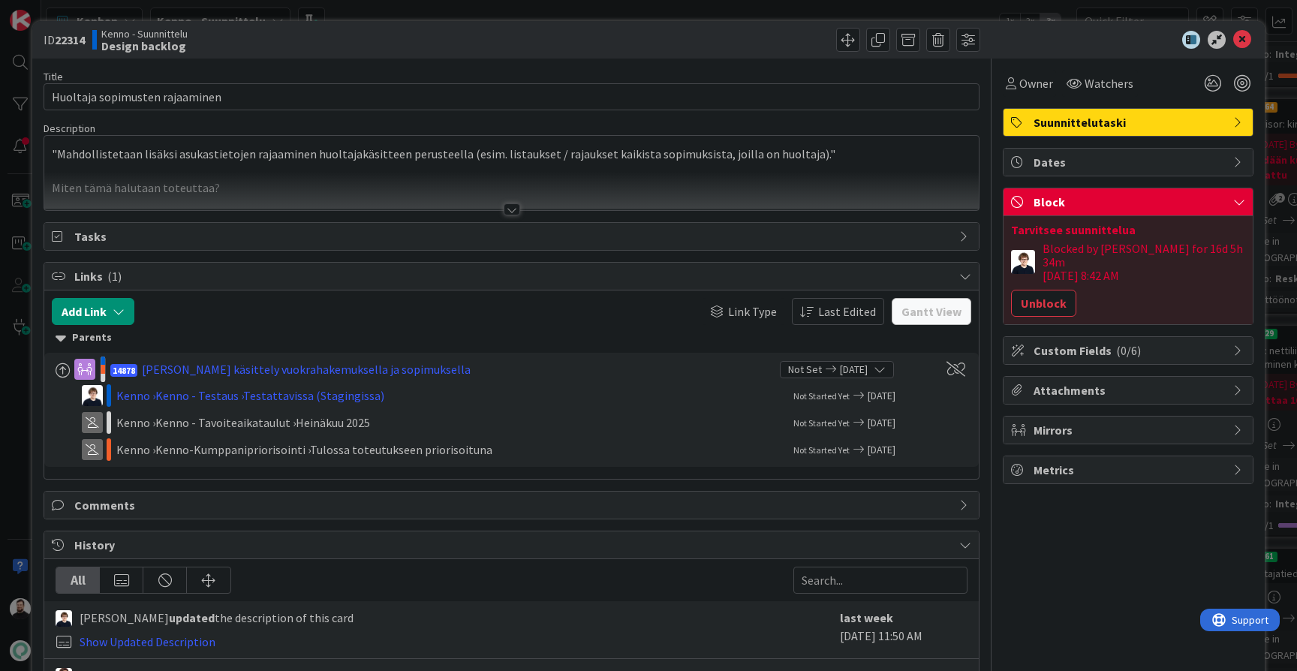
click at [509, 204] on div at bounding box center [512, 209] width 17 height 12
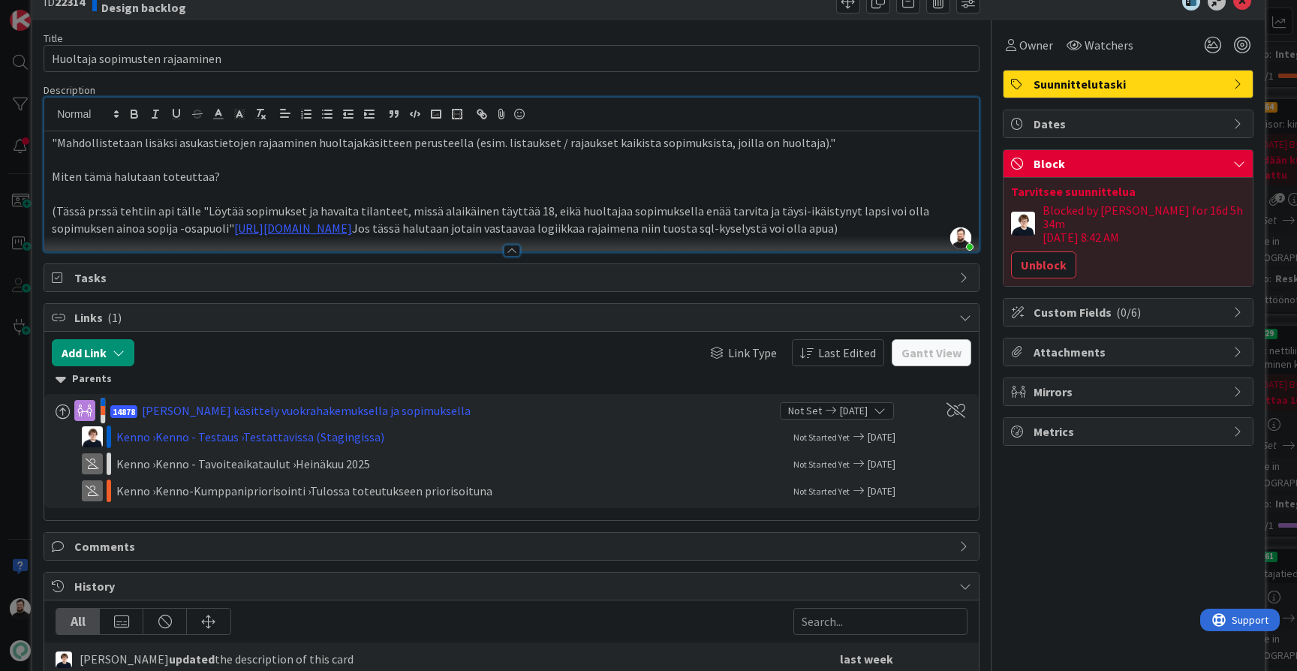
scroll to position [40, 0]
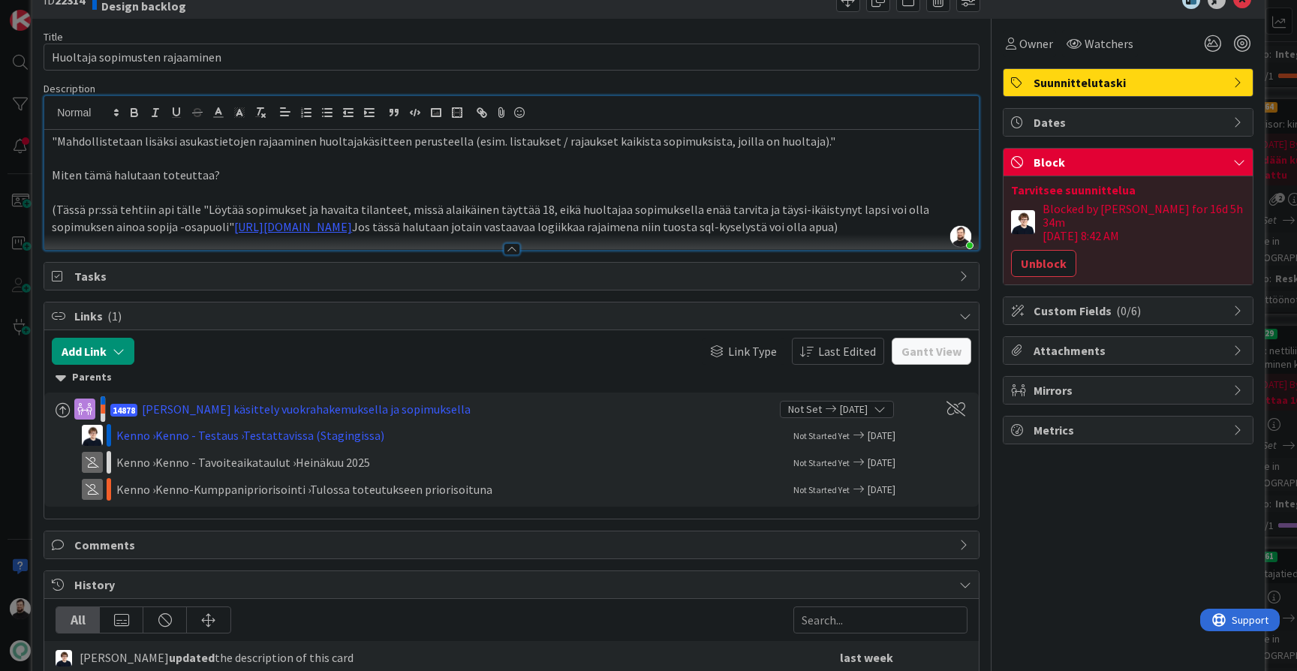
click at [18, 474] on div "ID 22314 Kenno - Suunnittelu Design backlog Title 30 / 128 Huoltaja sopimusten …" at bounding box center [648, 335] width 1297 height 671
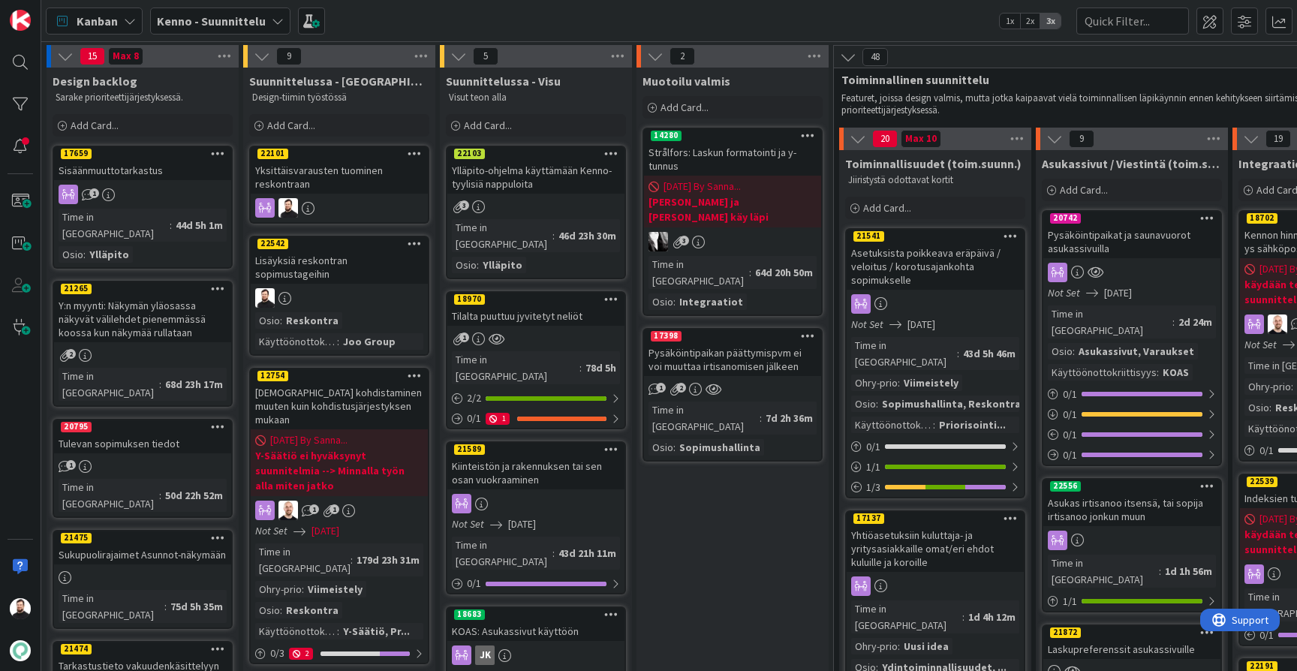
click at [149, 166] on div "Sisäänmuuttotarkastus" at bounding box center [142, 171] width 177 height 20
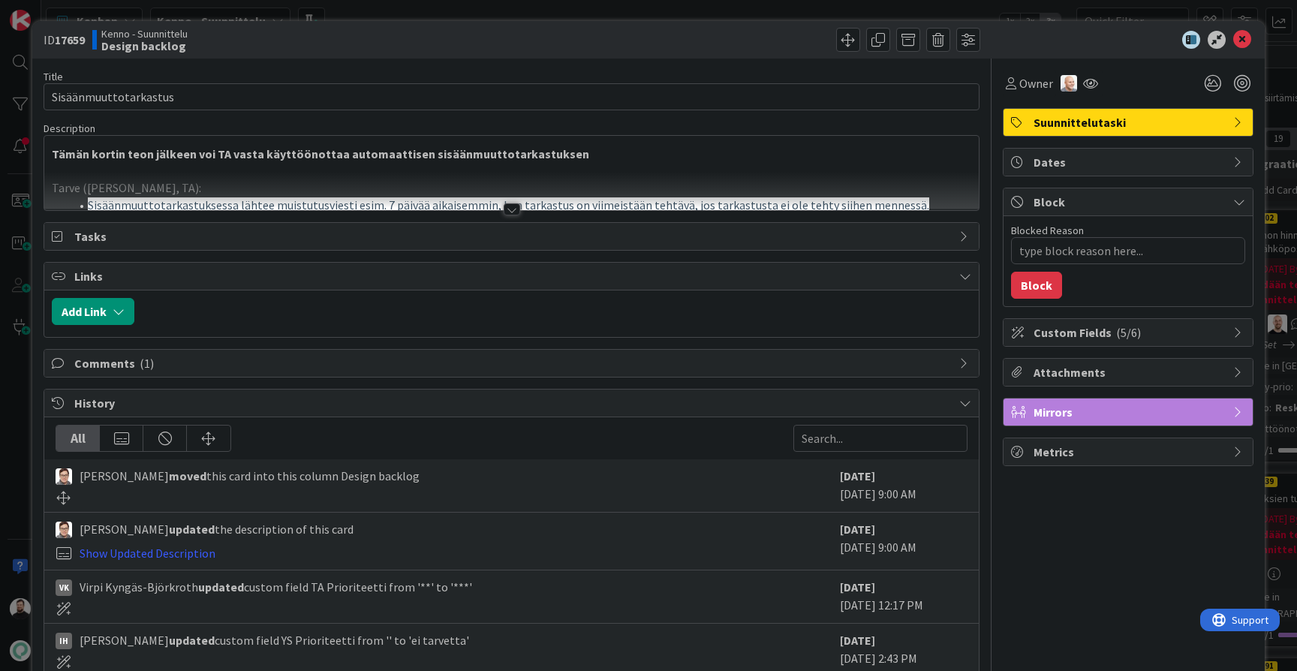
click at [510, 212] on div at bounding box center [512, 209] width 17 height 12
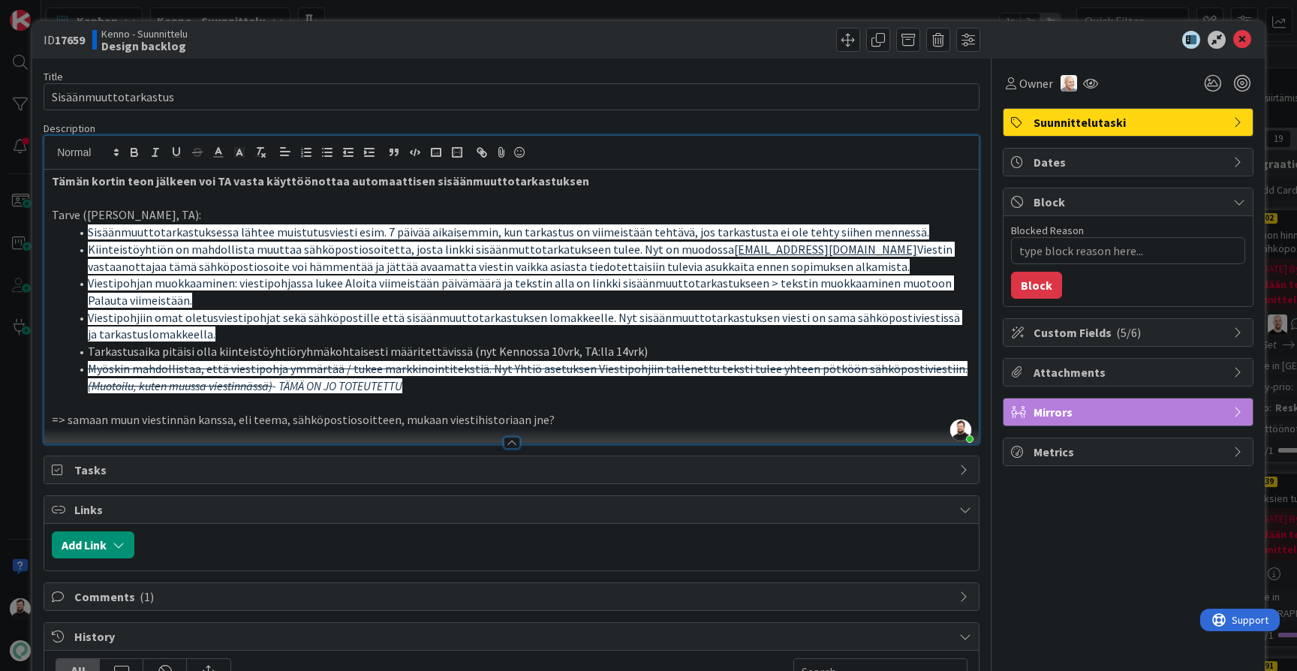
click at [20, 444] on div "ID 17659 Kenno - Suunnittelu Design backlog Title 22 / 128 Sisäänmuuttotarkastu…" at bounding box center [648, 335] width 1297 height 671
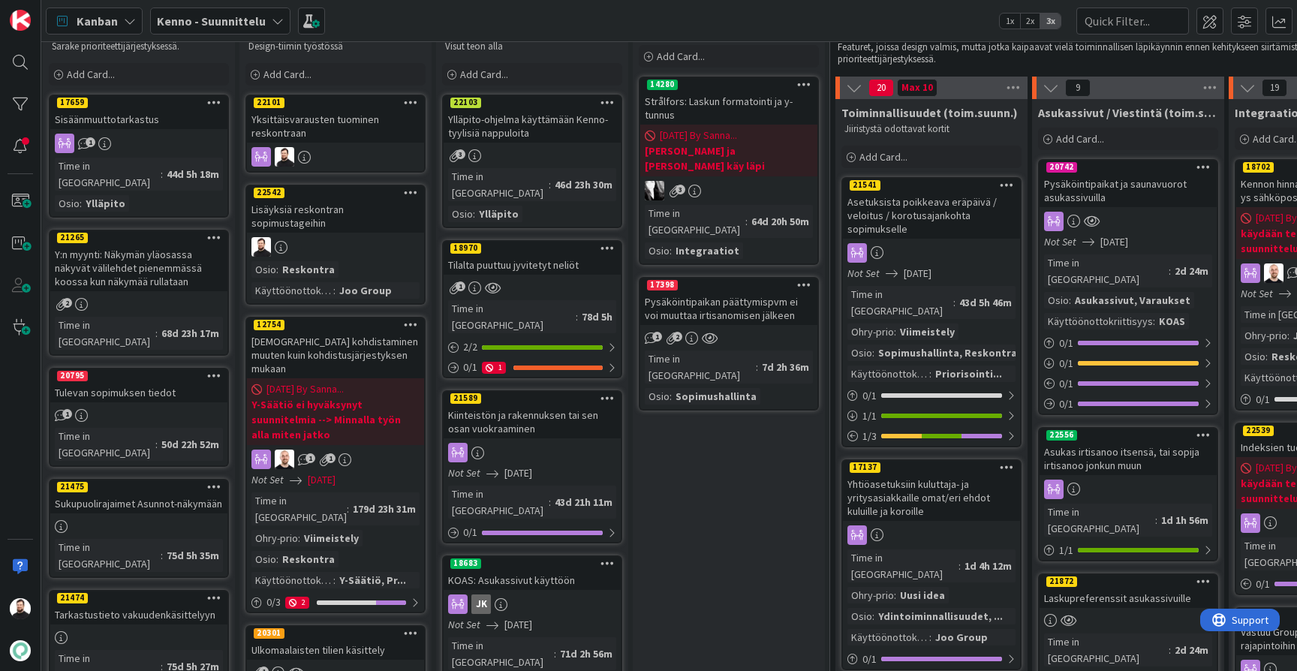
scroll to position [53, 0]
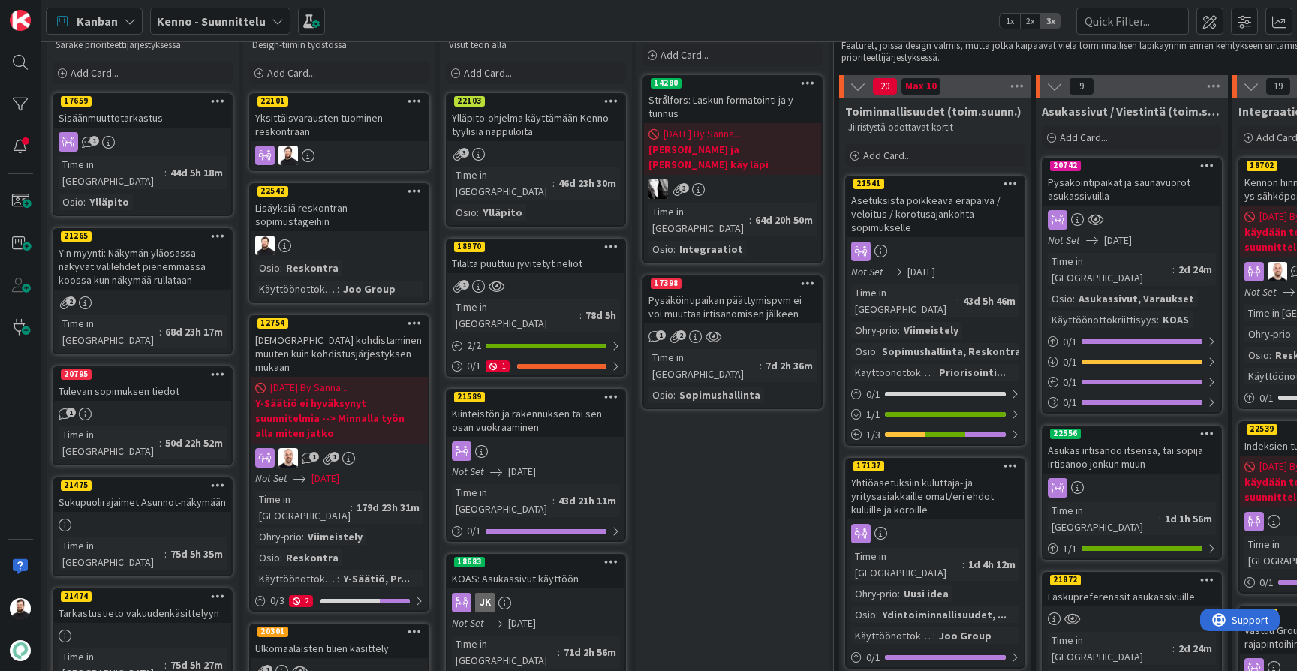
click at [179, 263] on div "Y:n myynti: Näkymän yläosassa näkyvät välilehdet pienemmässä koossa kun näkymää…" at bounding box center [142, 266] width 177 height 47
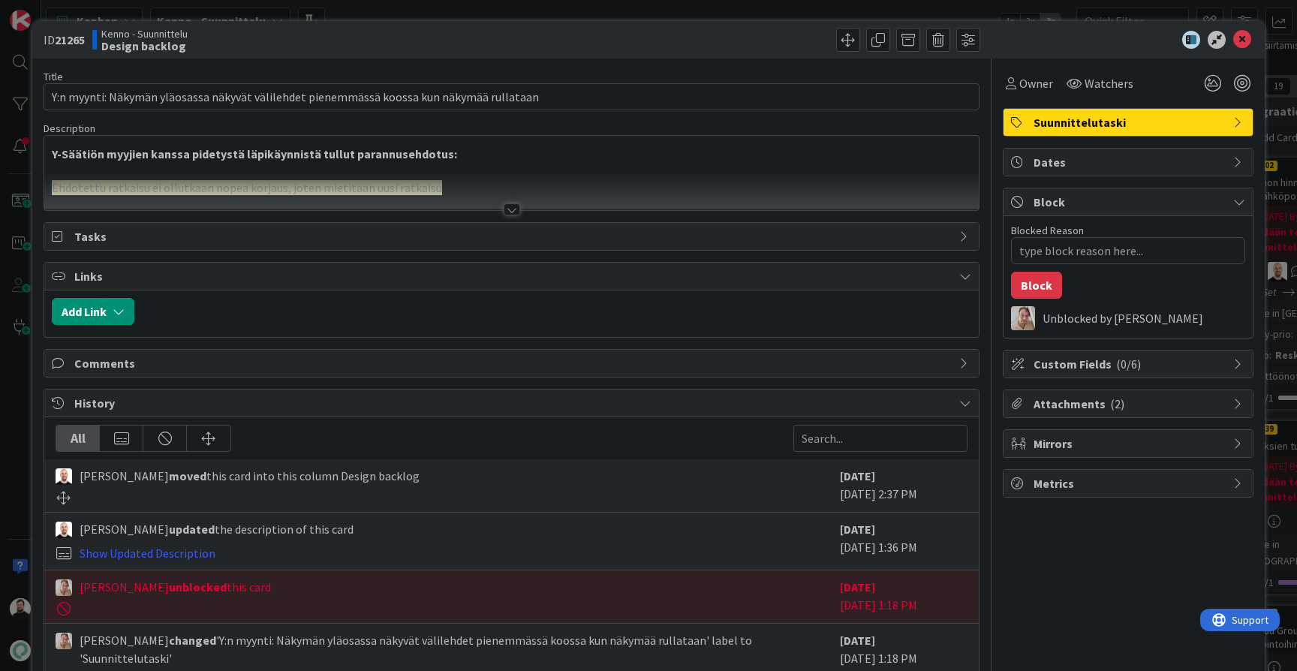
click at [510, 211] on div at bounding box center [512, 209] width 17 height 12
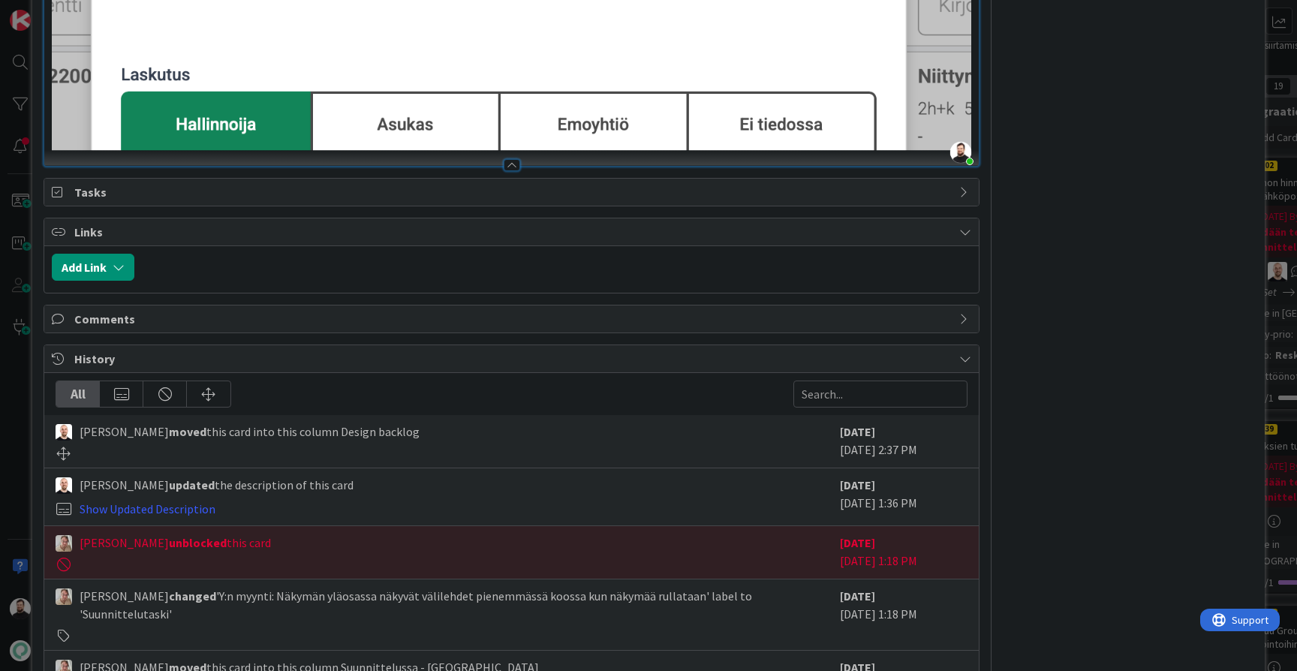
scroll to position [1332, 0]
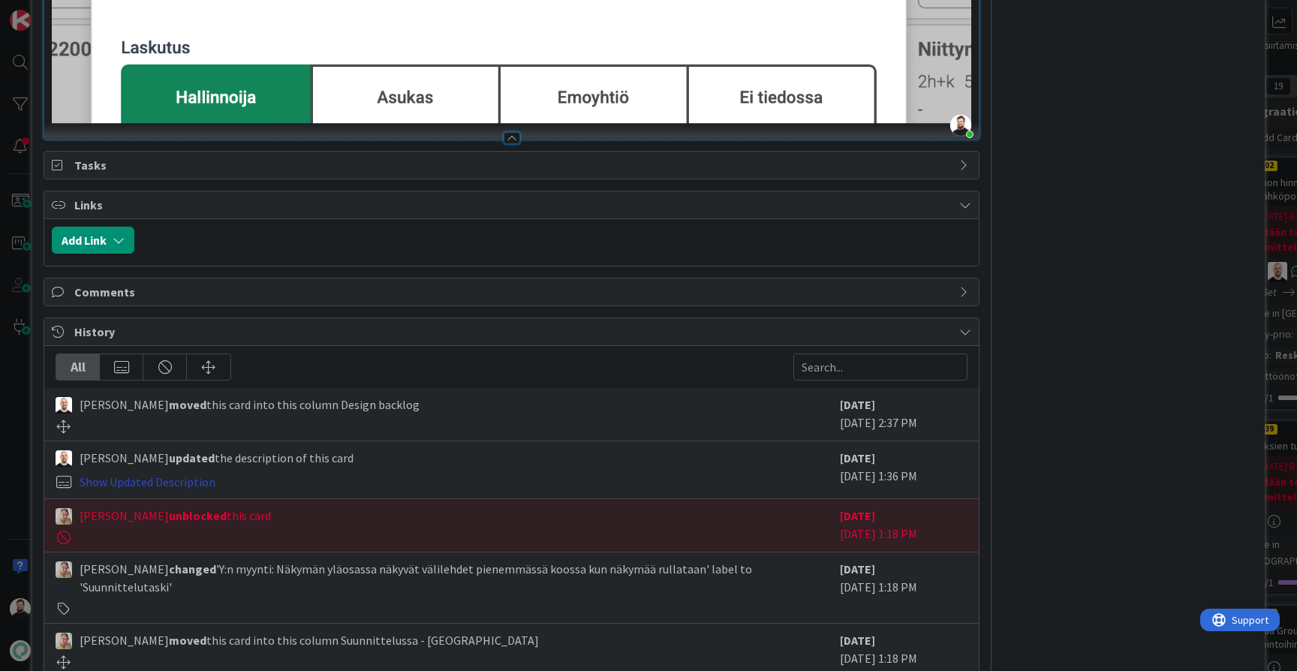
click at [206, 474] on link "Show Updated Description" at bounding box center [148, 481] width 136 height 15
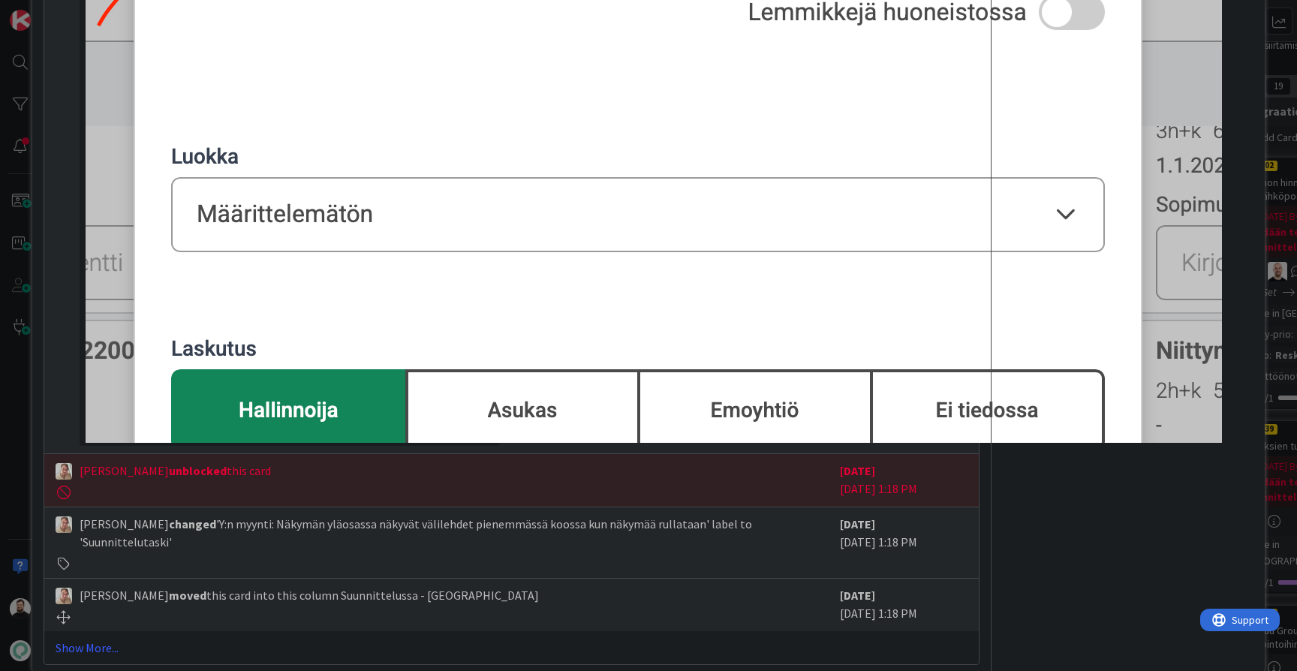
scroll to position [3401, 0]
click at [87, 639] on link "Show More..." at bounding box center [512, 648] width 912 height 18
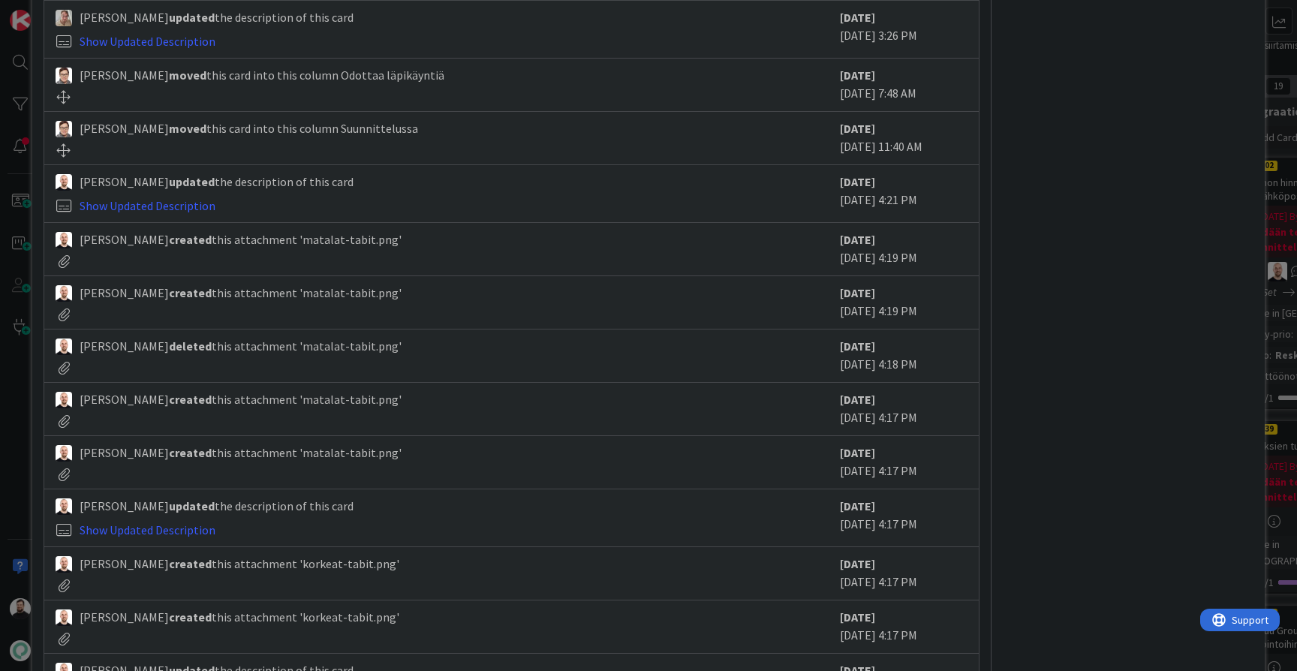
scroll to position [4134, 0]
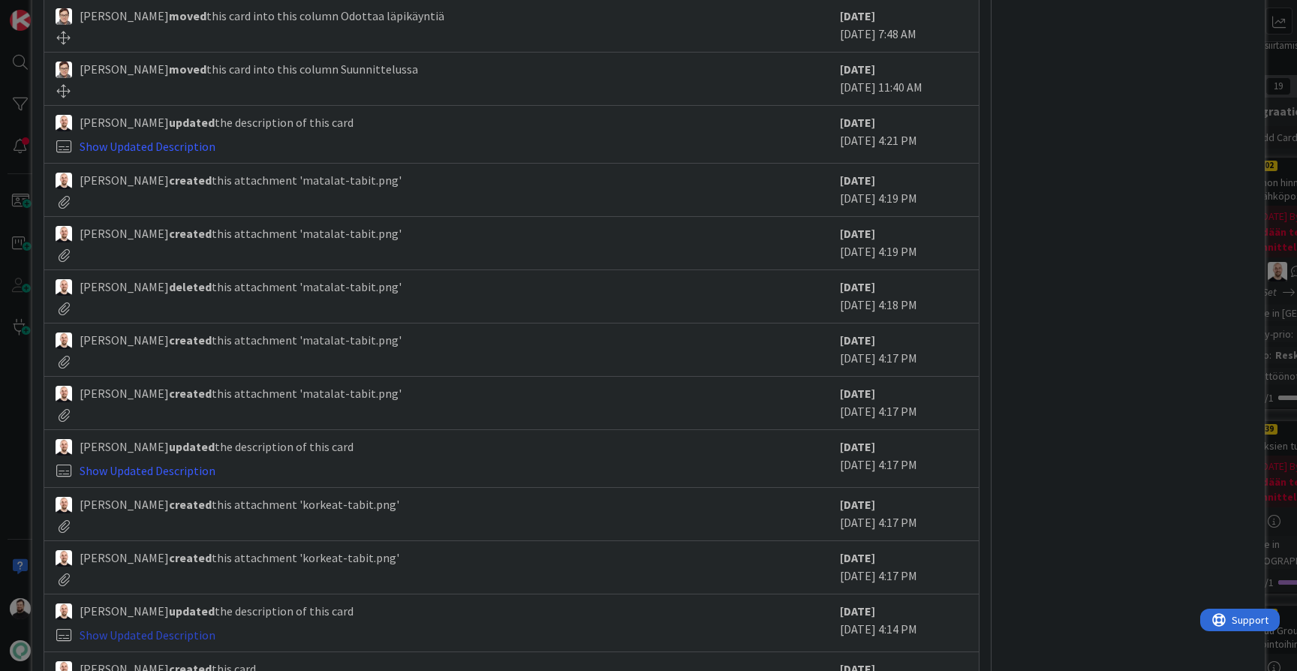
click at [182, 627] on link "Show Updated Description" at bounding box center [148, 634] width 136 height 15
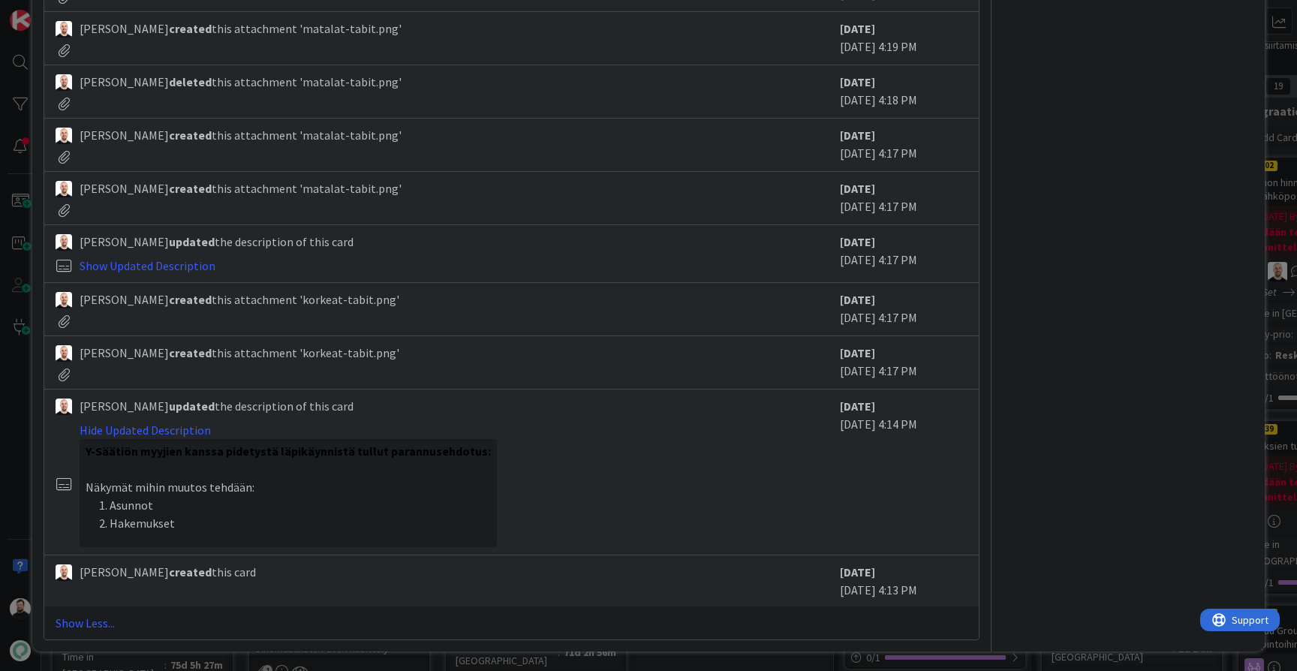
scroll to position [4379, 0]
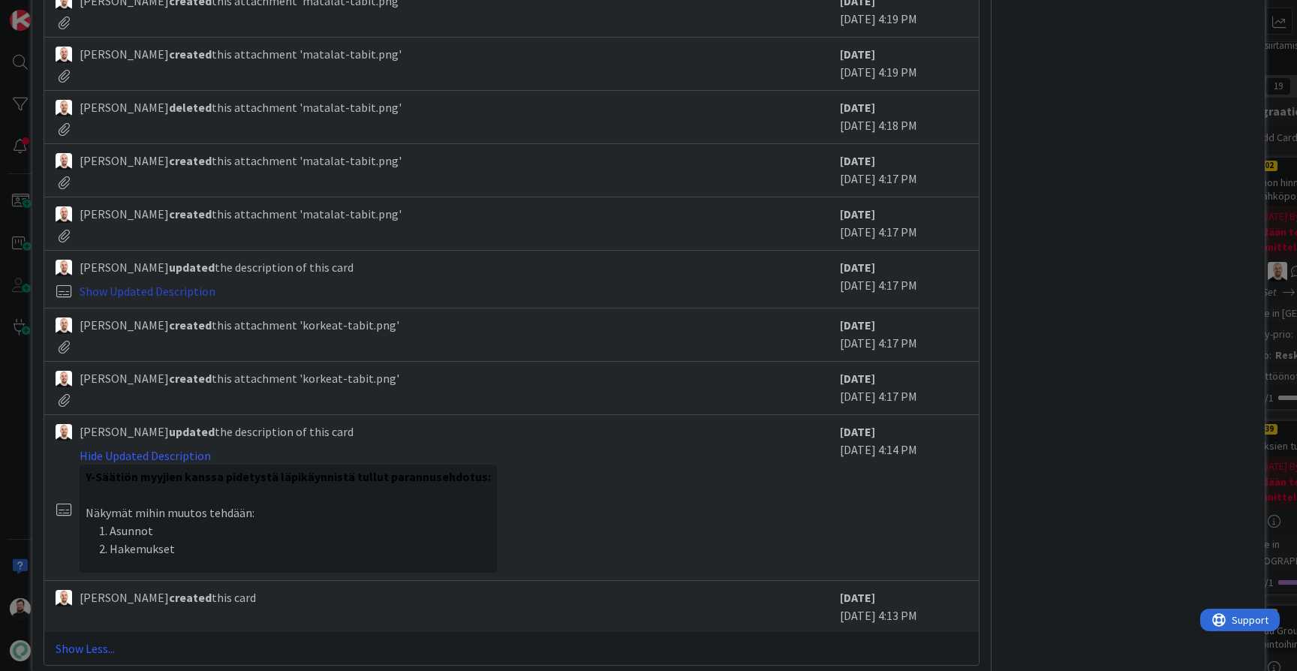
click at [172, 284] on link "Show Updated Description" at bounding box center [148, 291] width 136 height 15
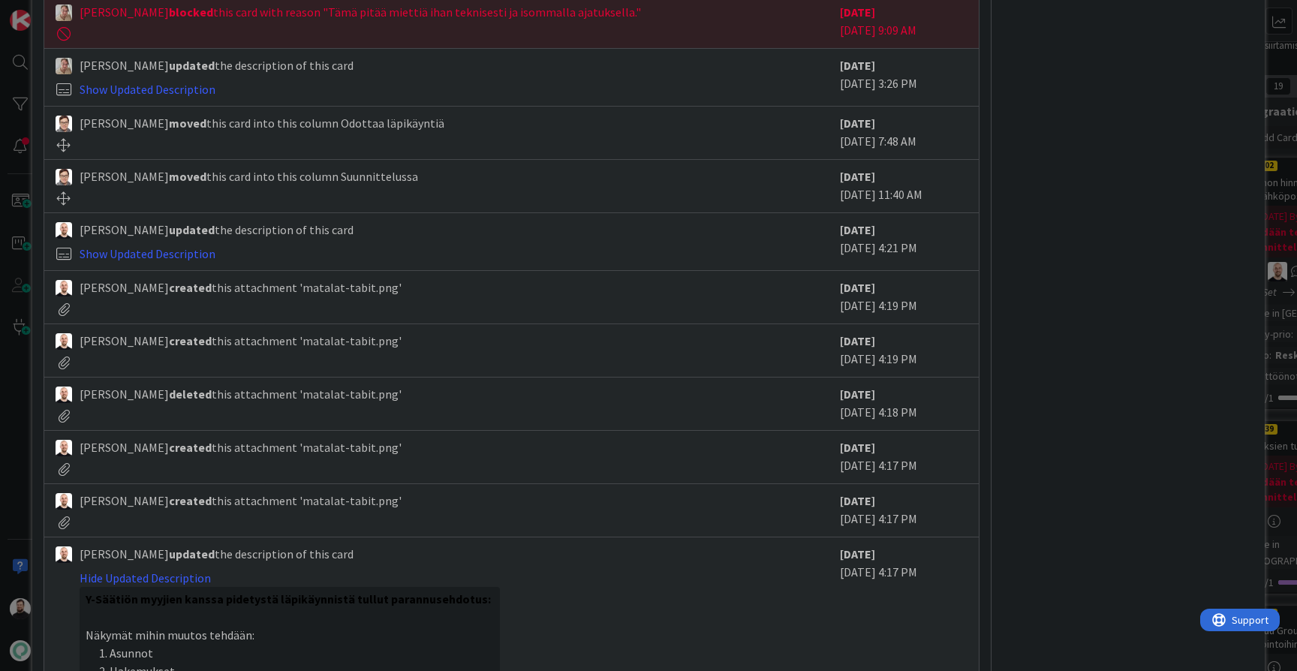
scroll to position [4087, 0]
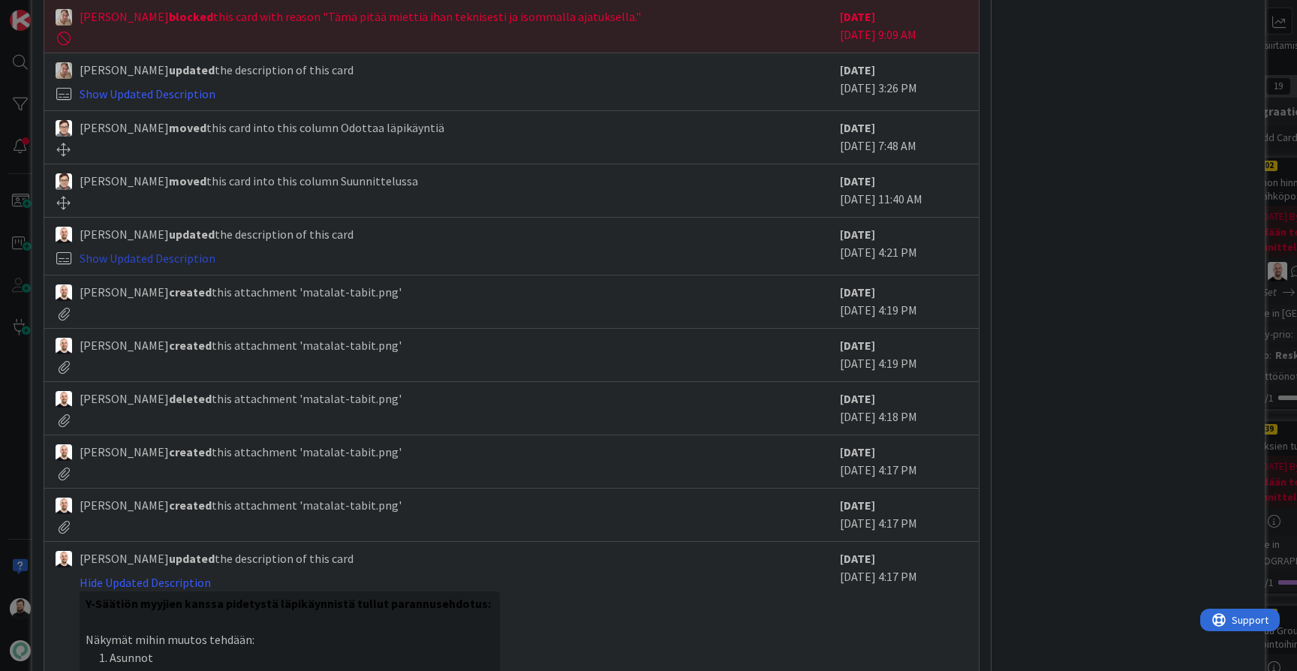
click at [169, 251] on link "Show Updated Description" at bounding box center [148, 258] width 136 height 15
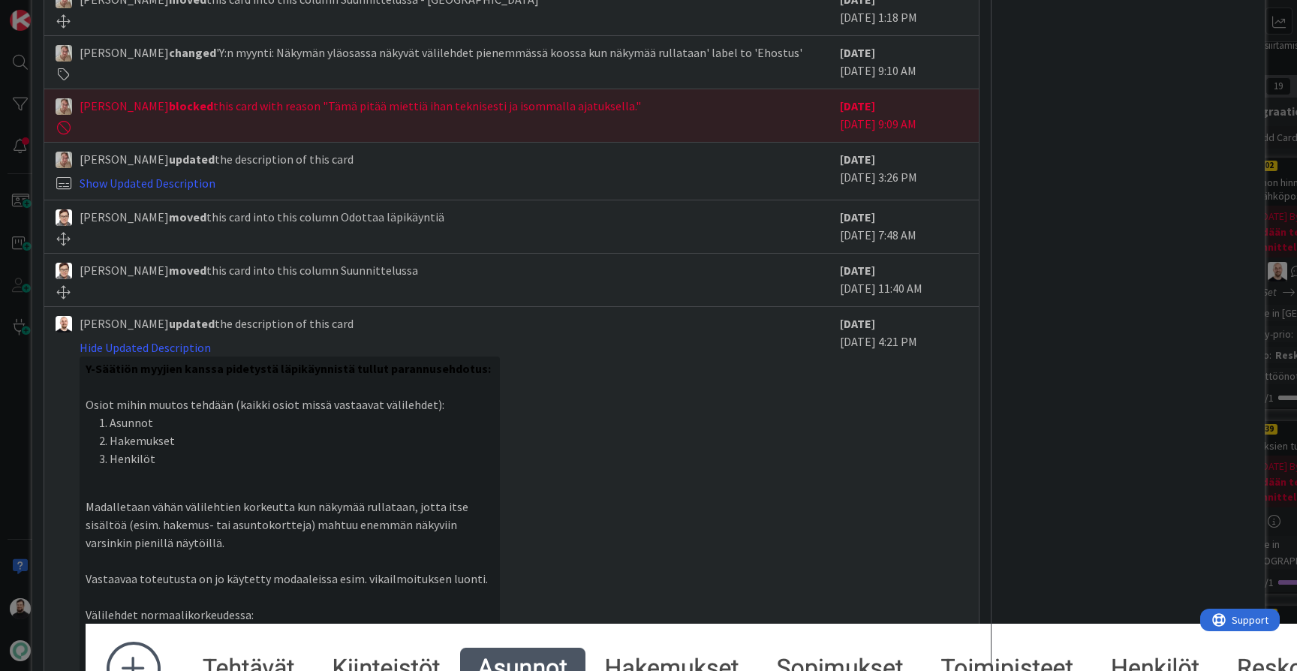
scroll to position [3989, 0]
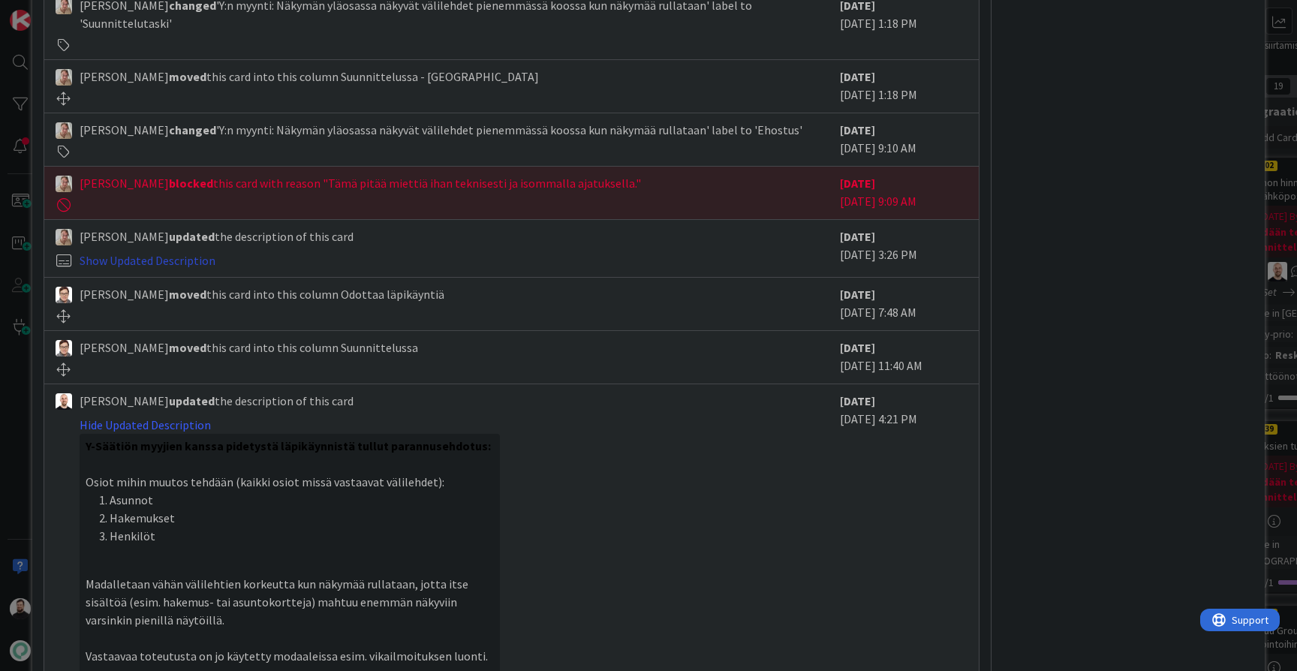
click at [175, 253] on link "Show Updated Description" at bounding box center [148, 260] width 136 height 15
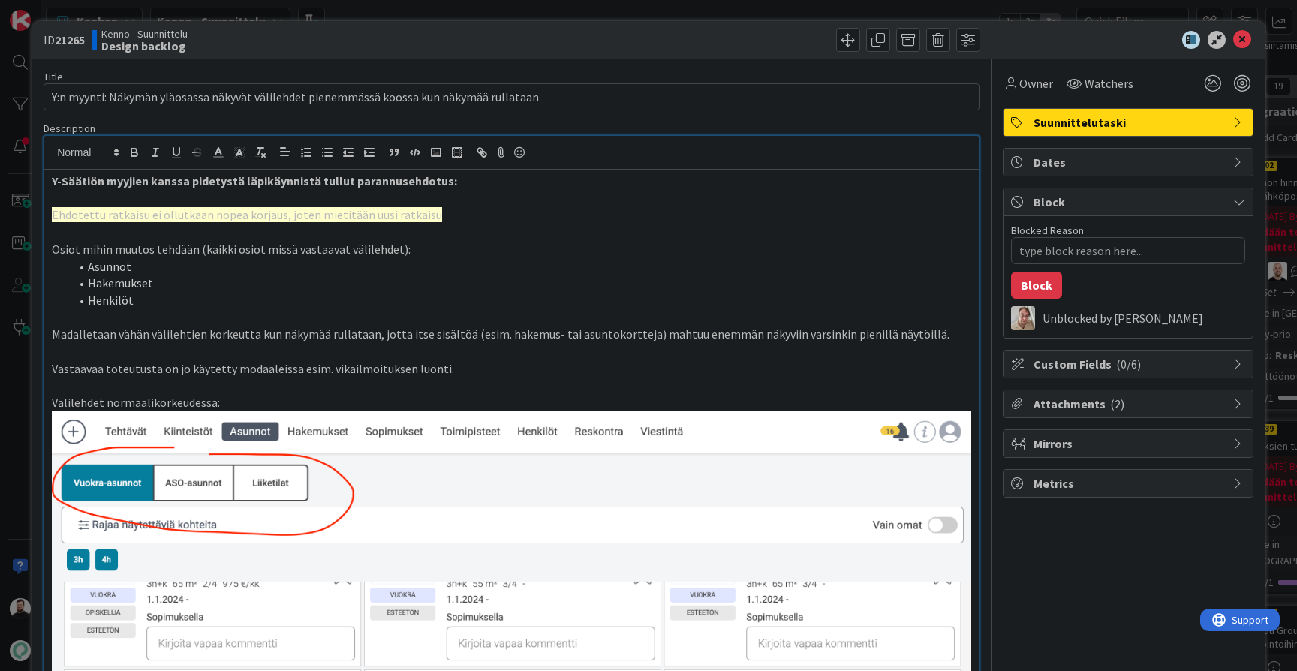
scroll to position [0, 0]
click at [16, 405] on div "ID 21265 Kenno - Suunnittelu Design backlog Title 89 / 128 Y:n myynti: Näkymän …" at bounding box center [648, 335] width 1297 height 671
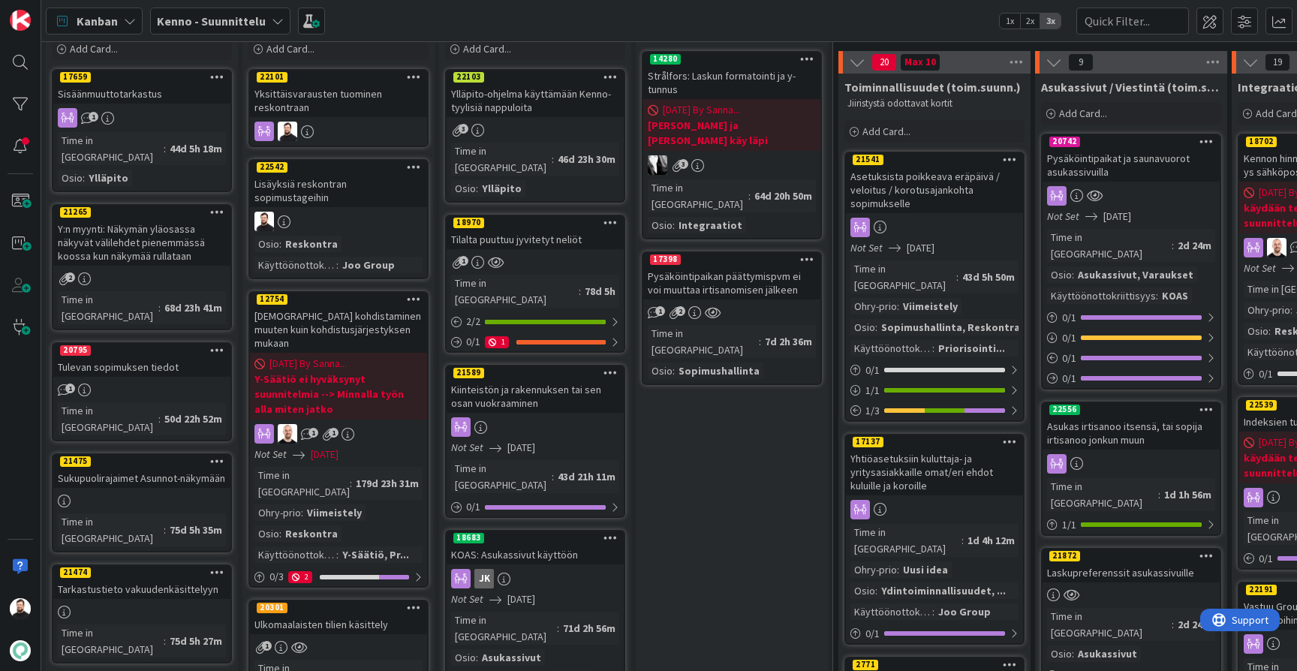
scroll to position [87, 1]
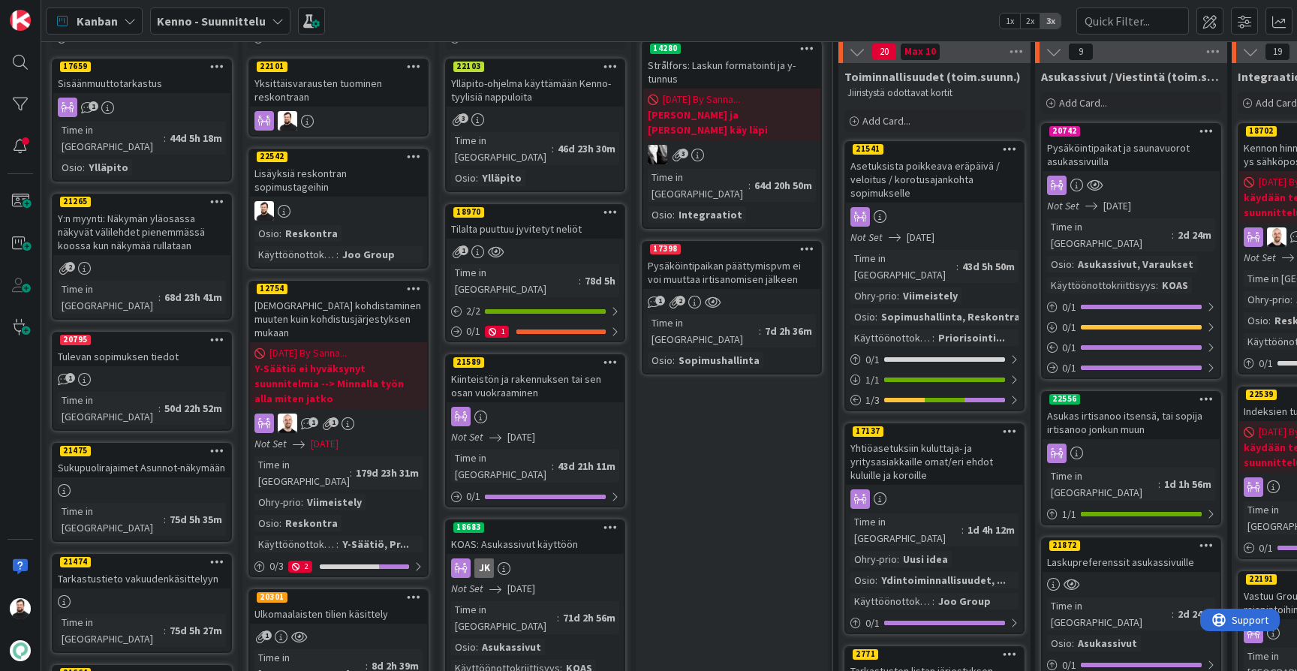
click at [149, 347] on div "Tulevan sopimuksen tiedot" at bounding box center [141, 357] width 177 height 20
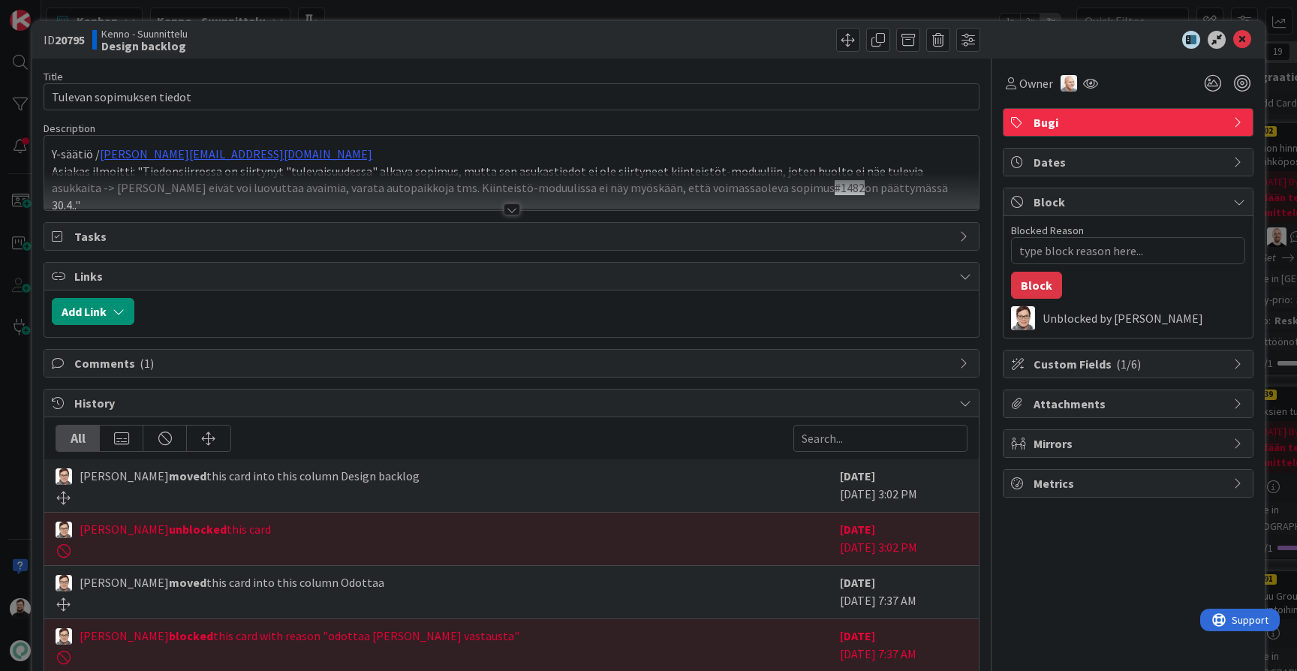
click at [513, 204] on div at bounding box center [512, 209] width 17 height 12
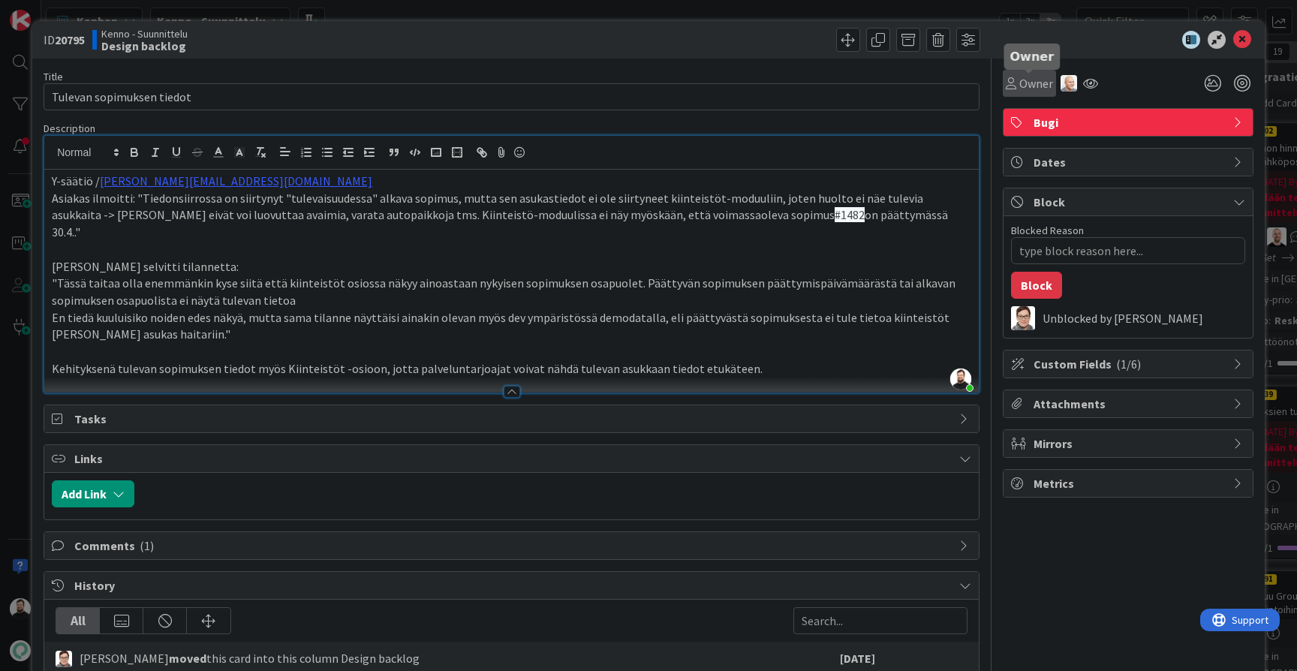
click at [1025, 88] on span "Owner" at bounding box center [1036, 83] width 34 height 18
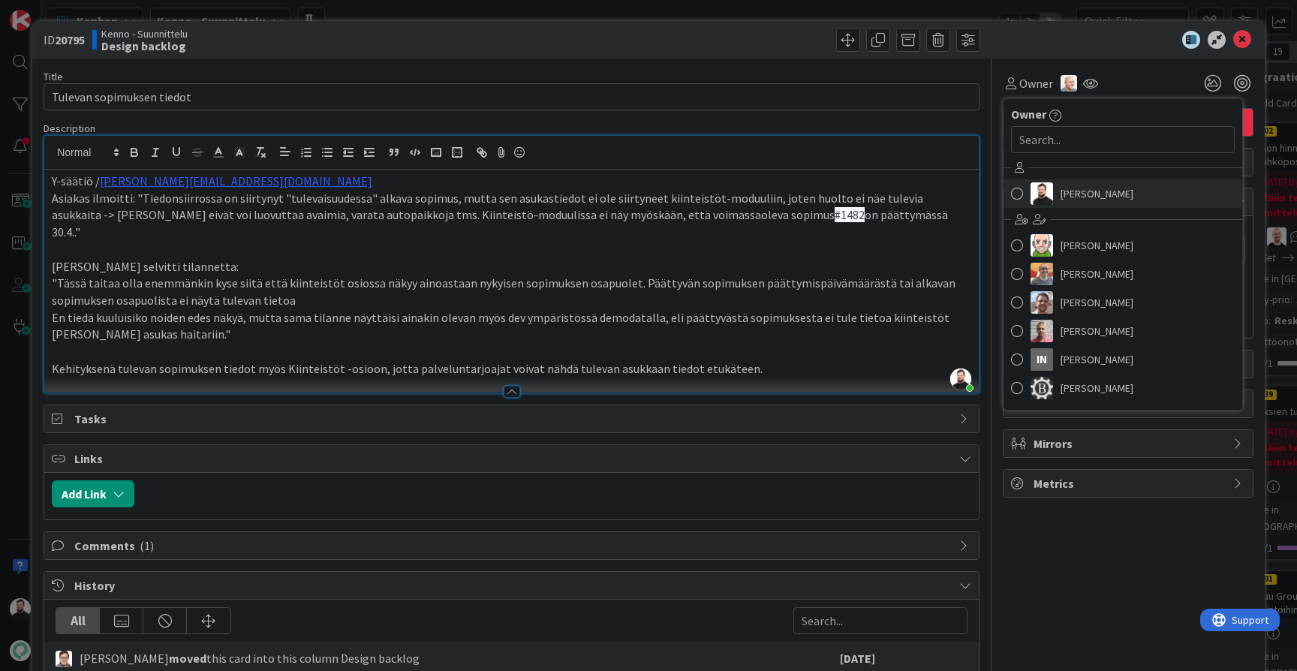
click at [1051, 188] on img at bounding box center [1041, 193] width 23 height 23
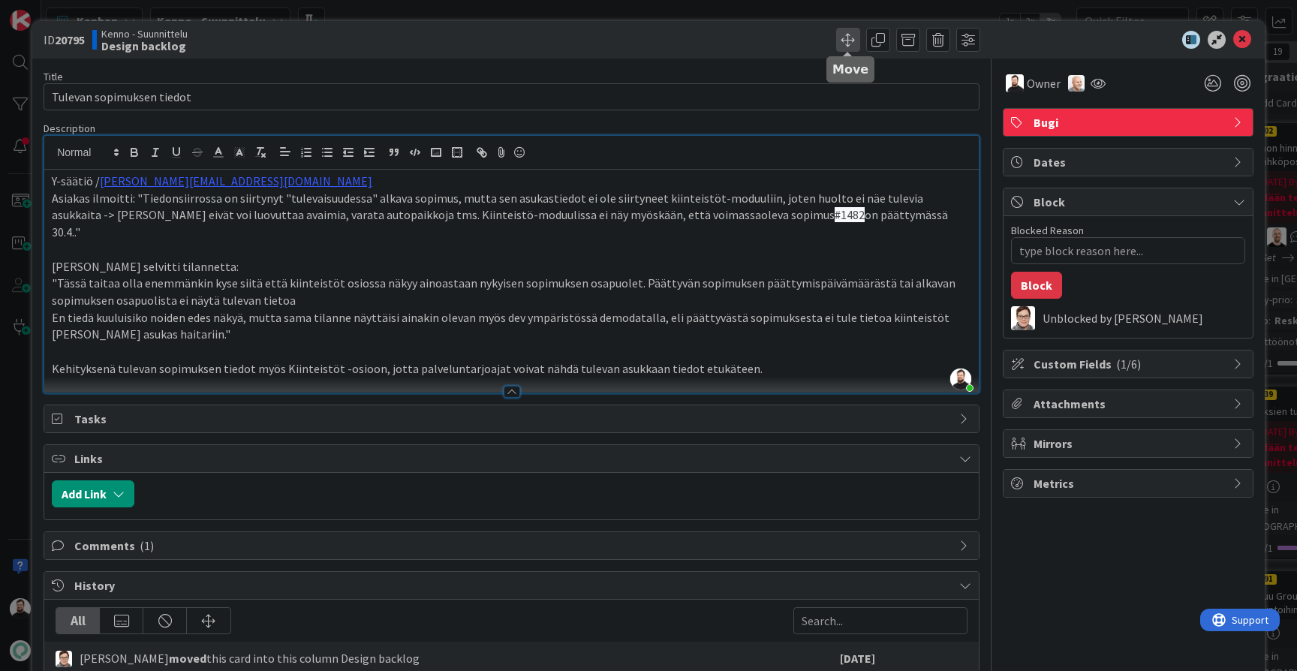
click at [859, 42] on span at bounding box center [848, 40] width 24 height 24
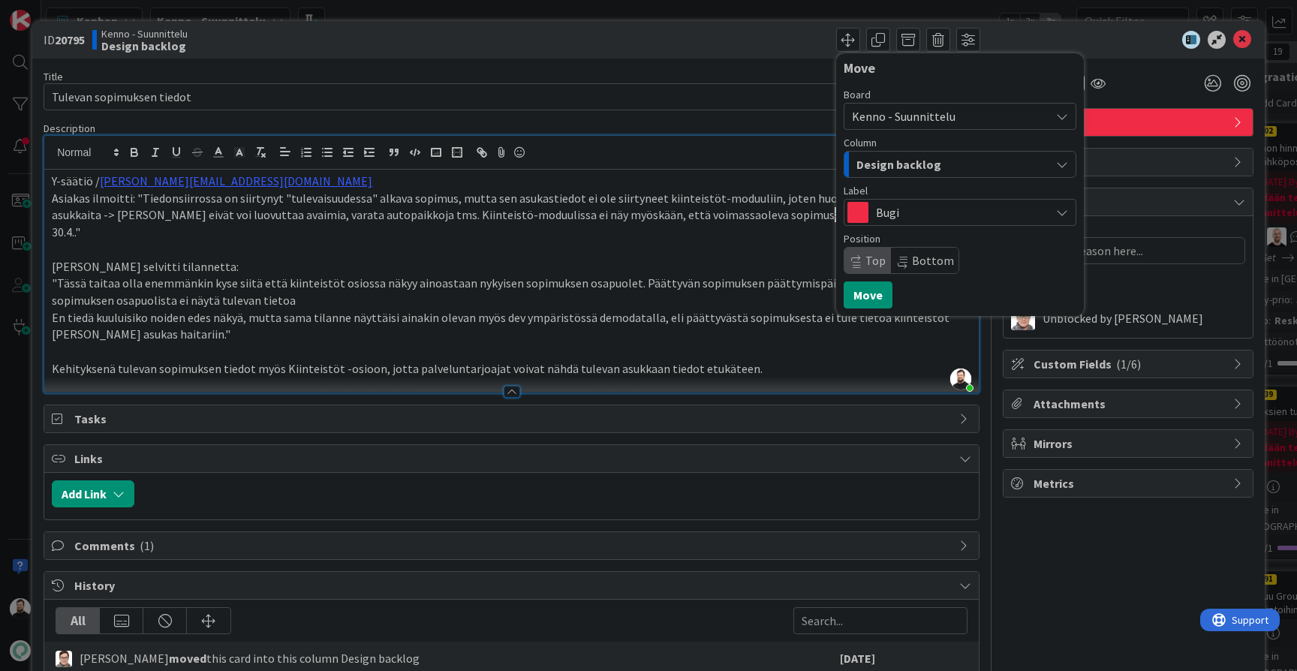
click at [874, 165] on span "Design backlog" at bounding box center [898, 165] width 85 height 20
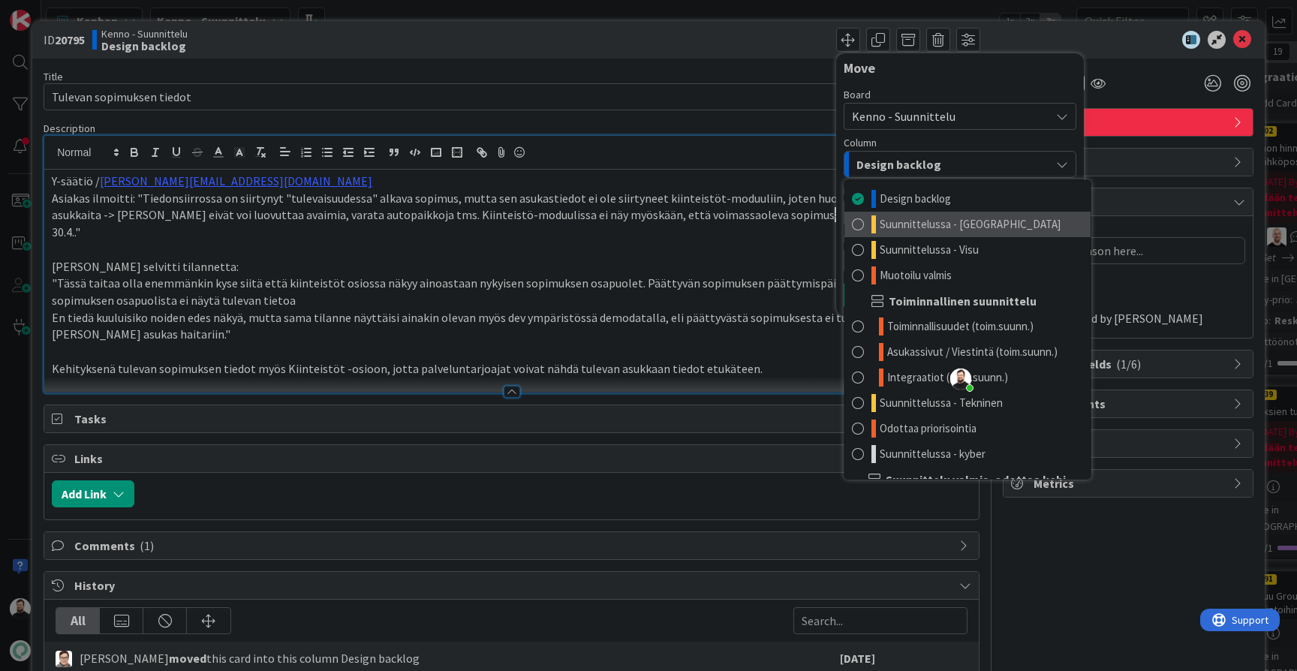
click at [886, 221] on span "Suunnittelussa - [GEOGRAPHIC_DATA]" at bounding box center [970, 224] width 181 height 18
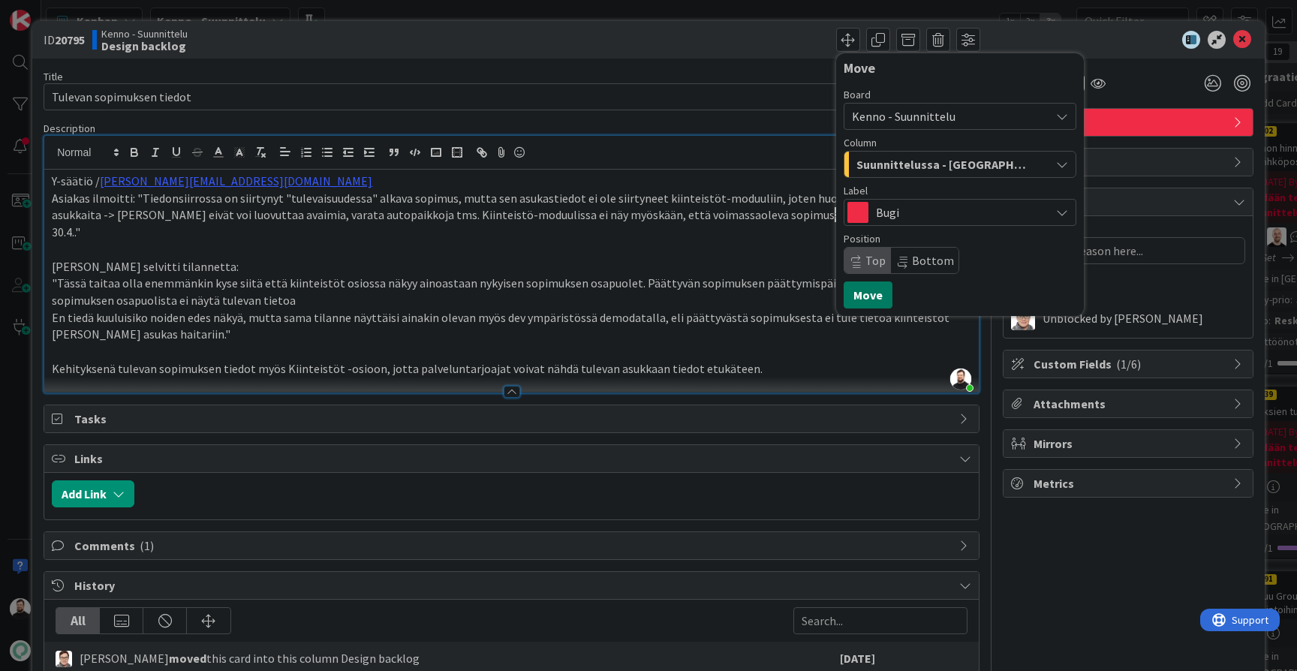
click at [859, 293] on button "Move" at bounding box center [868, 294] width 49 height 27
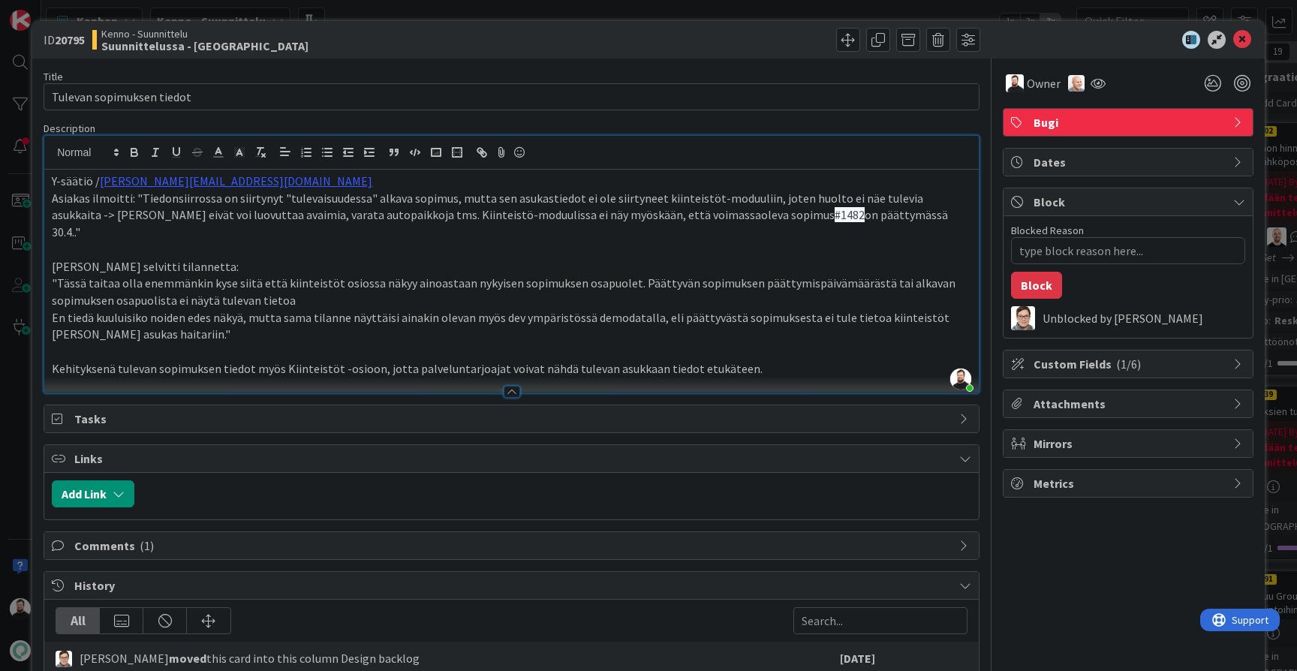
click at [11, 415] on div "ID 20795 Kenno - Suunnittelu Suunnittelussa - Rautalangat Move Move Title 25 / …" at bounding box center [648, 335] width 1297 height 671
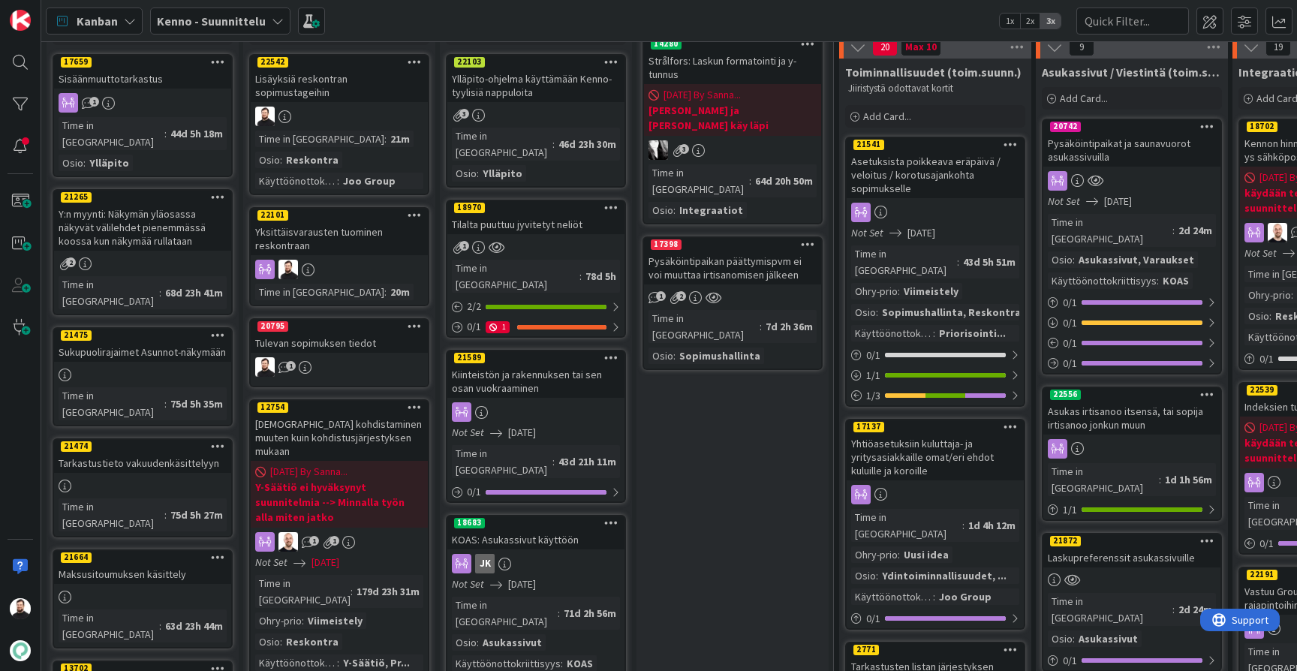
scroll to position [94, 0]
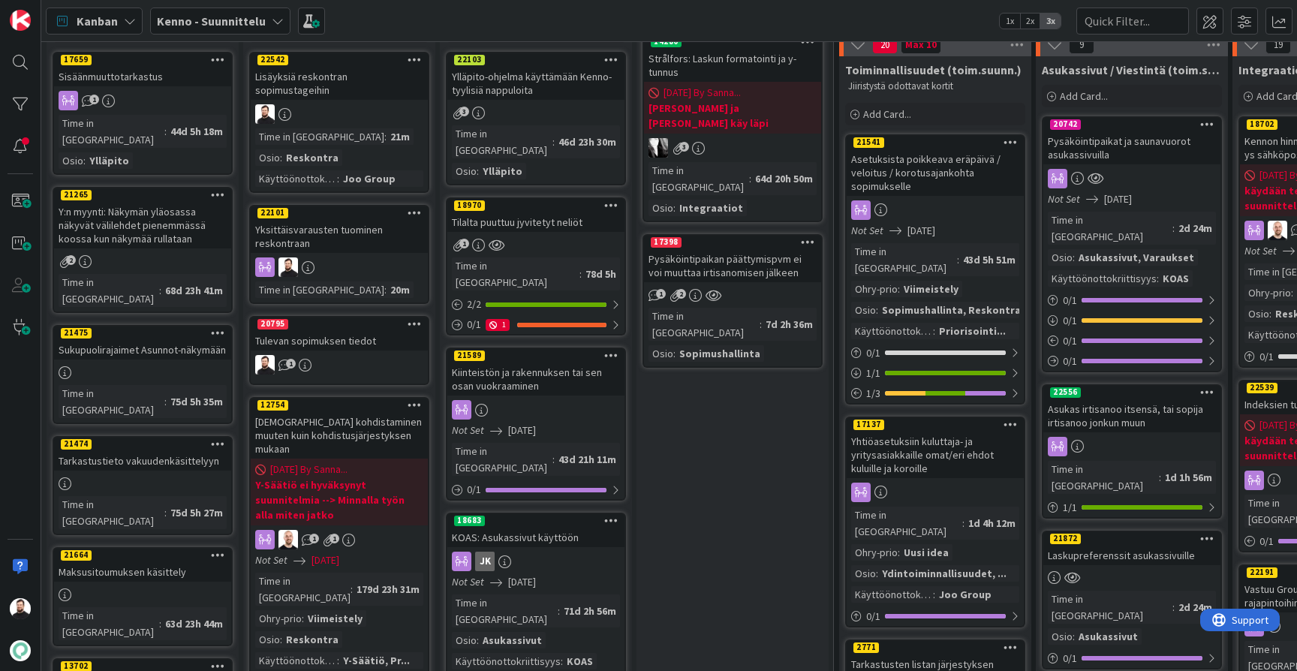
click at [143, 340] on div "Sukupuolirajaimet Asunnot-näkymään" at bounding box center [142, 350] width 177 height 20
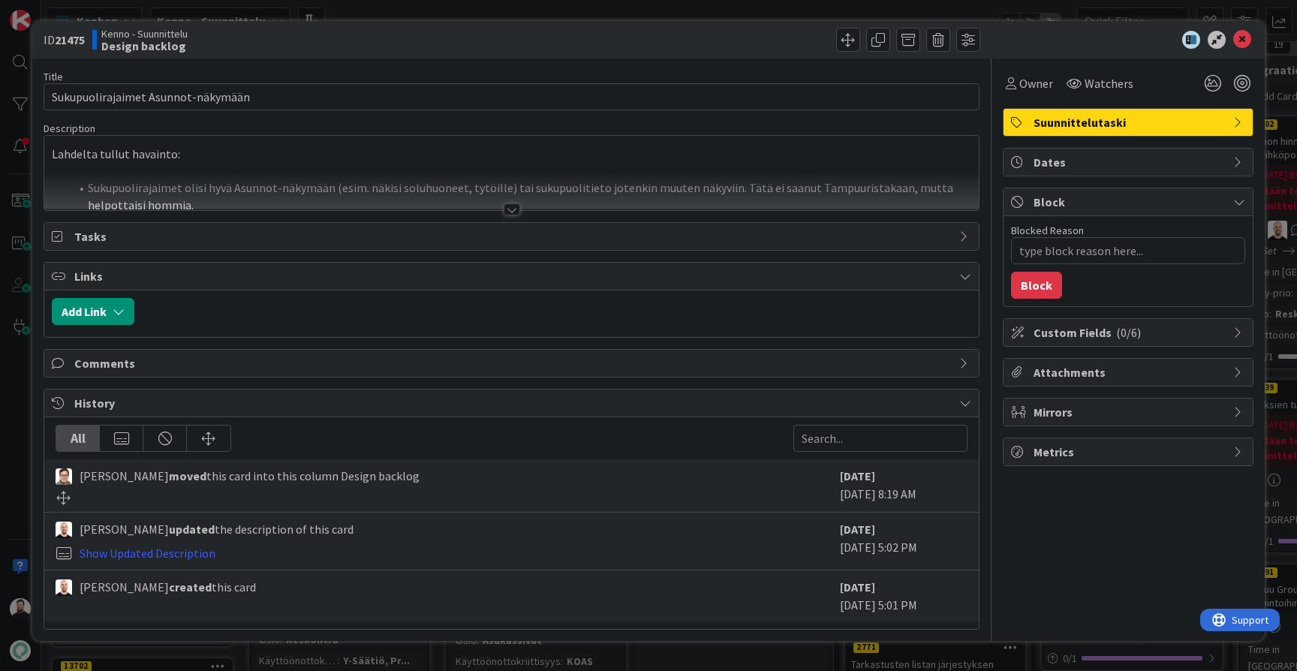
click at [513, 209] on div at bounding box center [512, 209] width 17 height 12
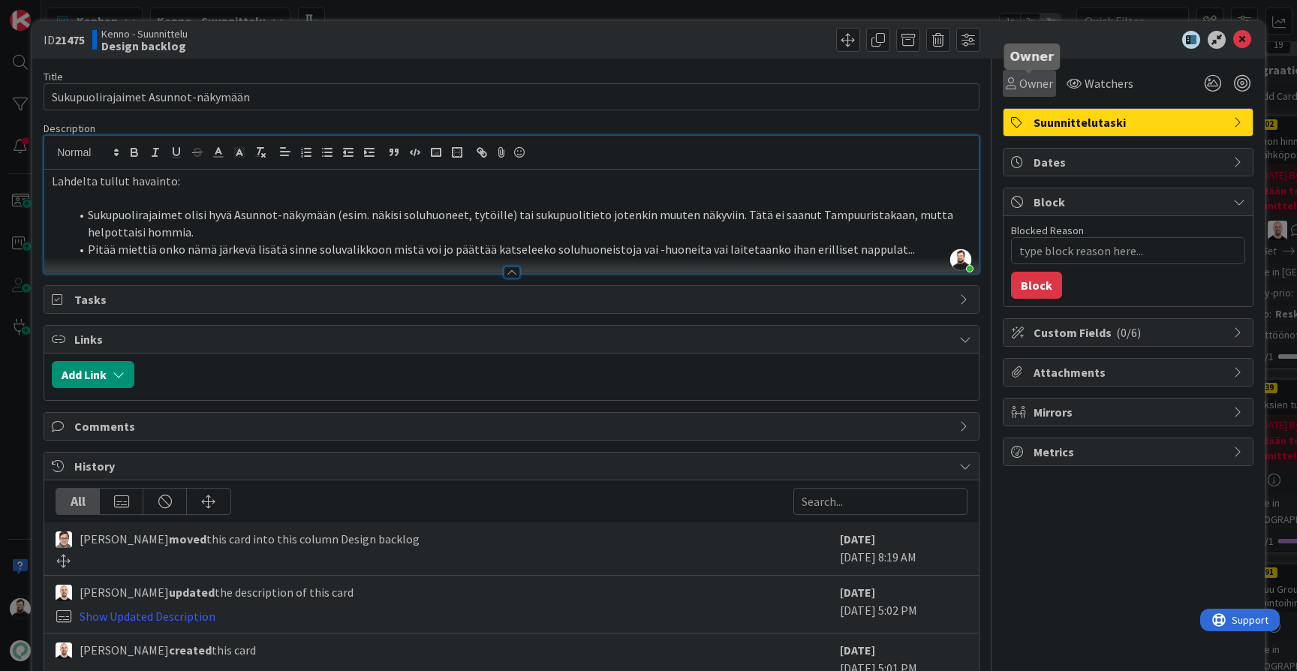
click at [1037, 81] on span "Owner" at bounding box center [1036, 83] width 34 height 18
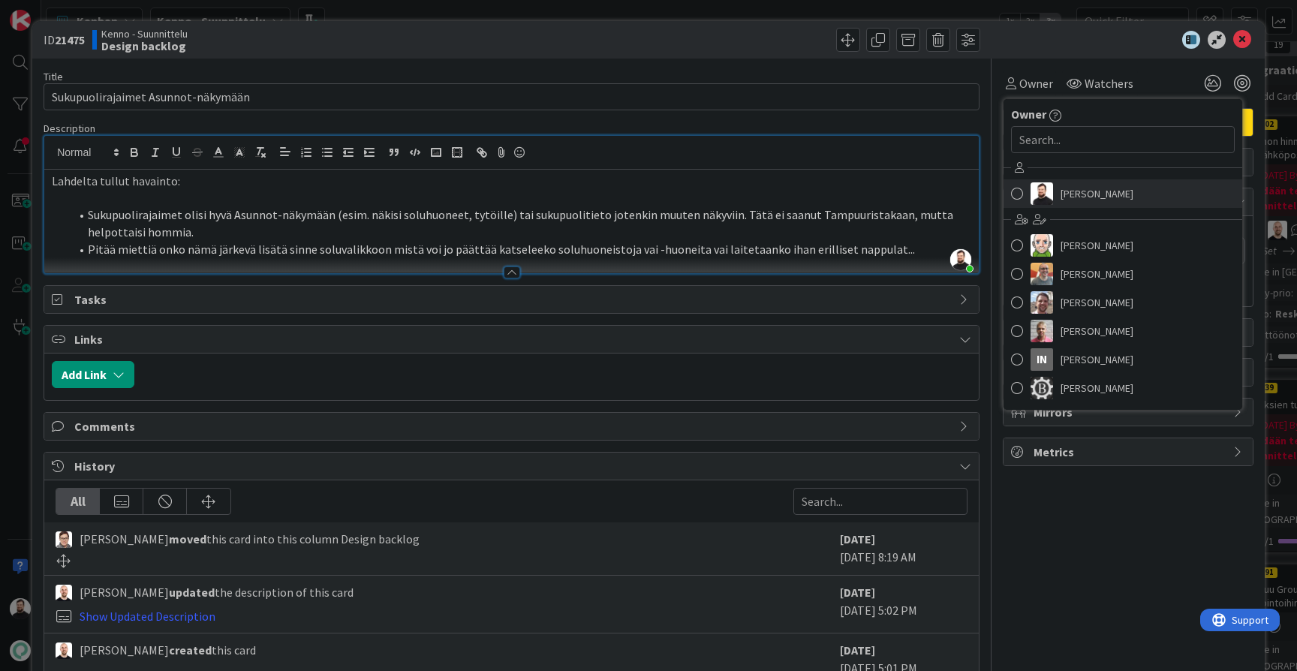
click at [1073, 199] on span "[PERSON_NAME]" at bounding box center [1096, 193] width 73 height 23
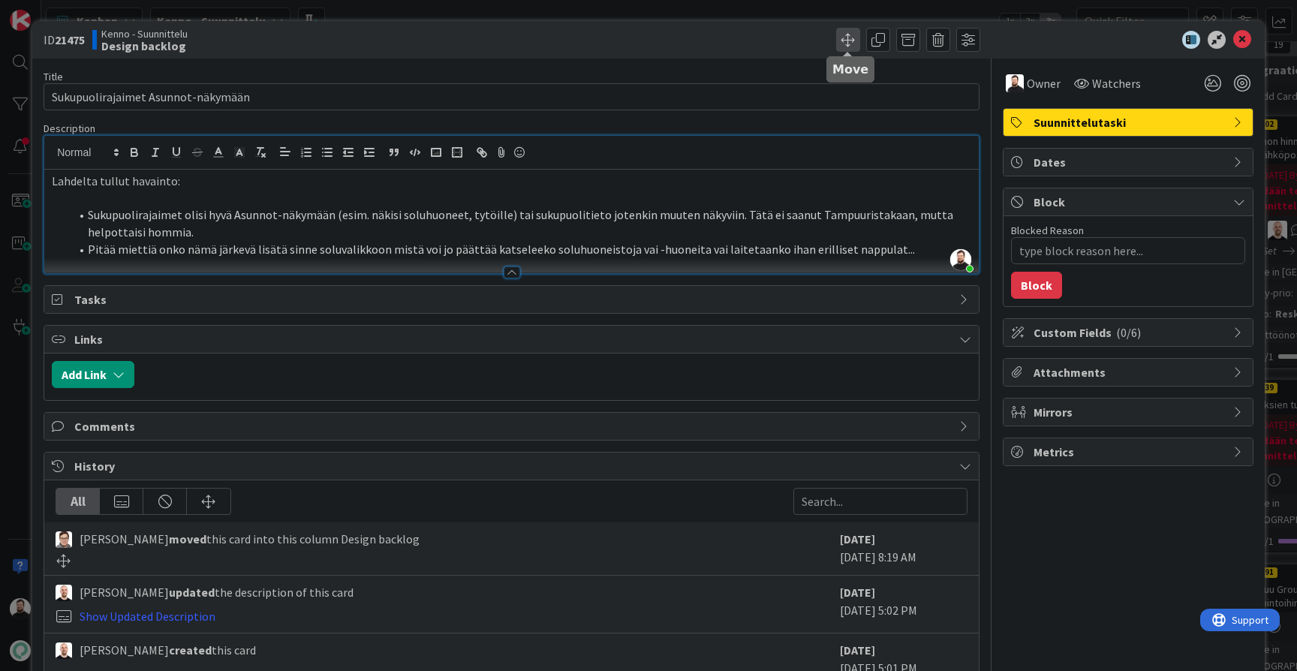
click at [847, 38] on span at bounding box center [848, 40] width 24 height 24
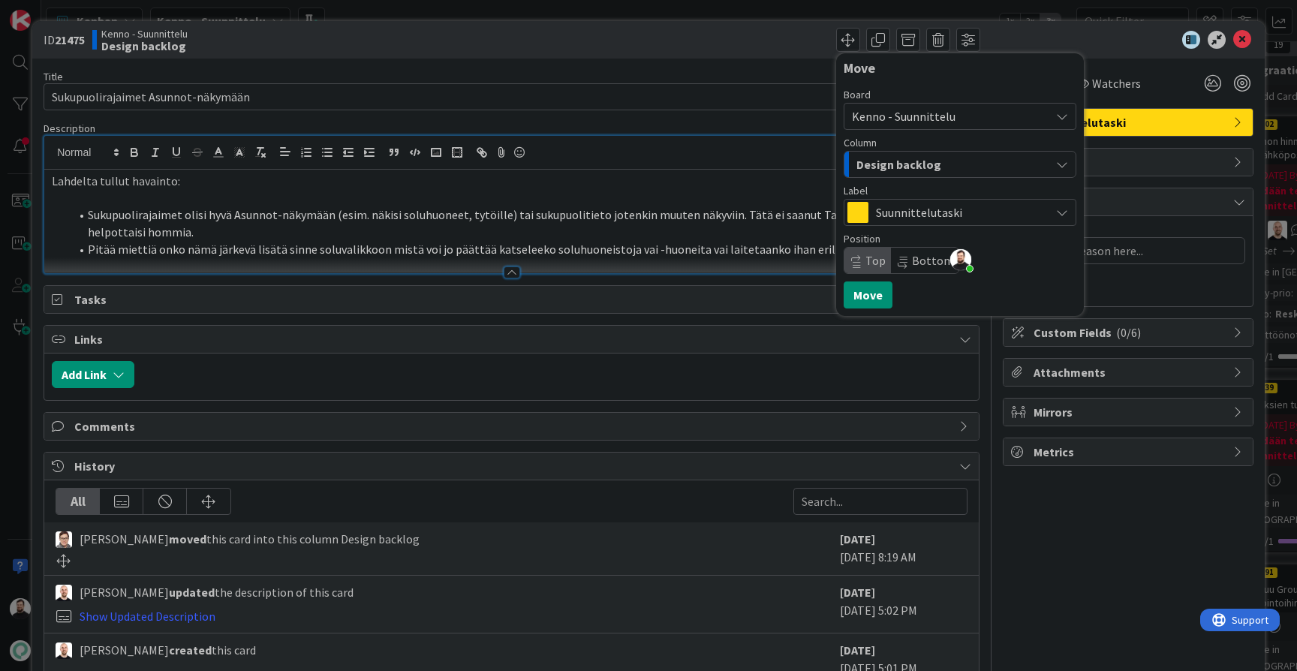
click at [915, 253] on span "Bottom" at bounding box center [933, 260] width 42 height 15
click at [892, 169] on span "Design backlog" at bounding box center [898, 165] width 85 height 20
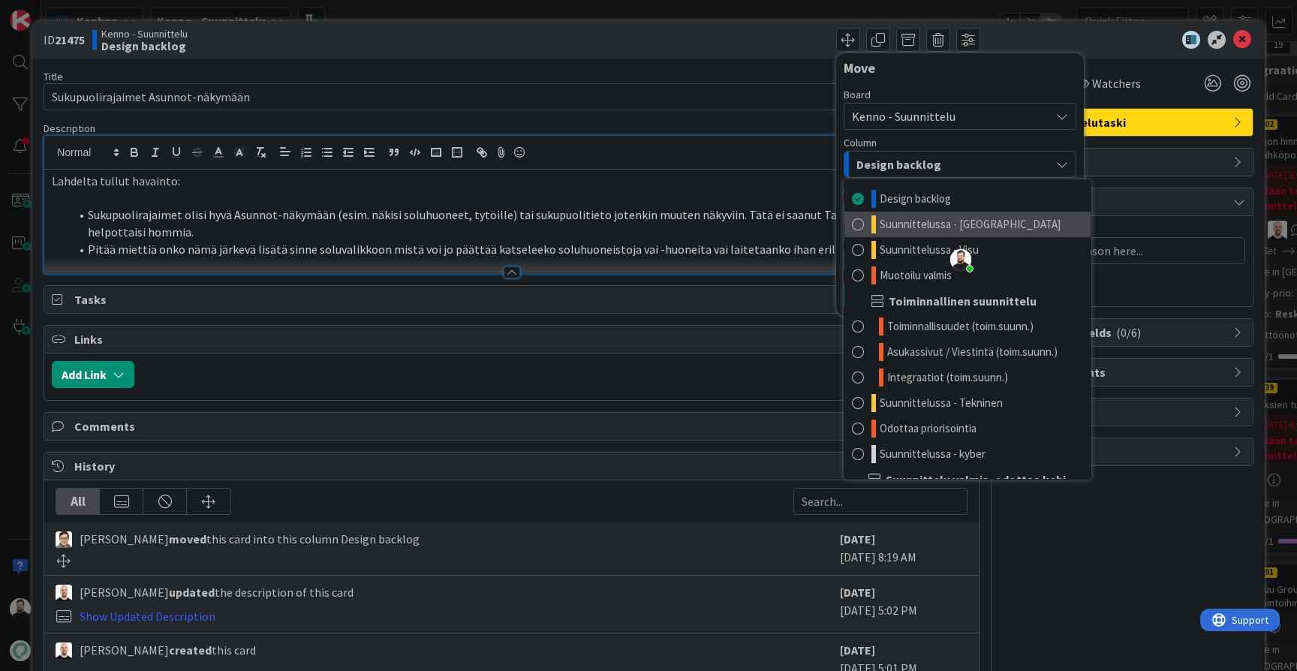
click at [911, 228] on span "Suunnittelussa - [GEOGRAPHIC_DATA]" at bounding box center [970, 224] width 181 height 18
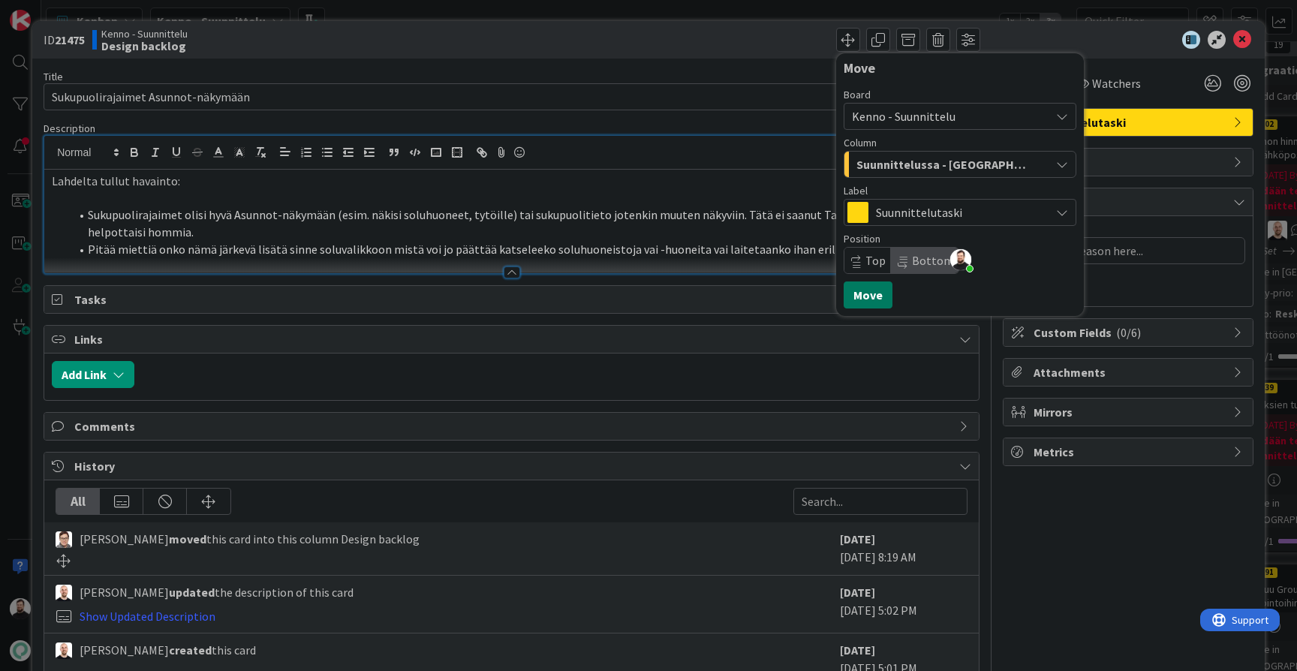
click at [866, 295] on button "Move" at bounding box center [868, 294] width 49 height 27
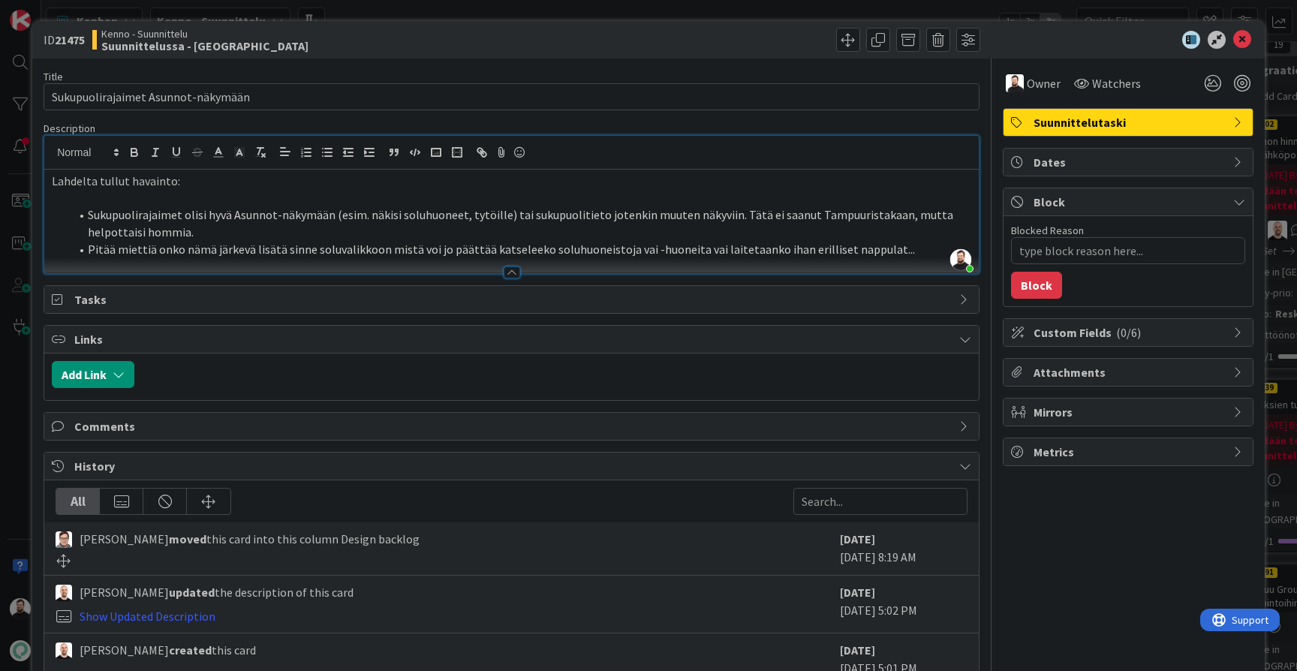
click at [10, 456] on div "ID 21475 Kenno - Suunnittelu Suunnittelussa - Rautalangat Move Move Title 34 / …" at bounding box center [648, 335] width 1297 height 671
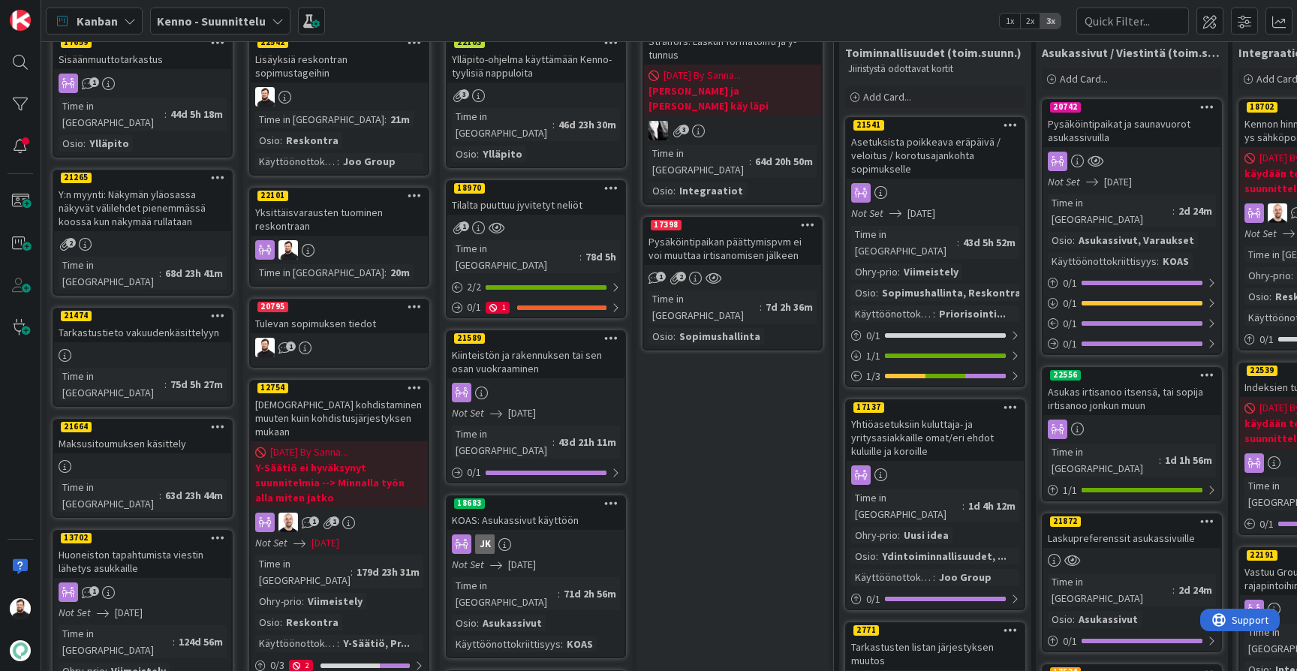
click at [186, 323] on div "Tarkastustieto vakuudenkäsittelyyn" at bounding box center [142, 333] width 177 height 20
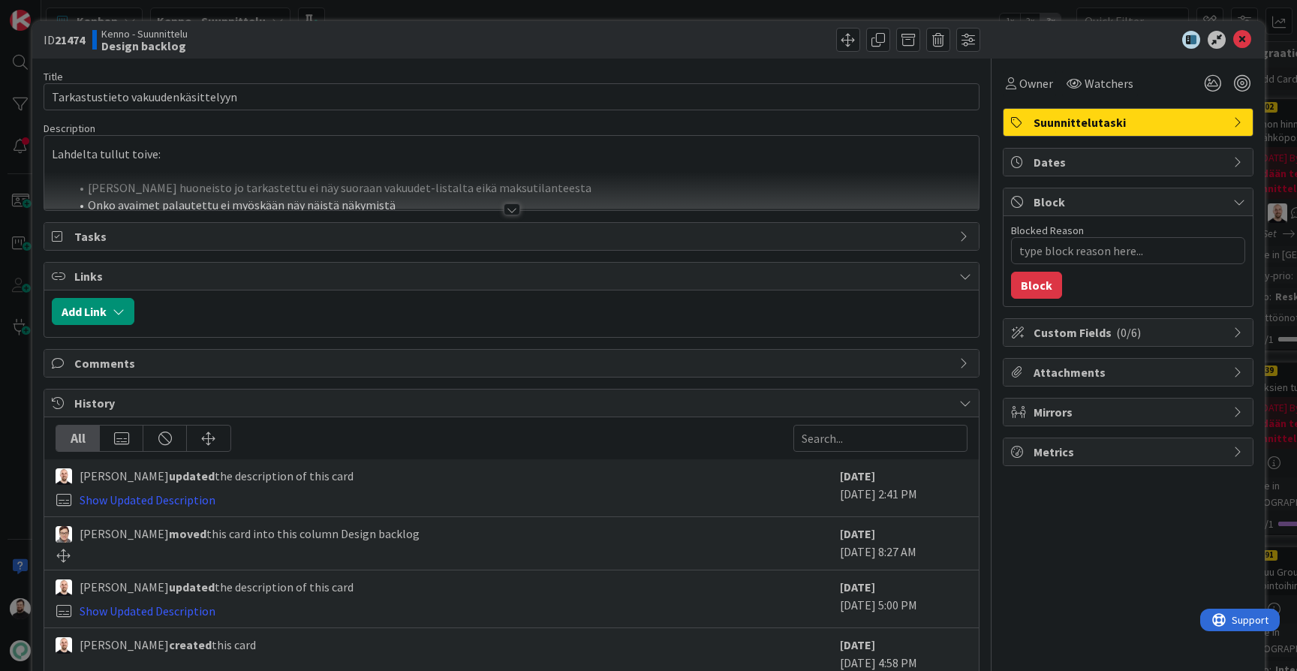
click at [511, 210] on div at bounding box center [512, 209] width 17 height 12
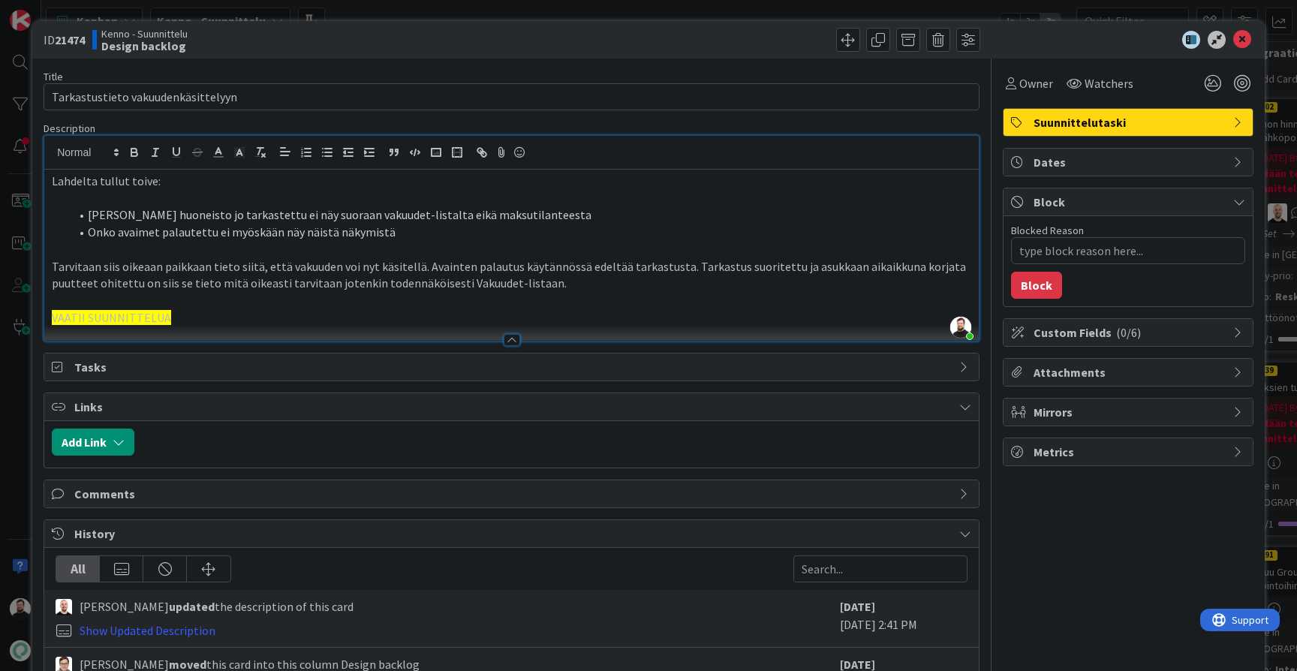
click at [29, 275] on div "ID 21474 Kenno - Suunnittelu Design backlog Title 34 / 128 Tarkastustieto vakuu…" at bounding box center [648, 335] width 1297 height 671
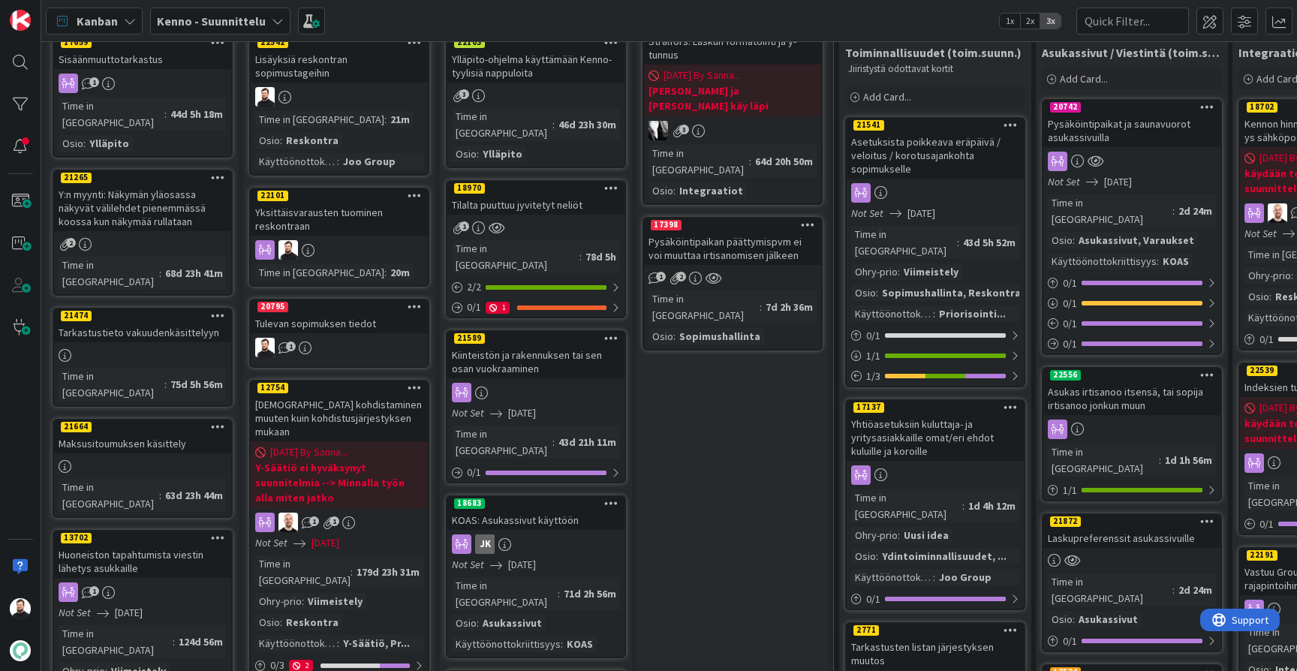
click at [125, 434] on div "Maksusitoumuksen käsittely" at bounding box center [142, 444] width 177 height 20
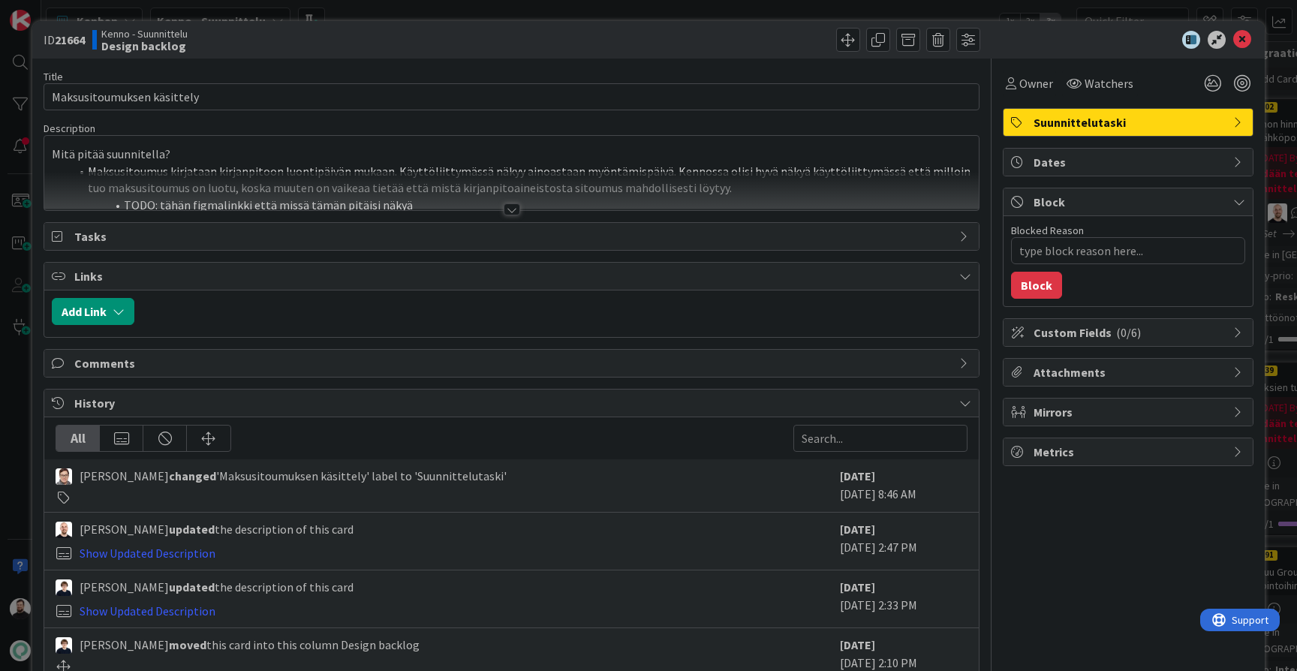
click at [510, 207] on div at bounding box center [512, 209] width 17 height 12
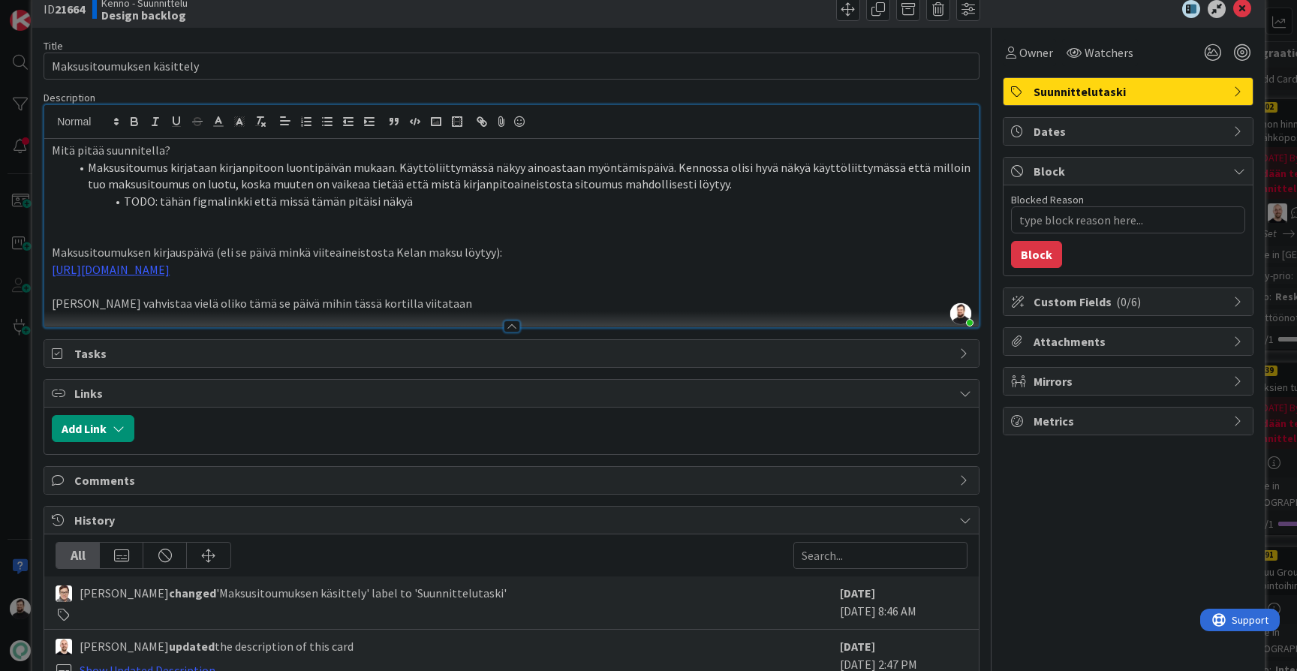
scroll to position [33, 0]
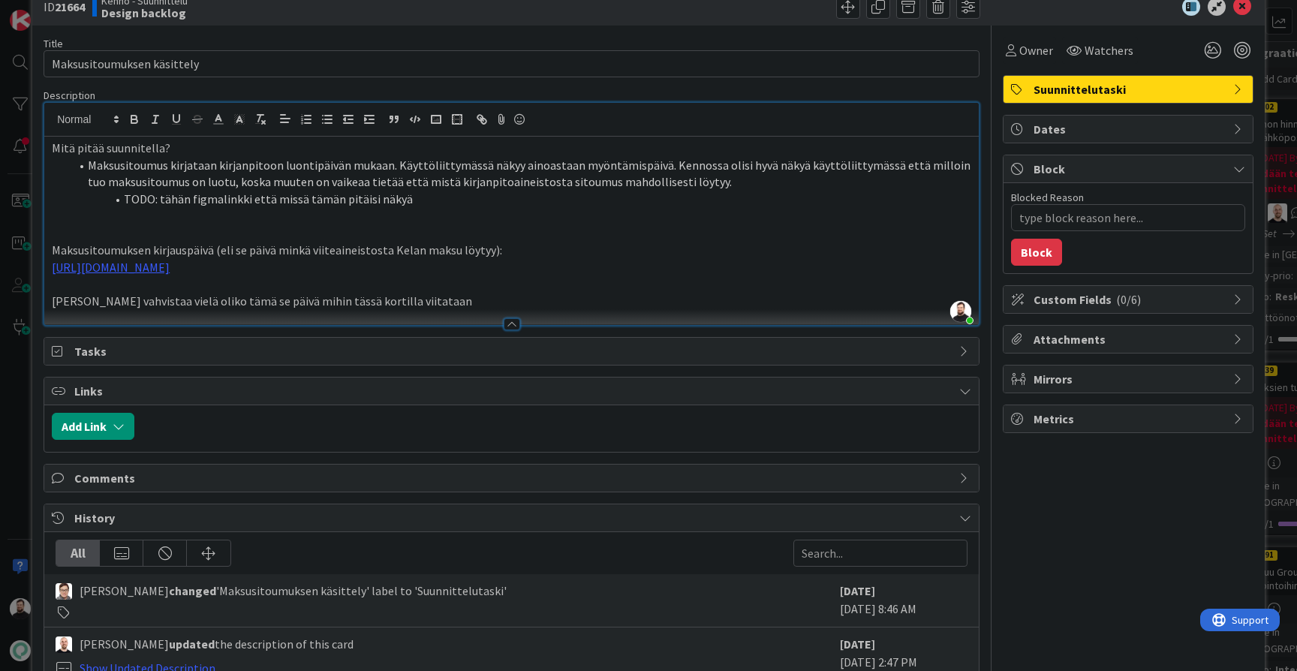
click at [16, 419] on div "ID 21664 Kenno - Suunnittelu Design backlog Title 26 / 128 Maksusitoumuksen käs…" at bounding box center [648, 335] width 1297 height 671
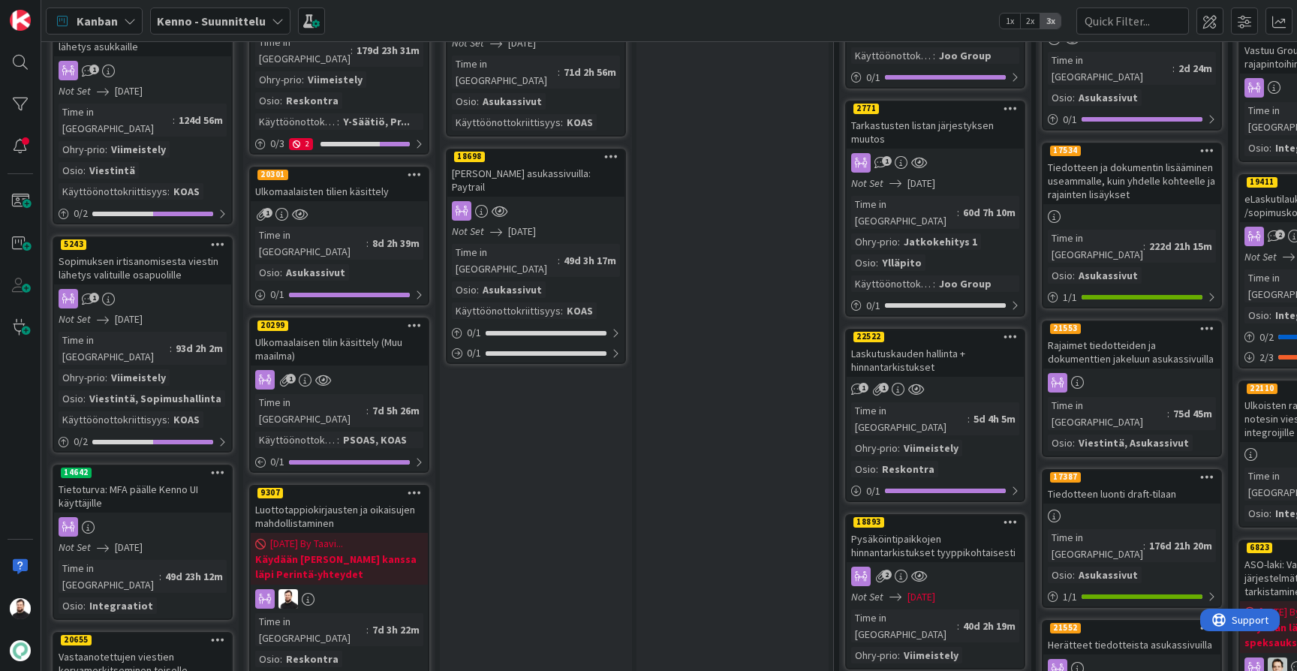
scroll to position [633, 0]
click at [193, 479] on div "Tietoturva: MFA päälle Kenno UI käyttäjille" at bounding box center [142, 495] width 177 height 33
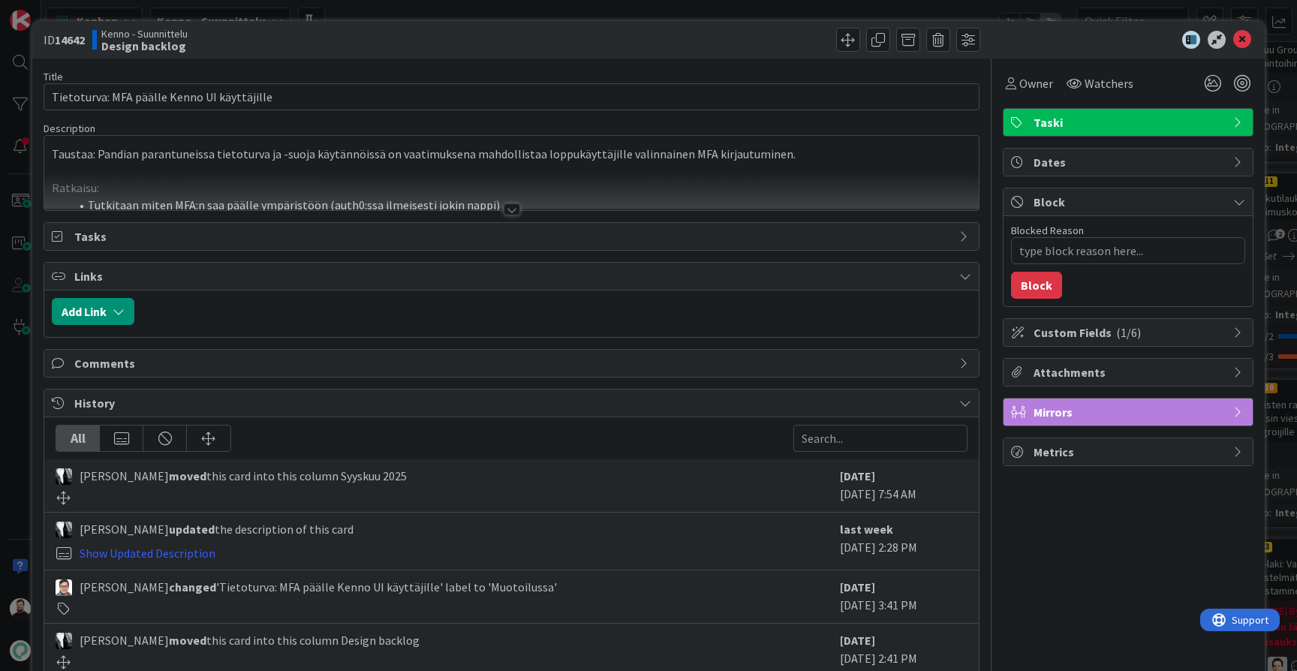
click at [516, 209] on div at bounding box center [512, 209] width 17 height 12
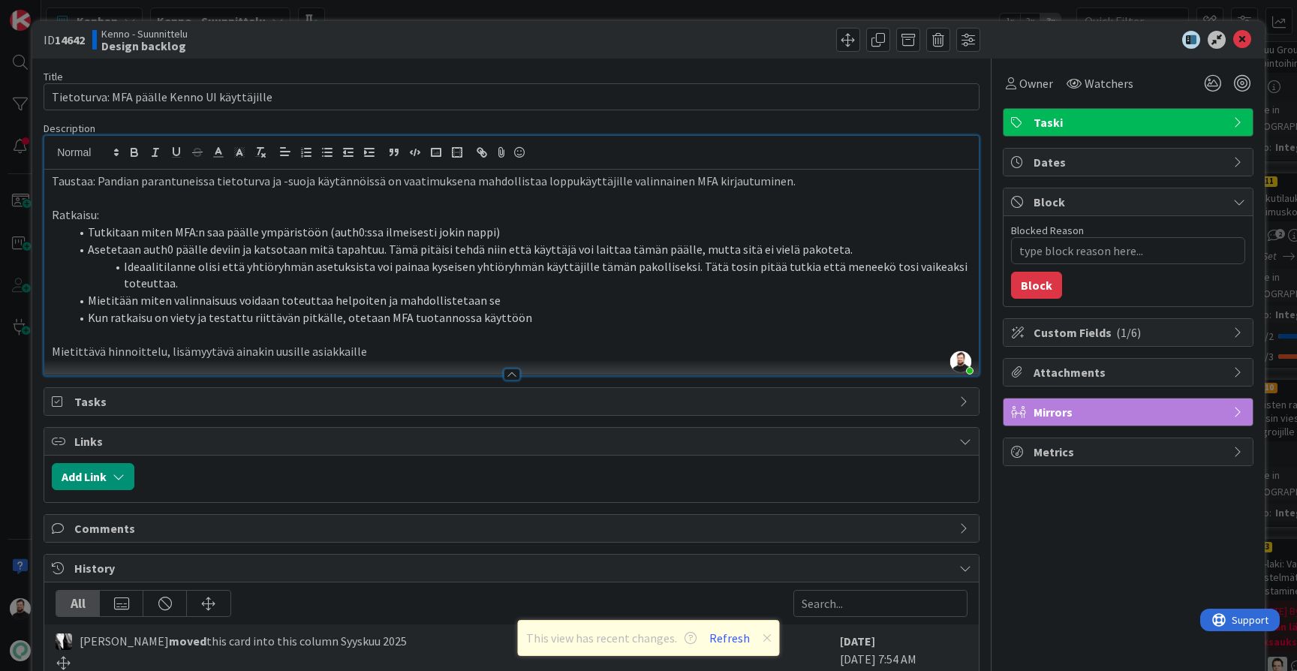
type textarea "x"
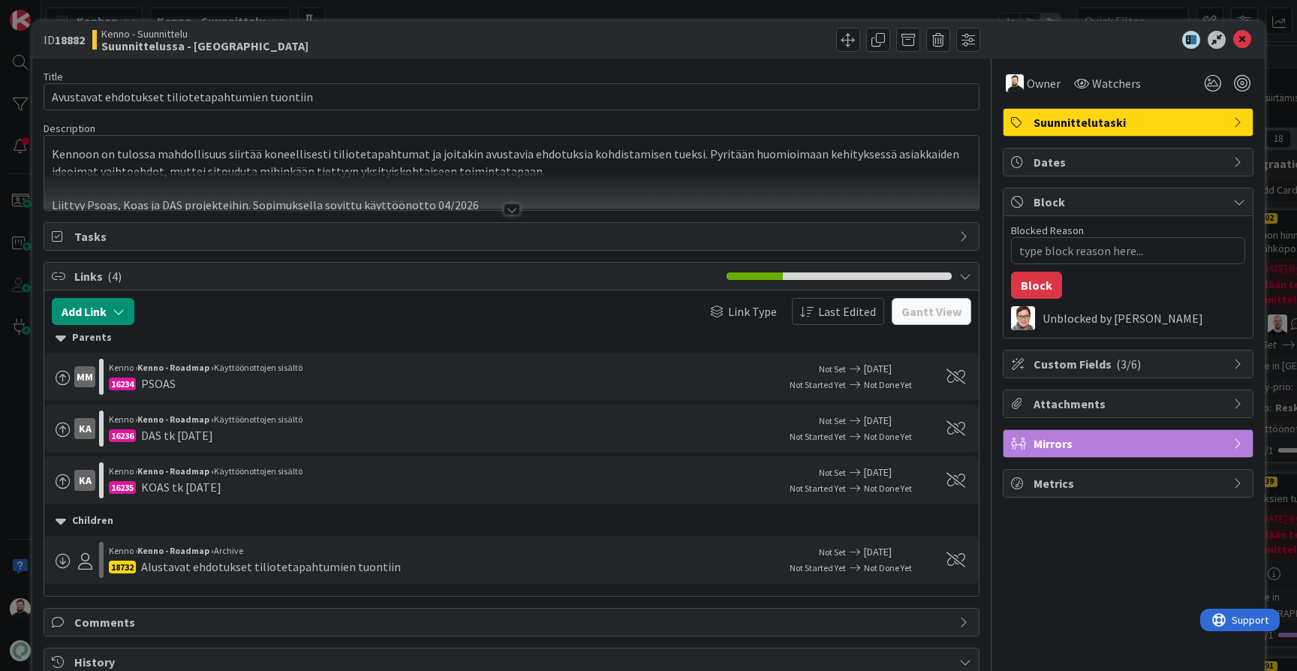
click at [514, 208] on div at bounding box center [512, 209] width 17 height 12
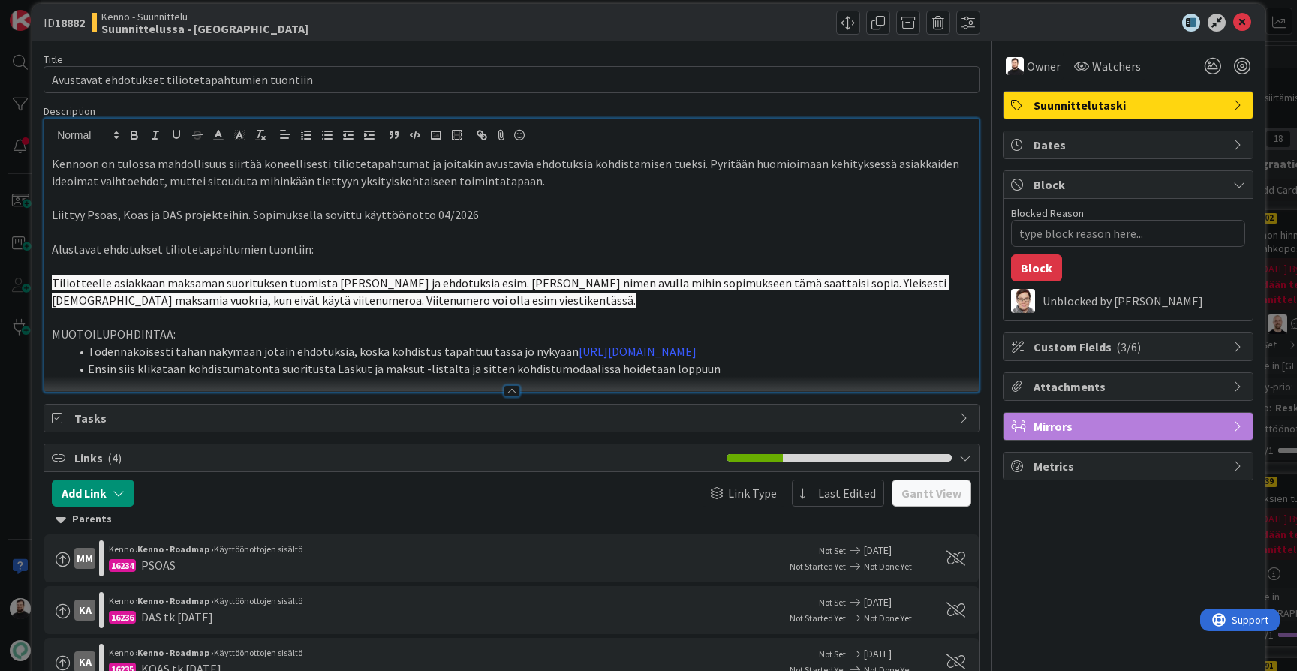
scroll to position [23, 0]
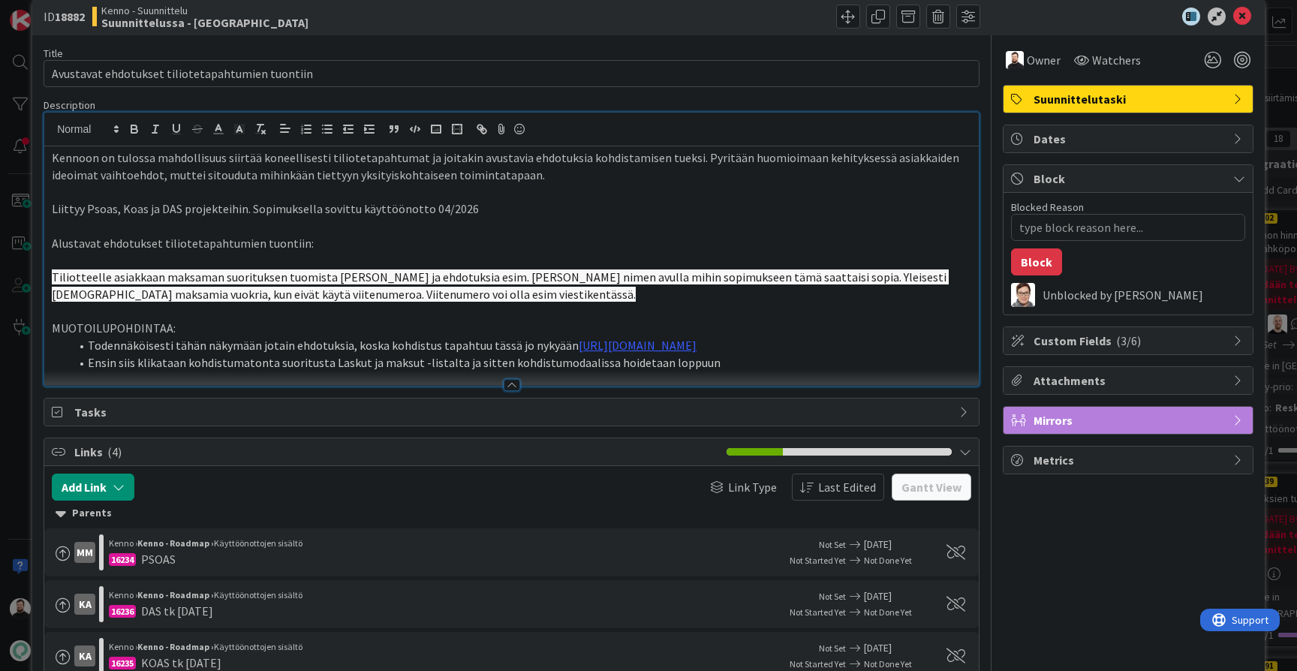
click at [522, 289] on p "Tiliotteelle asiakkaan maksaman suorituksen tuomista [PERSON_NAME] ja ehdotuksi…" at bounding box center [511, 286] width 919 height 34
click at [481, 370] on li "Ensin siis klikataan kohdistumatonta suoritusta Laskut ja maksut -listalta ja s…" at bounding box center [520, 362] width 901 height 17
click at [17, 527] on div "ID 18882 Kenno - Suunnittelu Suunnittelussa - Rautalangat Title 48 / 128 Avusta…" at bounding box center [648, 335] width 1297 height 671
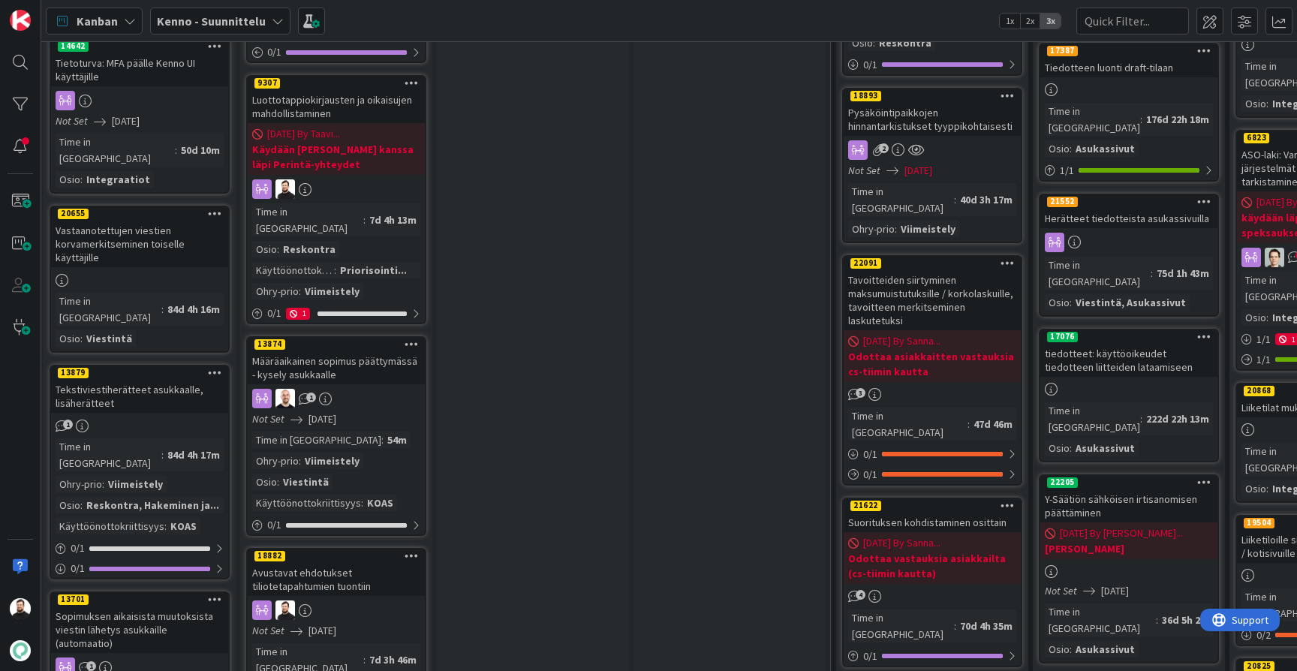
scroll to position [1150, 3]
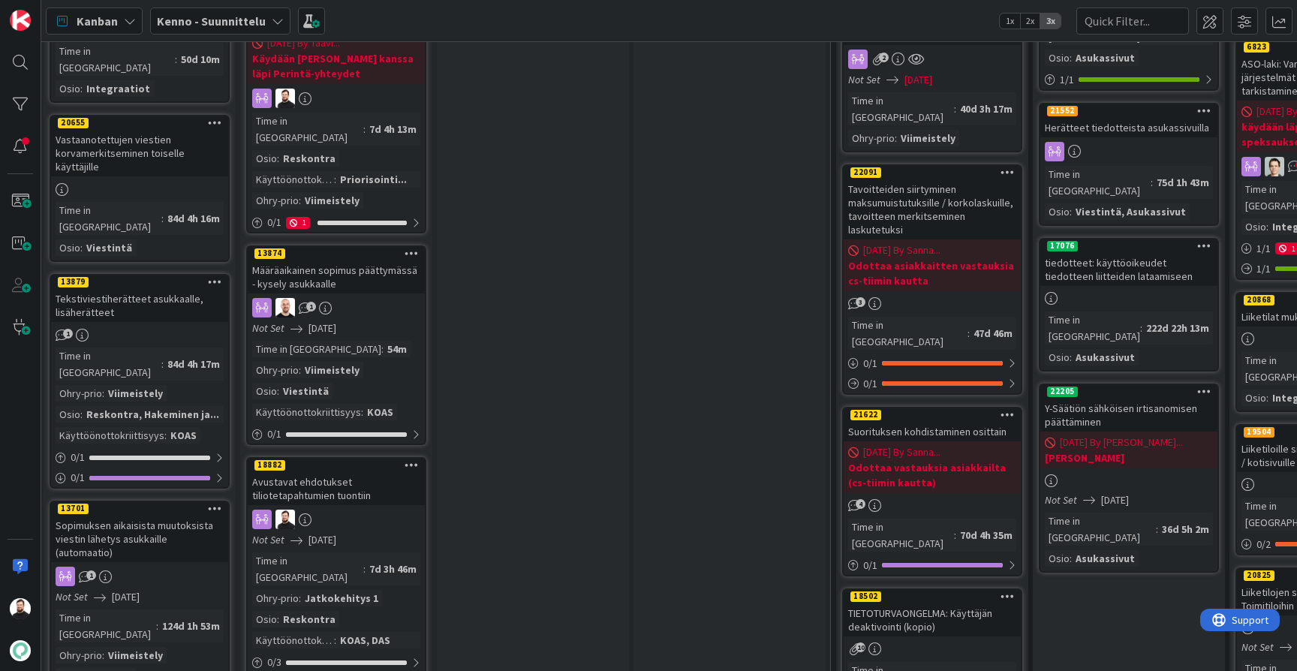
click at [327, 472] on div "Avustavat ehdotukset tiliotetapahtumien tuontiin" at bounding box center [336, 488] width 177 height 33
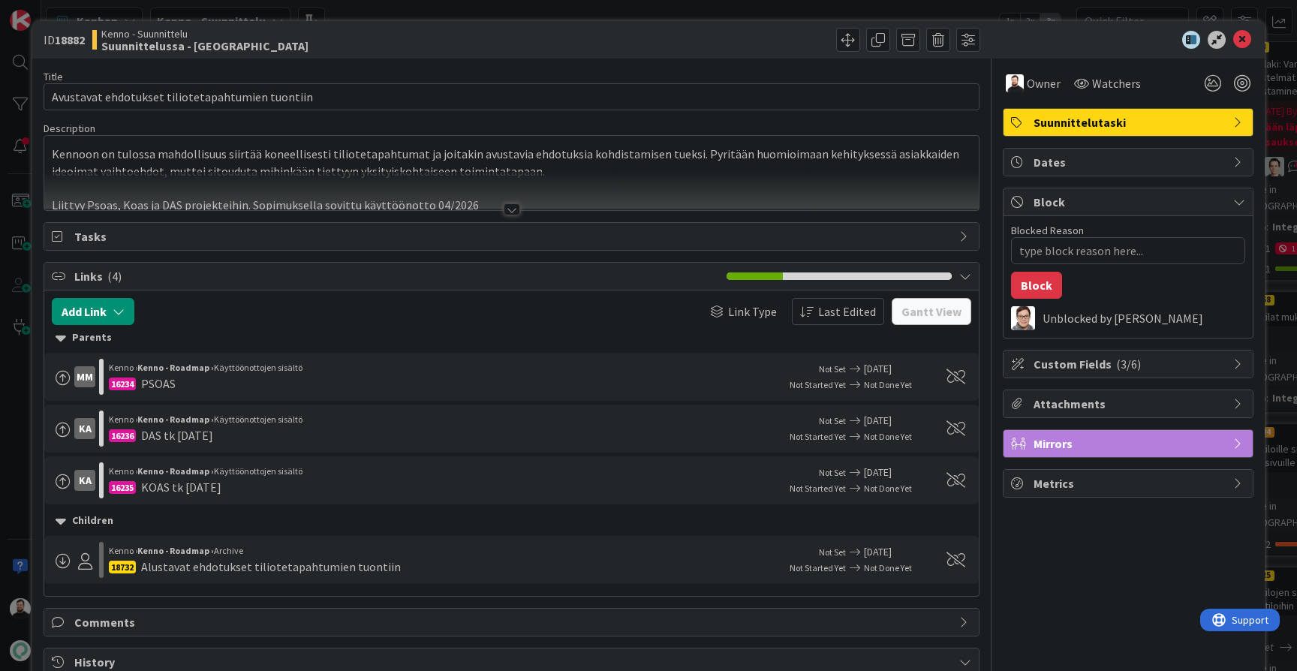
click at [510, 210] on div at bounding box center [512, 209] width 17 height 12
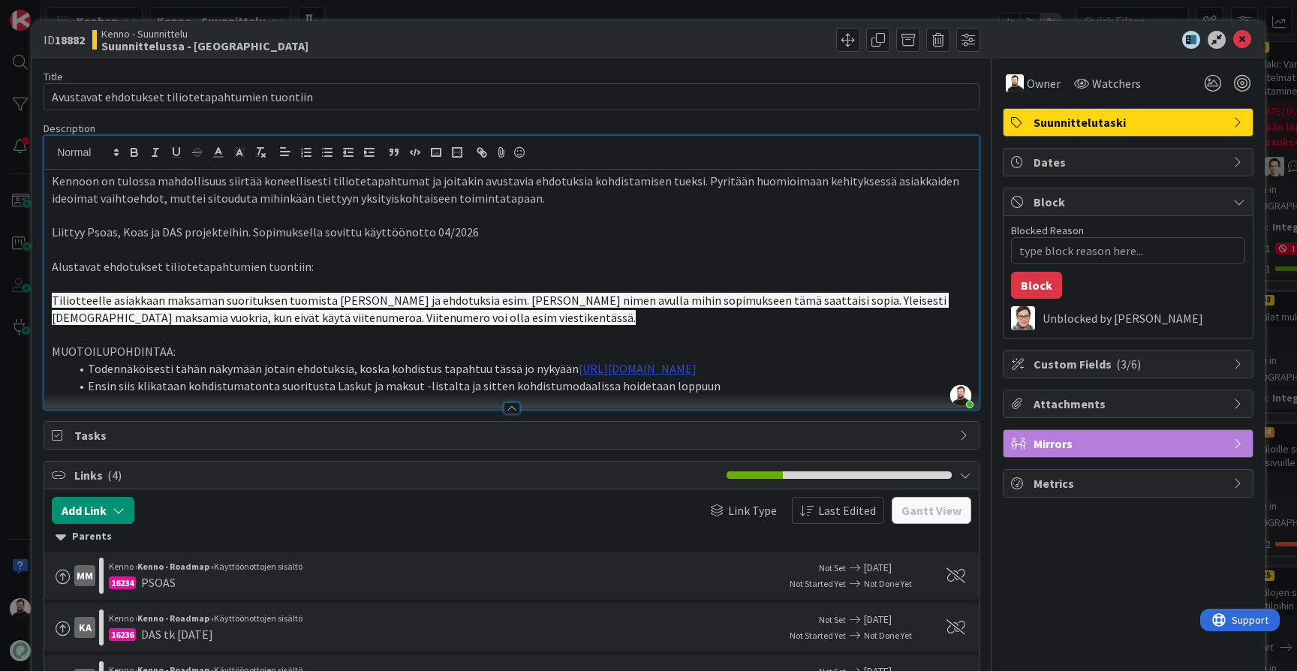
click at [696, 361] on link "[URL][DOMAIN_NAME]" at bounding box center [638, 368] width 118 height 15
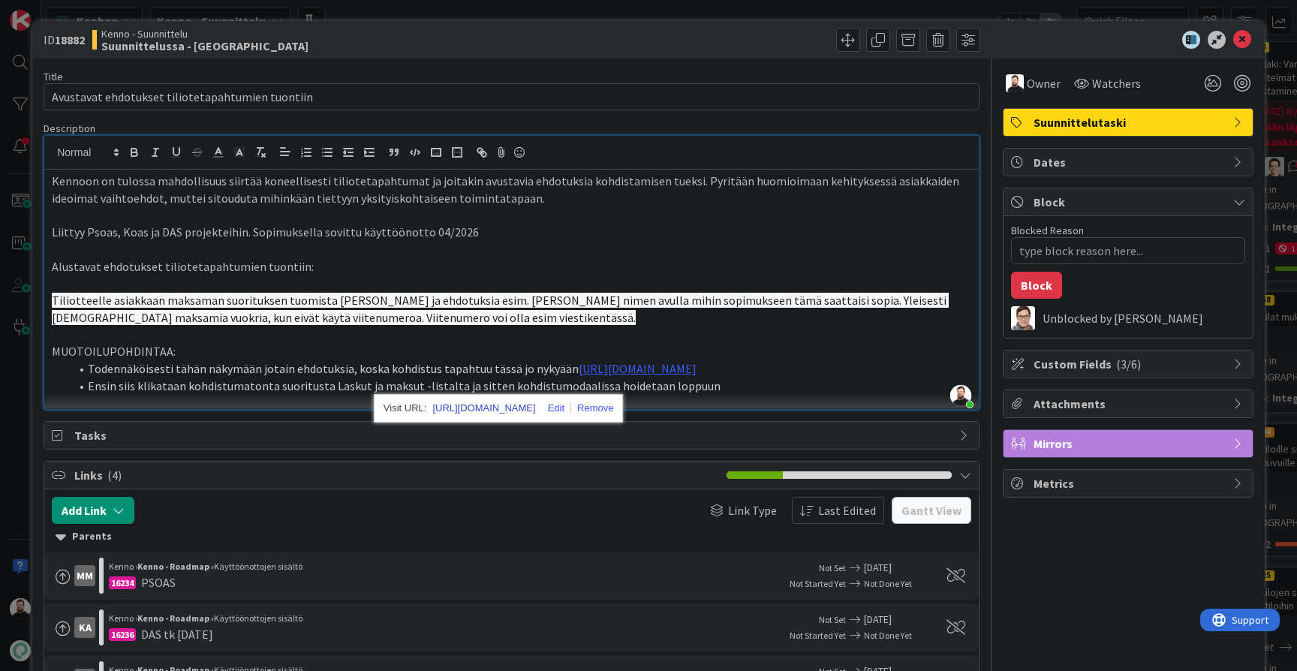
click at [528, 408] on link "[URL][DOMAIN_NAME]" at bounding box center [483, 409] width 103 height 20
type textarea "x"
